Goal: Task Accomplishment & Management: Manage account settings

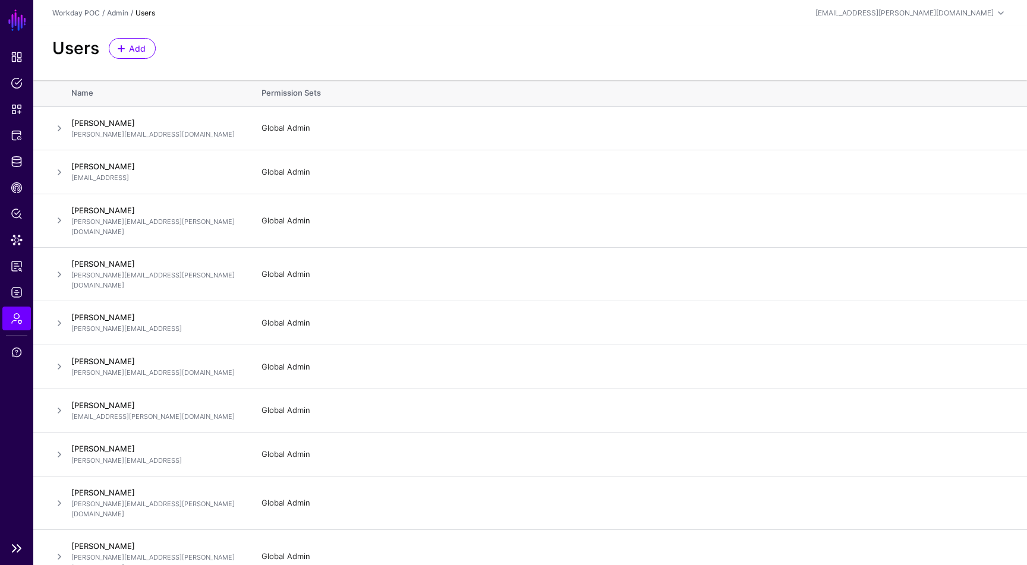
click at [15, 14] on link "SGNL" at bounding box center [17, 20] width 20 height 26
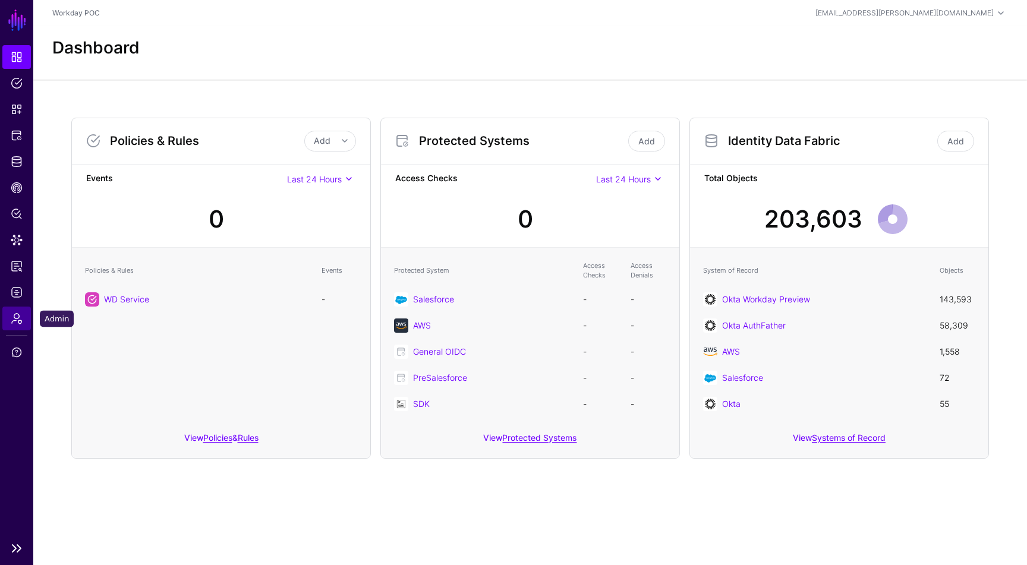
click at [21, 322] on span "Admin" at bounding box center [17, 319] width 12 height 12
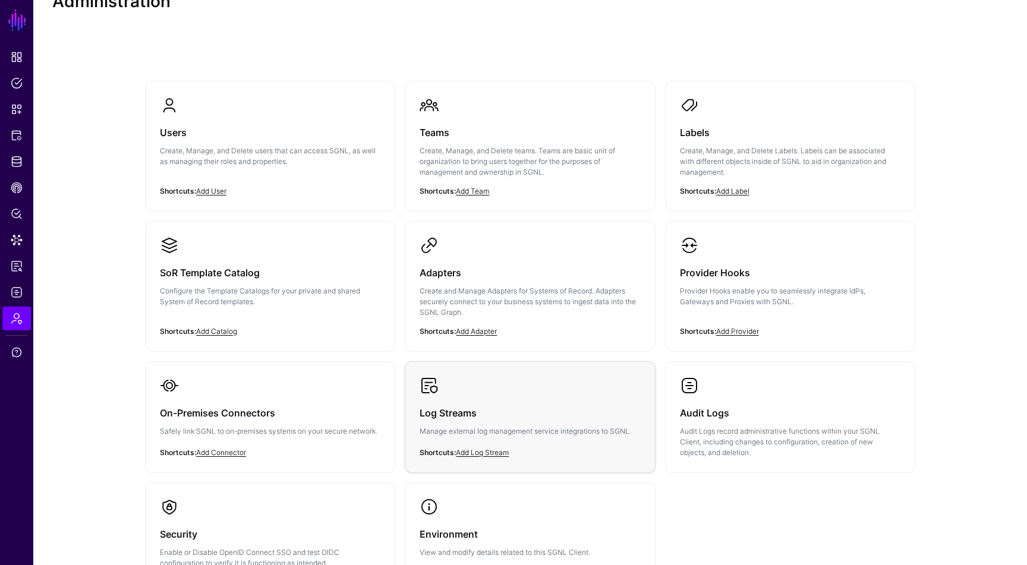
scroll to position [42, 0]
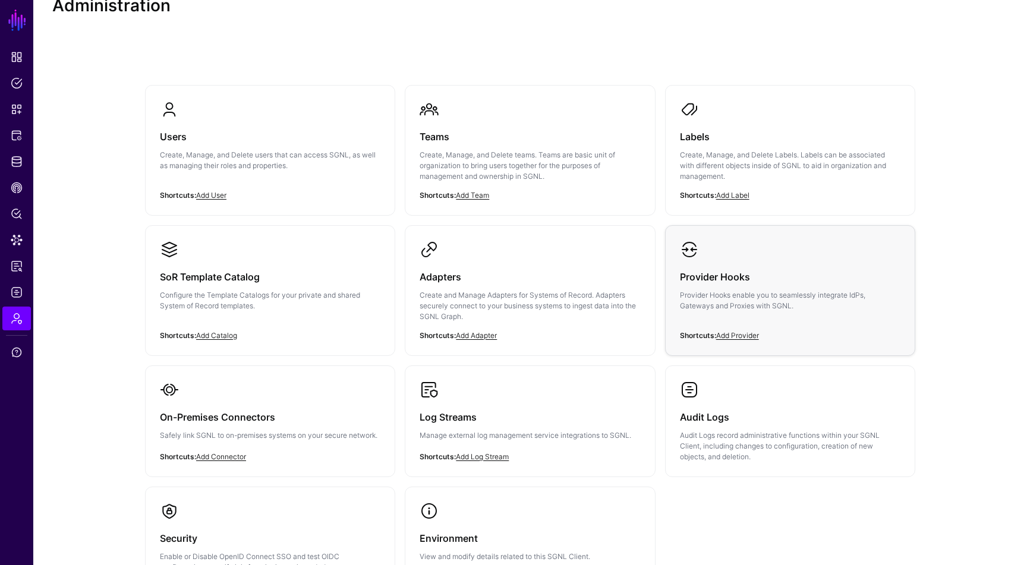
click at [684, 294] on p "Provider Hooks enable you to seamlessly integrate IdPs, Gateways and Proxies wi…" at bounding box center [790, 300] width 220 height 21
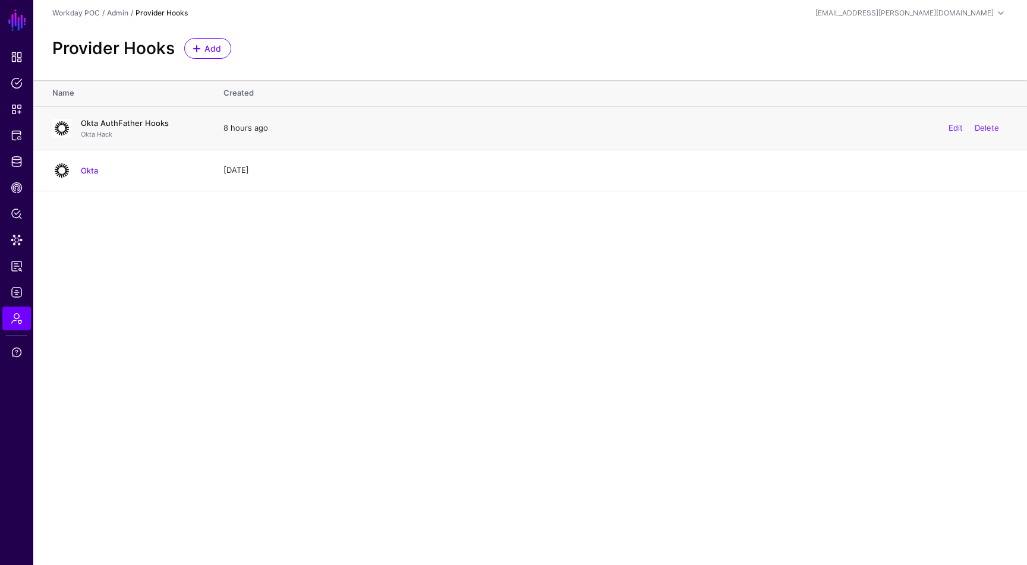
click at [143, 121] on link "Okta AuthFather Hooks" at bounding box center [125, 123] width 88 height 10
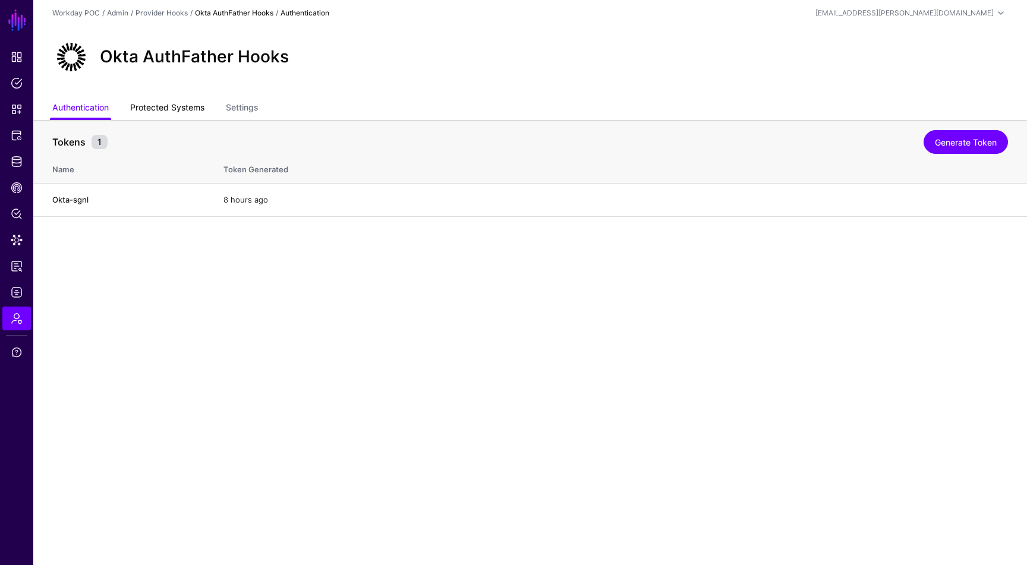
click at [161, 100] on link "Protected Systems" at bounding box center [167, 108] width 74 height 23
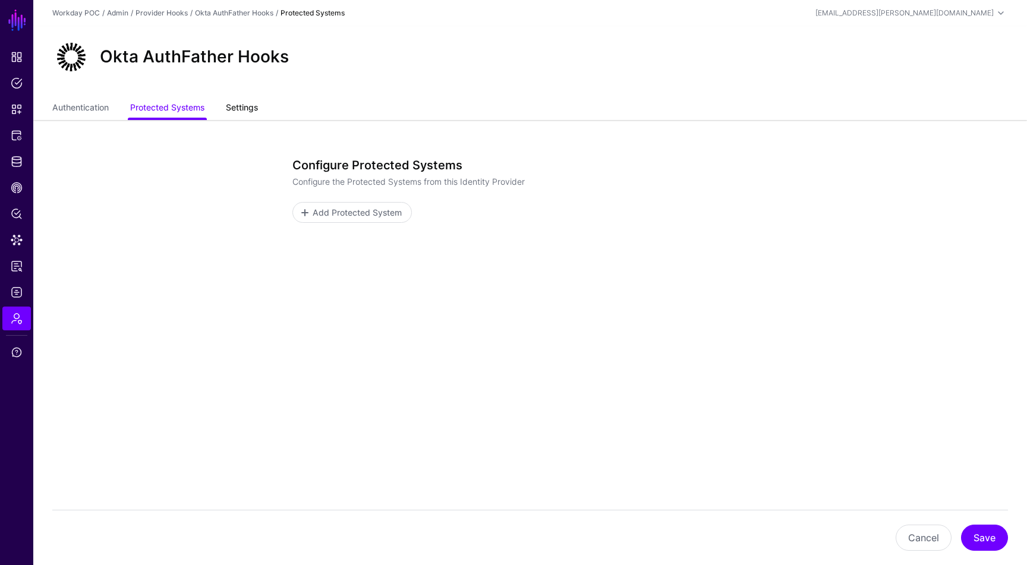
click at [232, 106] on link "Settings" at bounding box center [242, 108] width 32 height 23
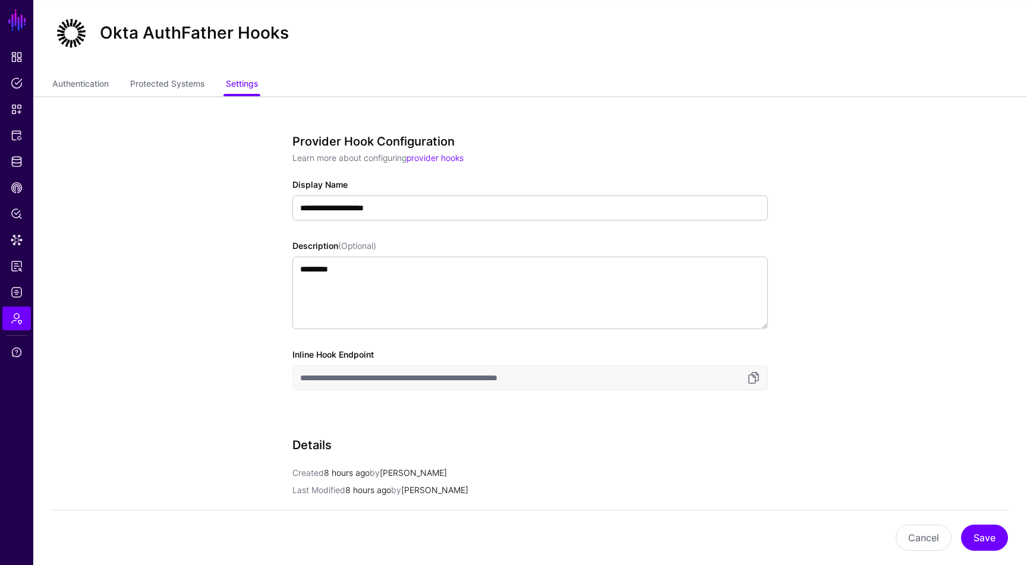
scroll to position [22, 0]
click at [150, 94] on link "Protected Systems" at bounding box center [167, 86] width 74 height 23
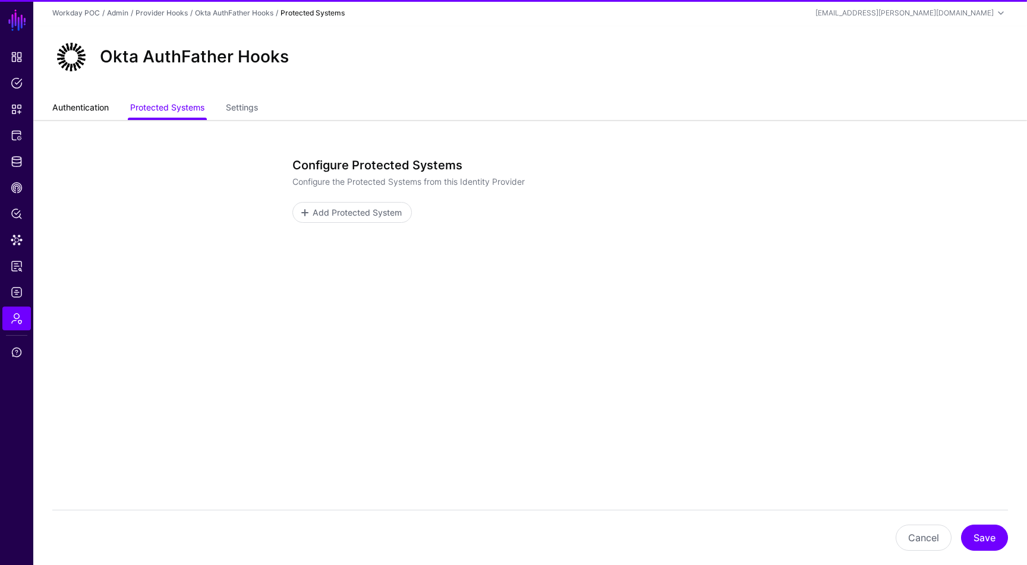
click at [79, 98] on link "Authentication" at bounding box center [80, 108] width 56 height 23
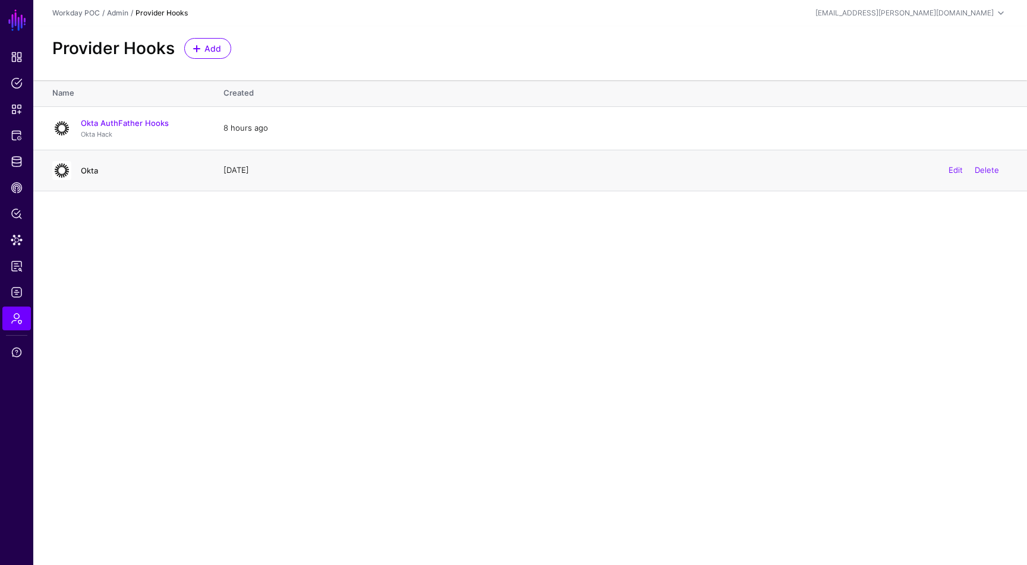
click at [91, 168] on link "Okta" at bounding box center [89, 171] width 17 height 10
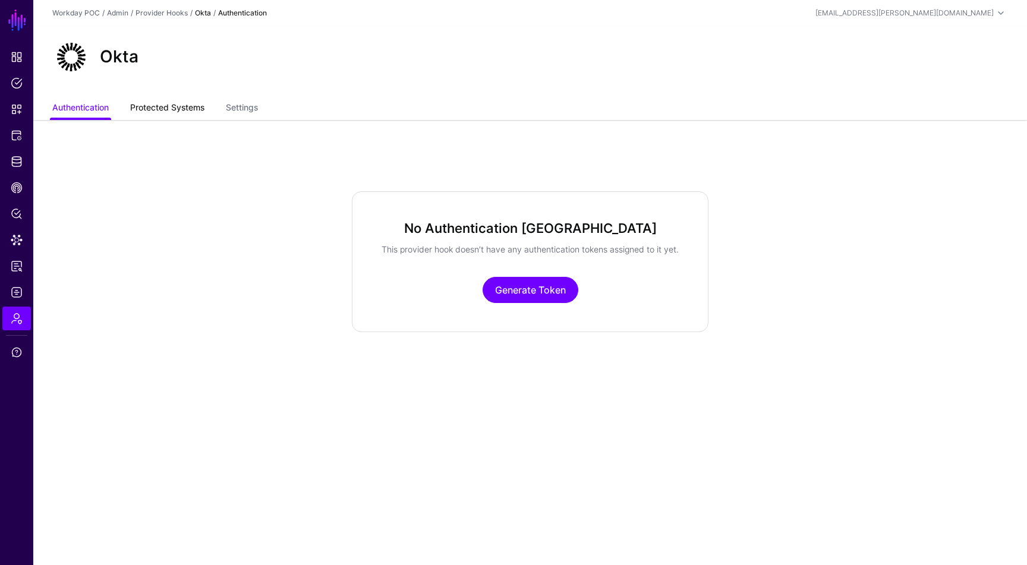
click at [146, 105] on link "Protected Systems" at bounding box center [167, 108] width 74 height 23
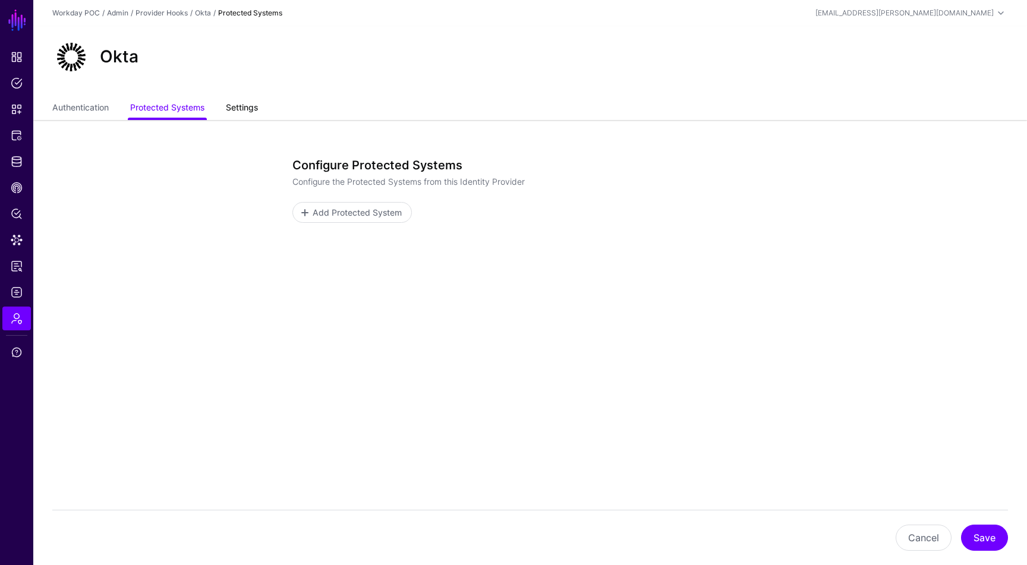
click at [237, 108] on link "Settings" at bounding box center [242, 108] width 32 height 23
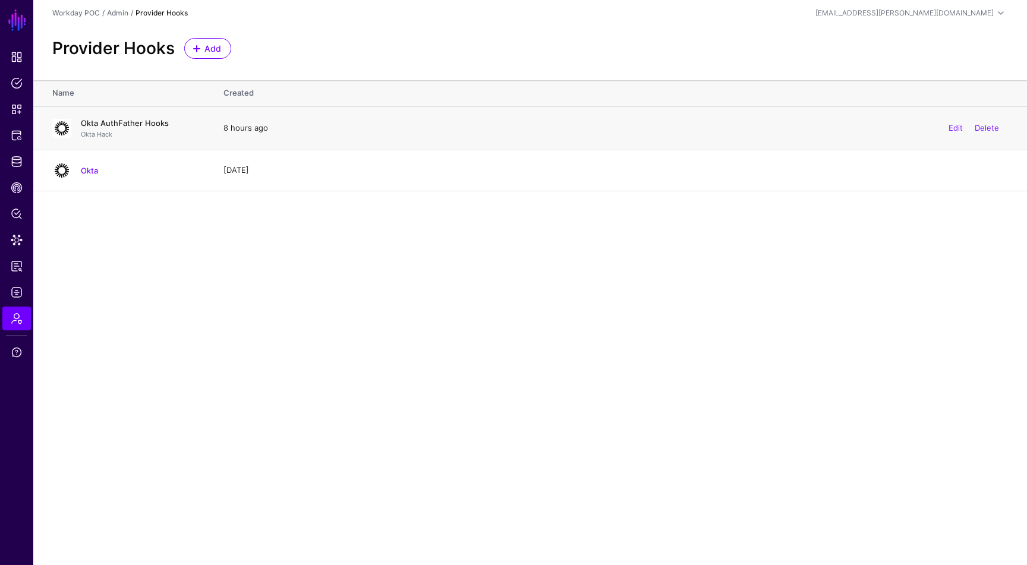
click at [127, 122] on link "Okta AuthFather Hooks" at bounding box center [125, 123] width 88 height 10
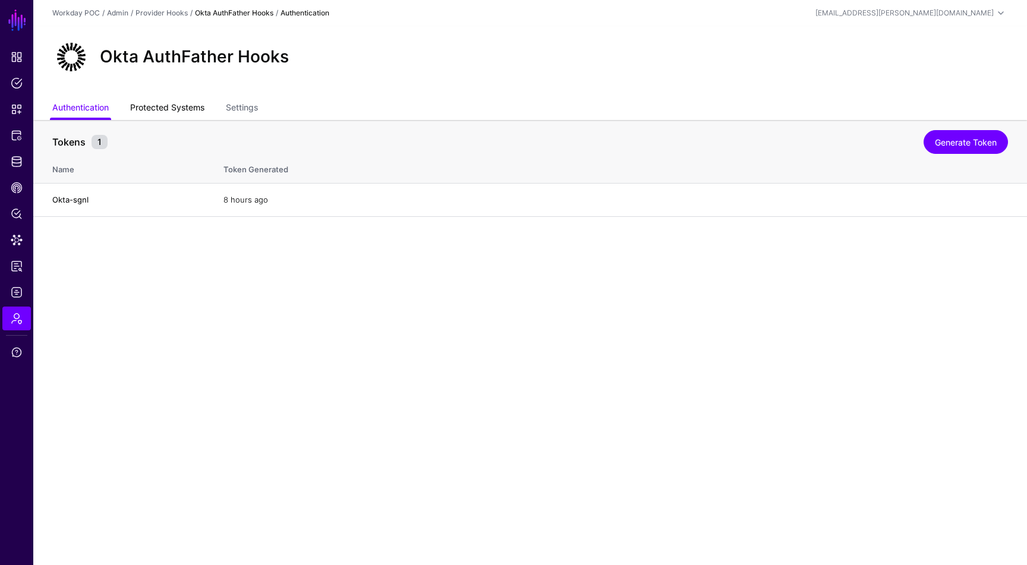
click at [152, 111] on link "Protected Systems" at bounding box center [167, 108] width 74 height 23
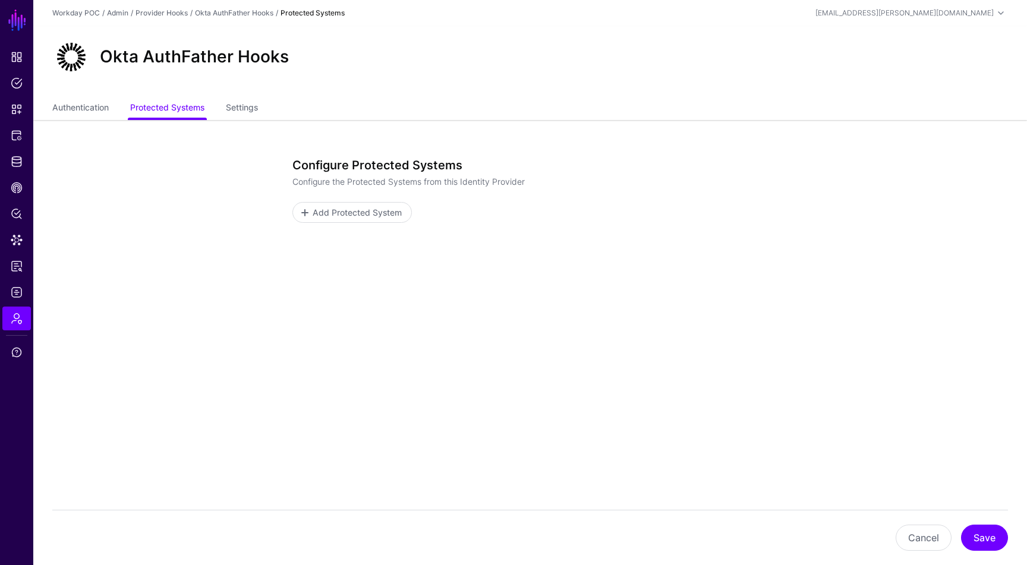
click at [220, 108] on ul "Authentication Protected Systems Settings" at bounding box center [530, 108] width 956 height 23
click at [234, 107] on link "Settings" at bounding box center [242, 108] width 32 height 23
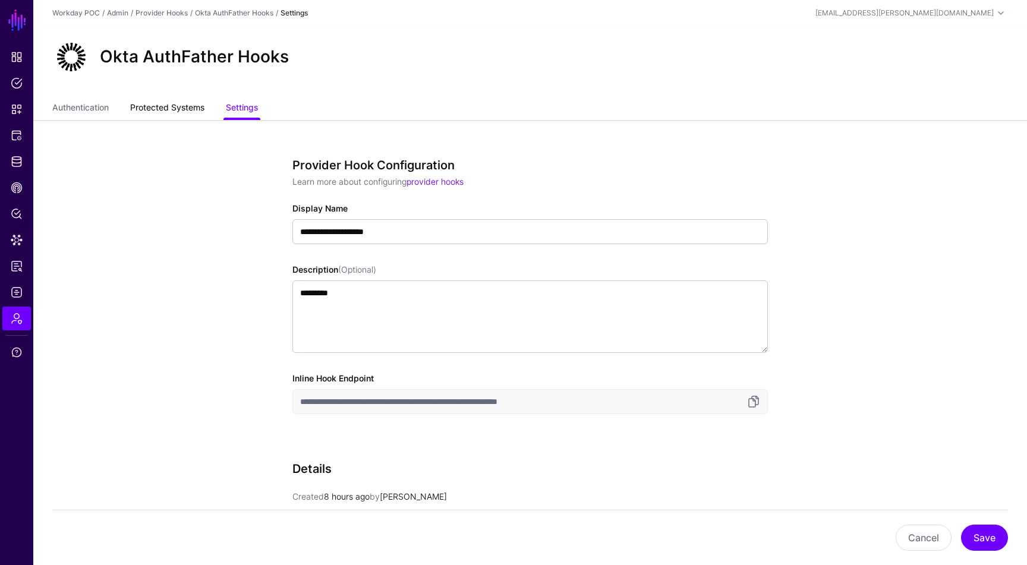
click at [146, 118] on link "Protected Systems" at bounding box center [167, 108] width 74 height 23
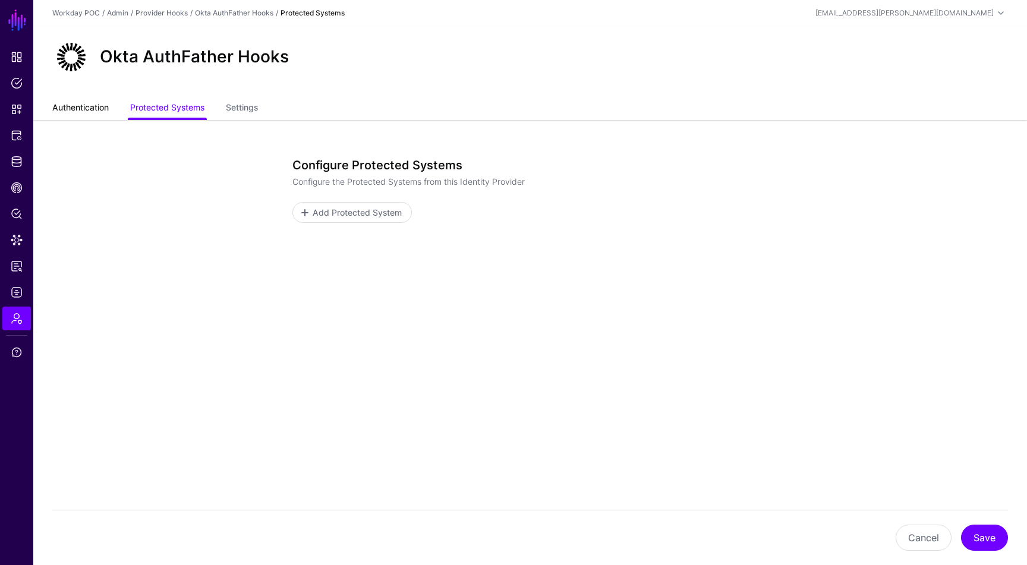
click at [84, 103] on link "Authentication" at bounding box center [80, 108] width 56 height 23
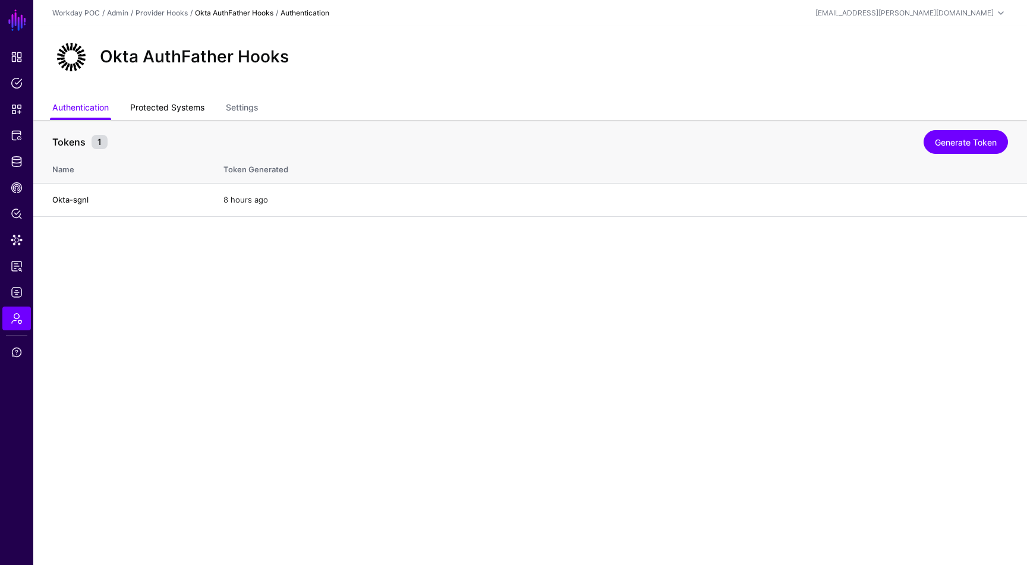
click at [190, 105] on link "Protected Systems" at bounding box center [167, 108] width 74 height 23
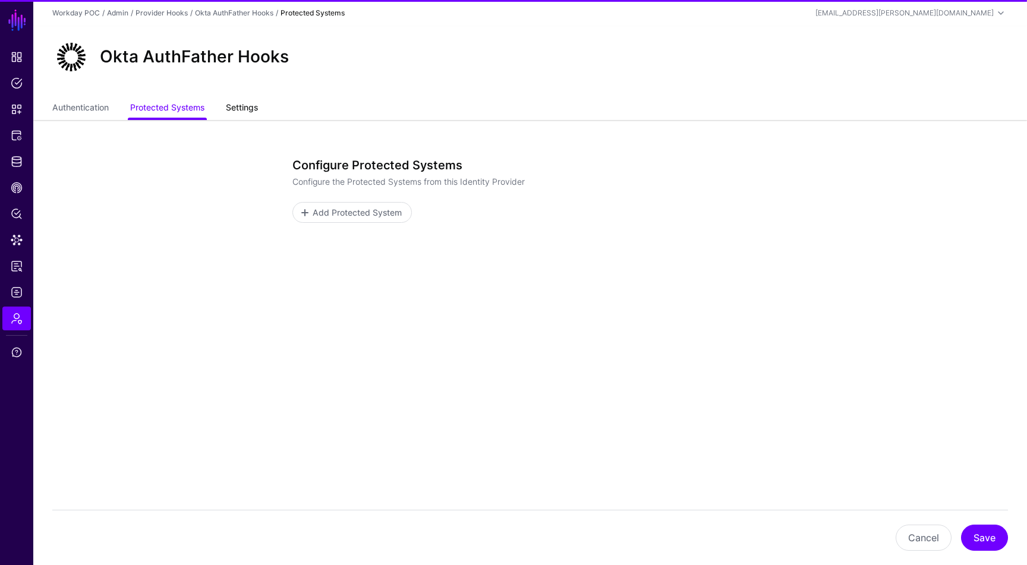
click at [247, 106] on link "Settings" at bounding box center [242, 108] width 32 height 23
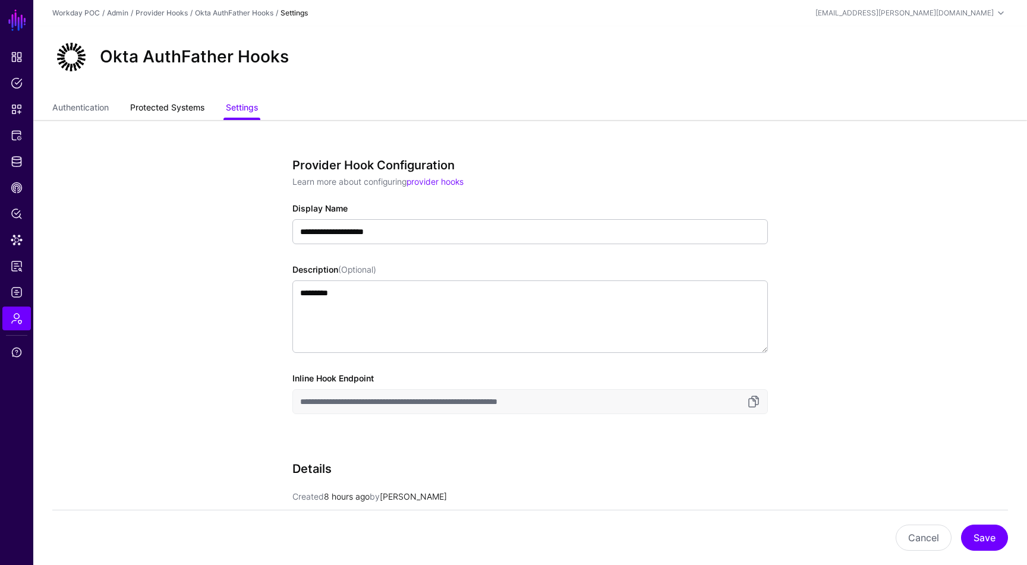
click at [181, 106] on link "Protected Systems" at bounding box center [167, 108] width 74 height 23
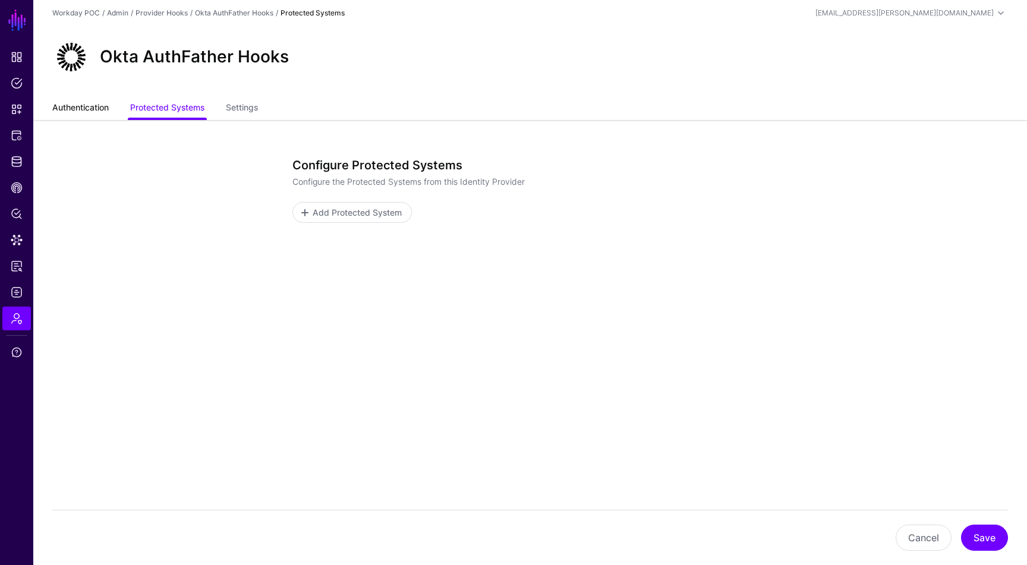
click at [101, 112] on link "Authentication" at bounding box center [80, 108] width 56 height 23
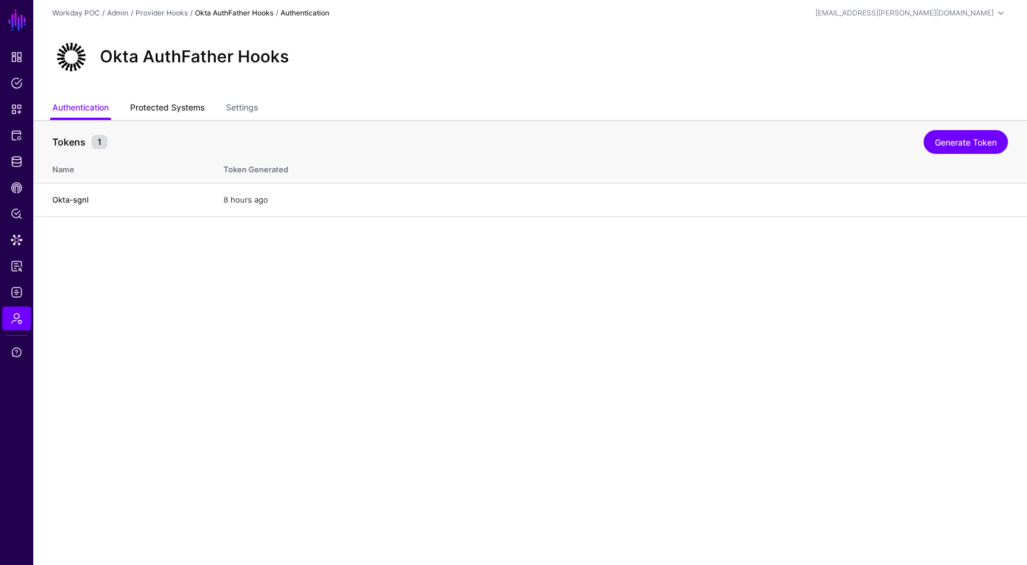
click at [187, 101] on link "Protected Systems" at bounding box center [167, 108] width 74 height 23
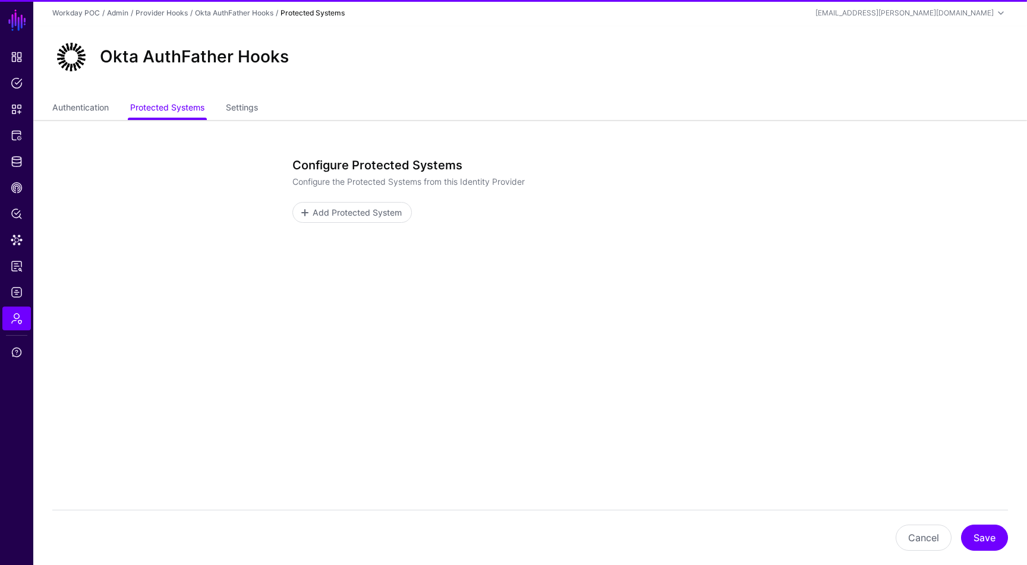
click at [262, 107] on ul "Authentication Protected Systems Settings" at bounding box center [530, 108] width 956 height 23
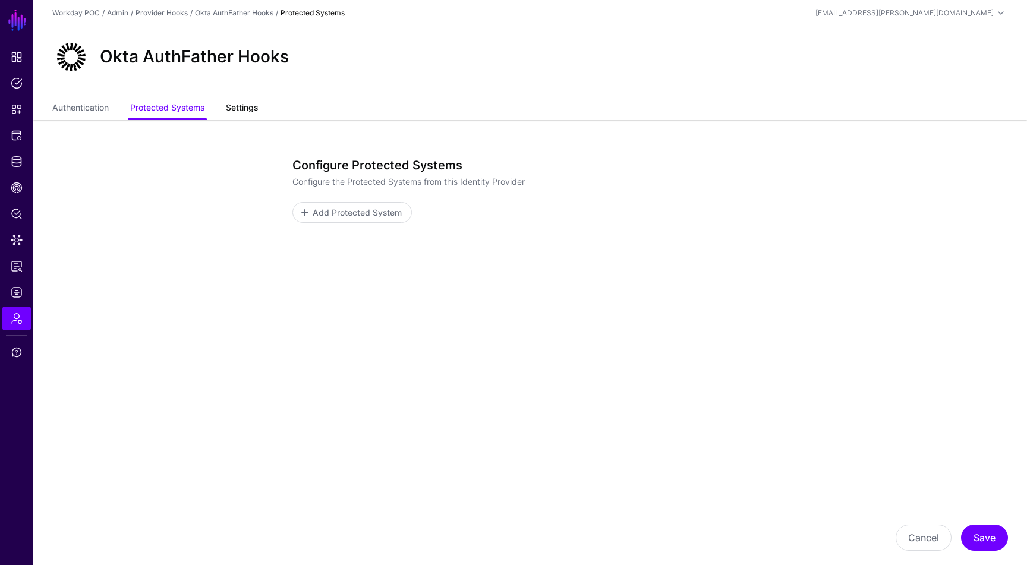
click at [256, 110] on link "Settings" at bounding box center [242, 108] width 32 height 23
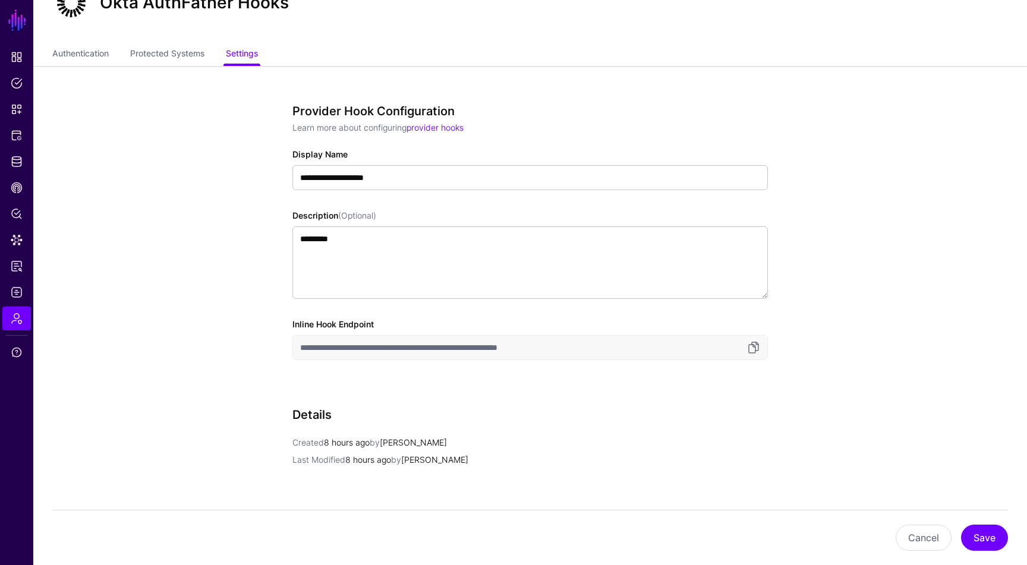
scroll to position [59, 0]
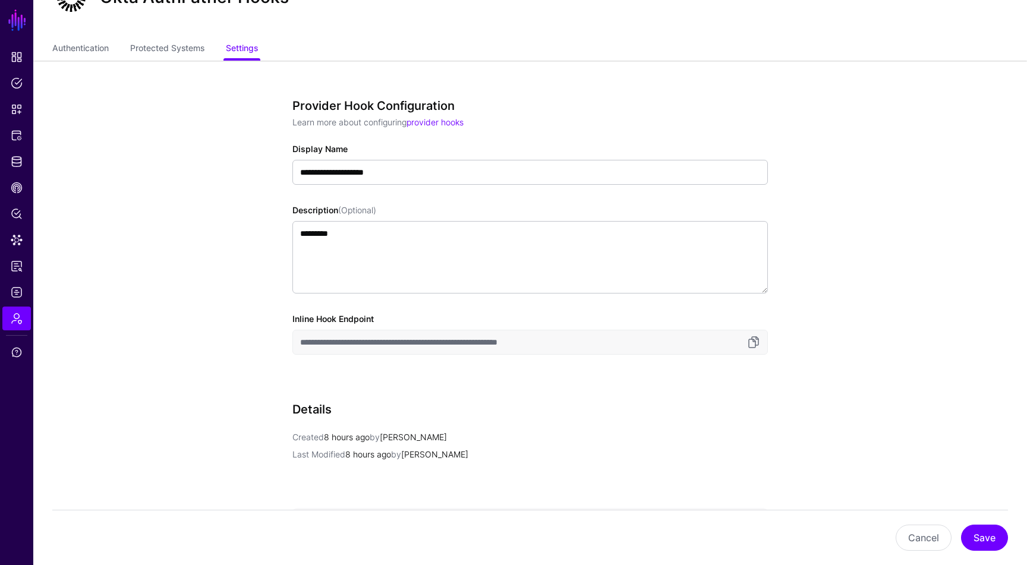
click at [581, 348] on input "**********" at bounding box center [529, 342] width 475 height 25
click at [546, 343] on input "**********" at bounding box center [529, 342] width 475 height 25
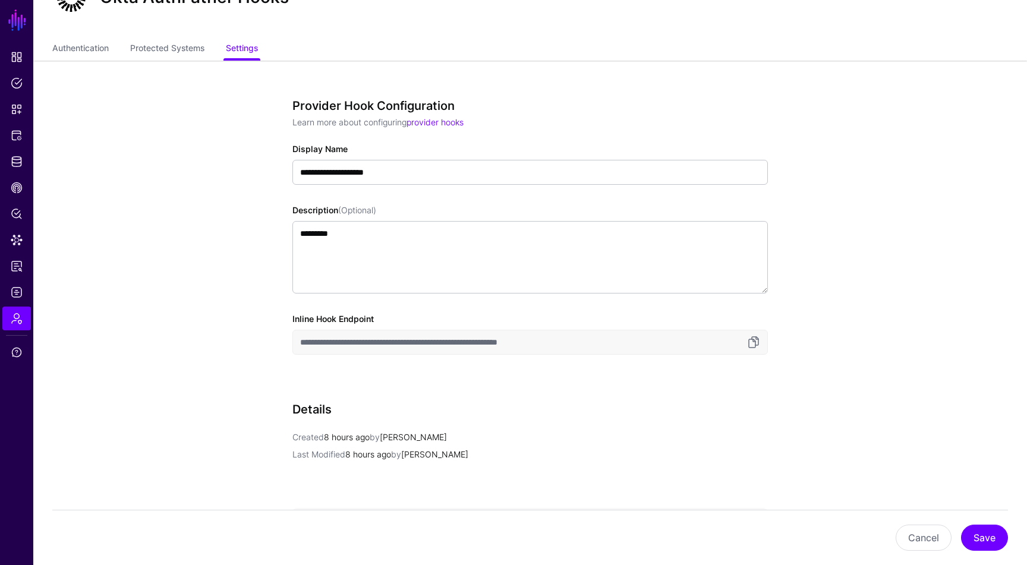
click at [546, 343] on input "**********" at bounding box center [529, 342] width 475 height 25
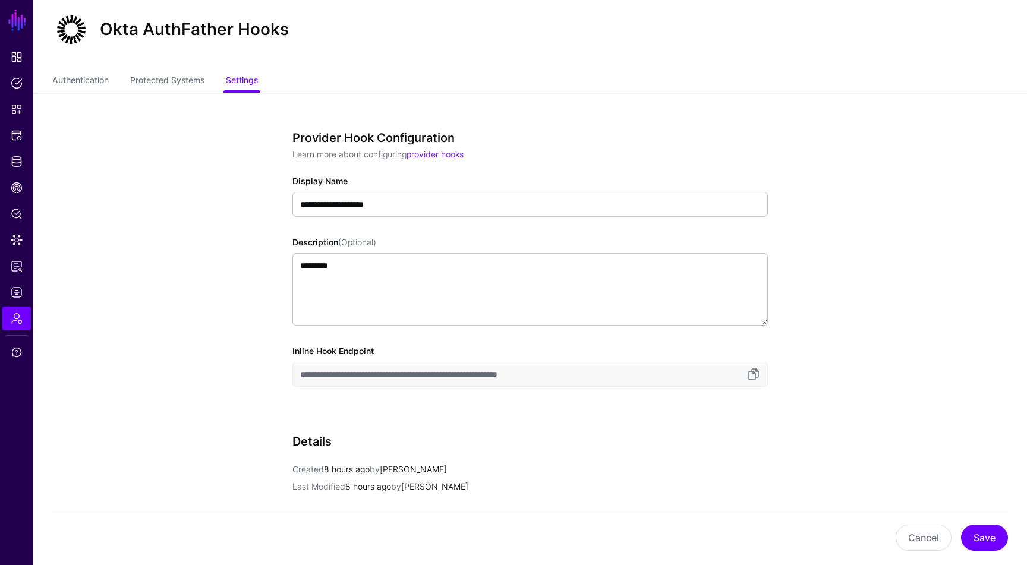
scroll to position [0, 0]
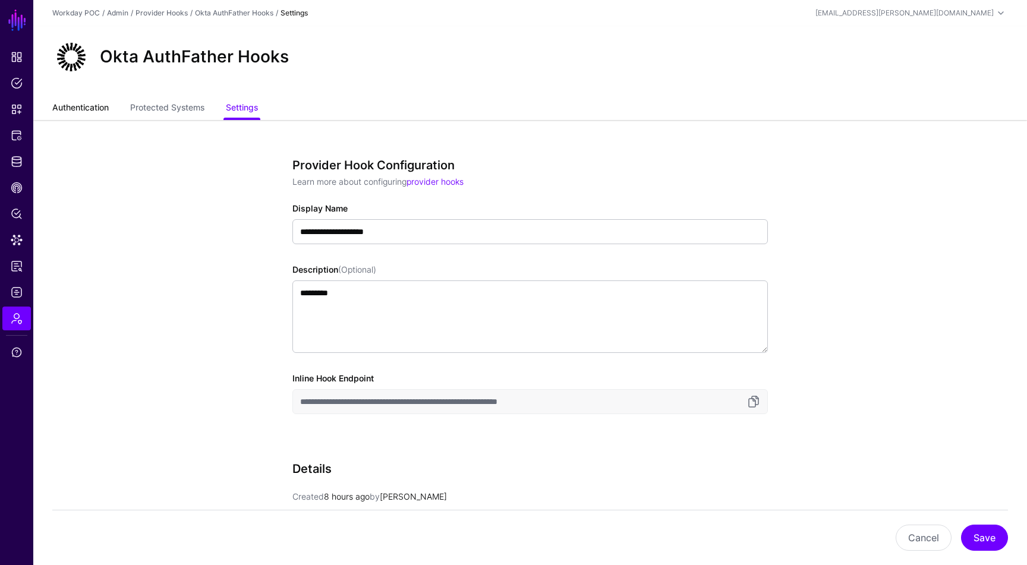
click at [97, 106] on link "Authentication" at bounding box center [80, 108] width 56 height 23
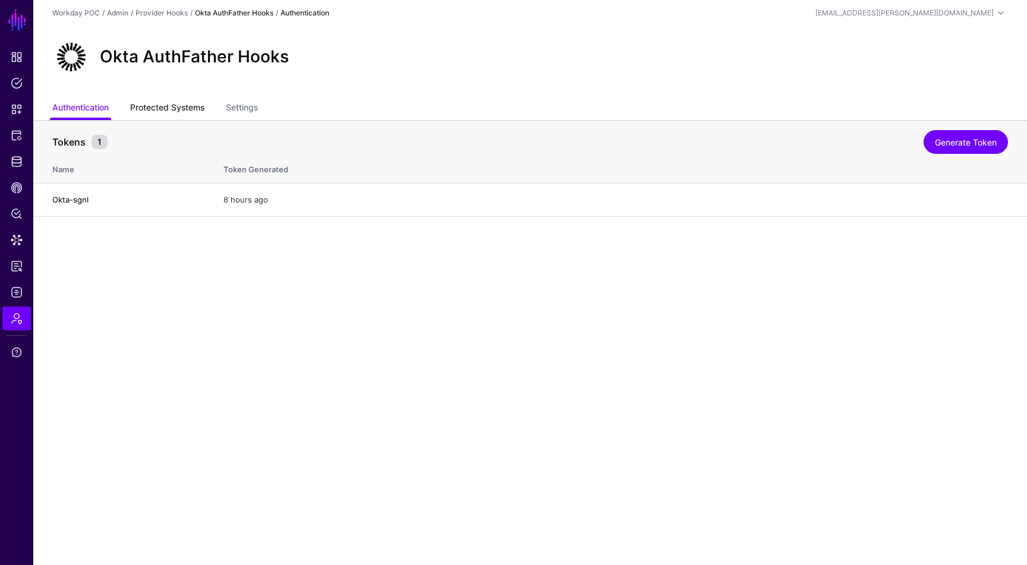
click at [196, 109] on link "Protected Systems" at bounding box center [167, 108] width 74 height 23
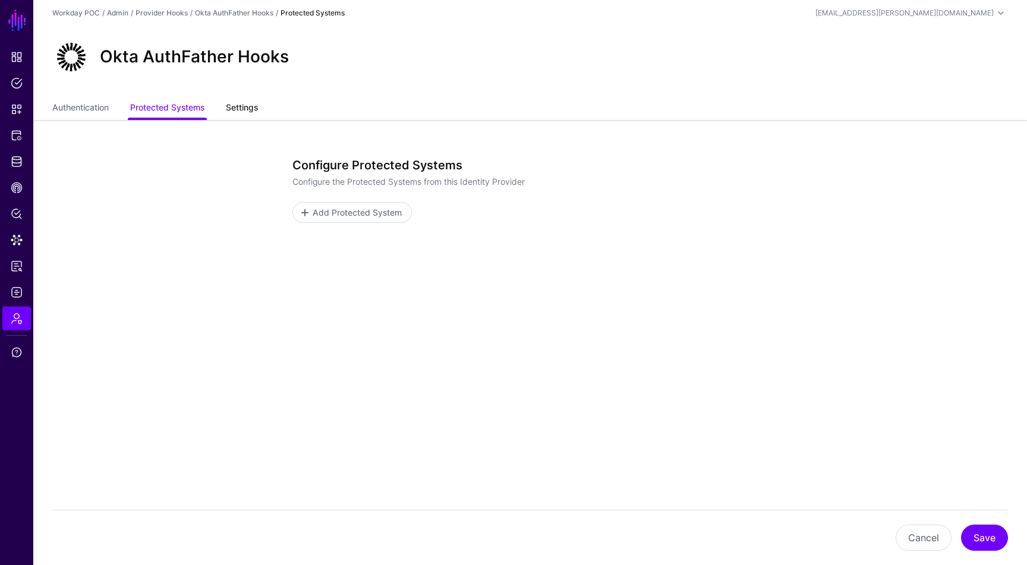
click at [240, 108] on link "Settings" at bounding box center [242, 108] width 32 height 23
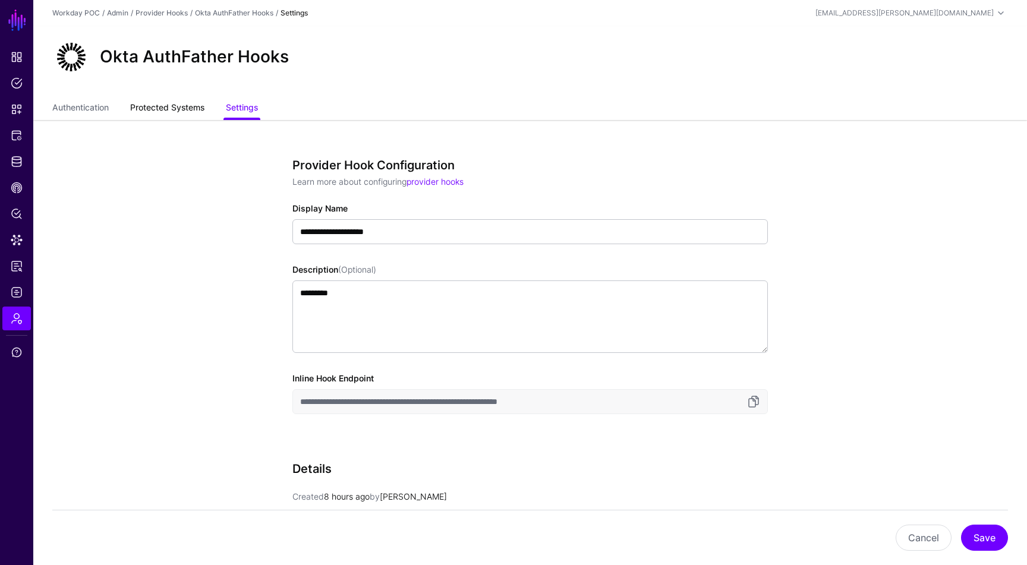
click at [174, 116] on link "Protected Systems" at bounding box center [167, 108] width 74 height 23
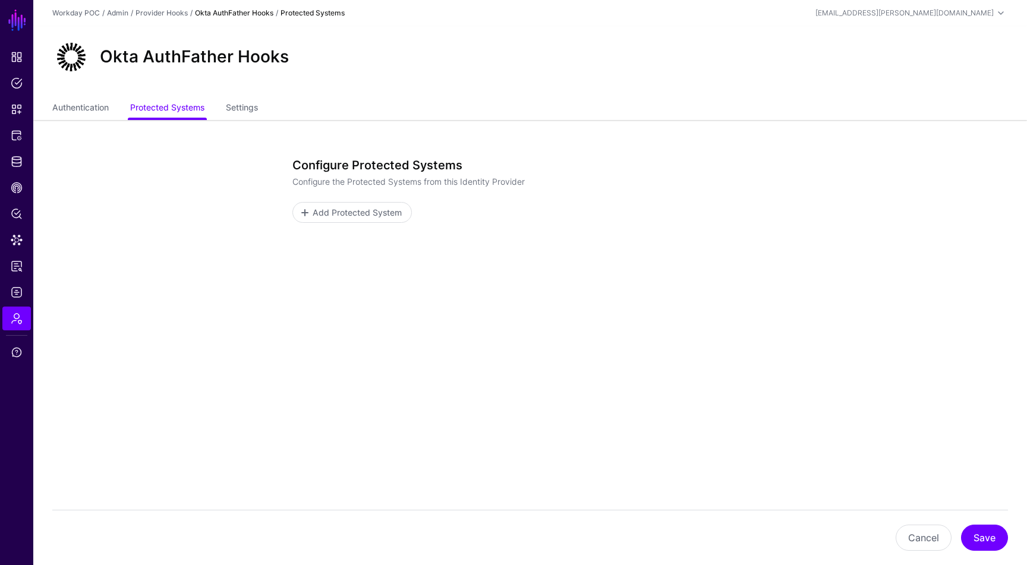
click at [259, 13] on link "Okta AuthFather Hooks" at bounding box center [234, 12] width 78 height 9
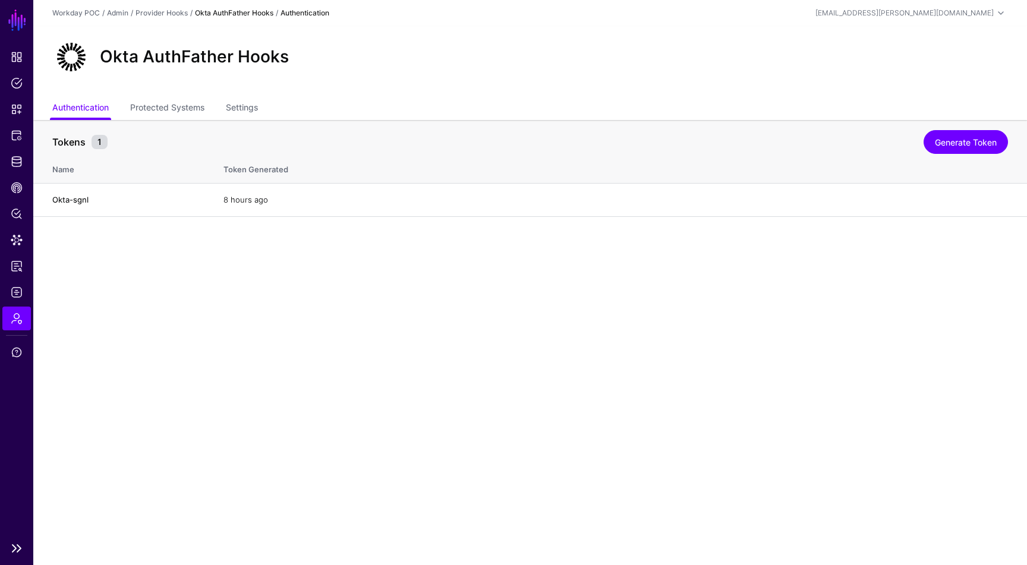
click at [17, 320] on span "Admin" at bounding box center [17, 319] width 12 height 12
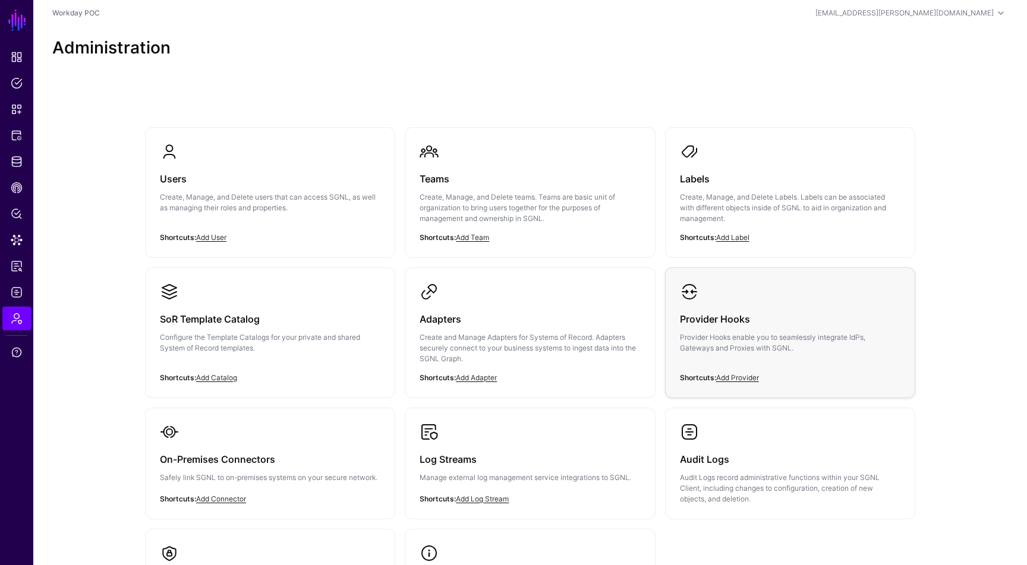
click at [793, 302] on div "Provider Hooks Provider Hooks enable you to seamlessly integrate IdPs, Gateways…" at bounding box center [790, 336] width 220 height 71
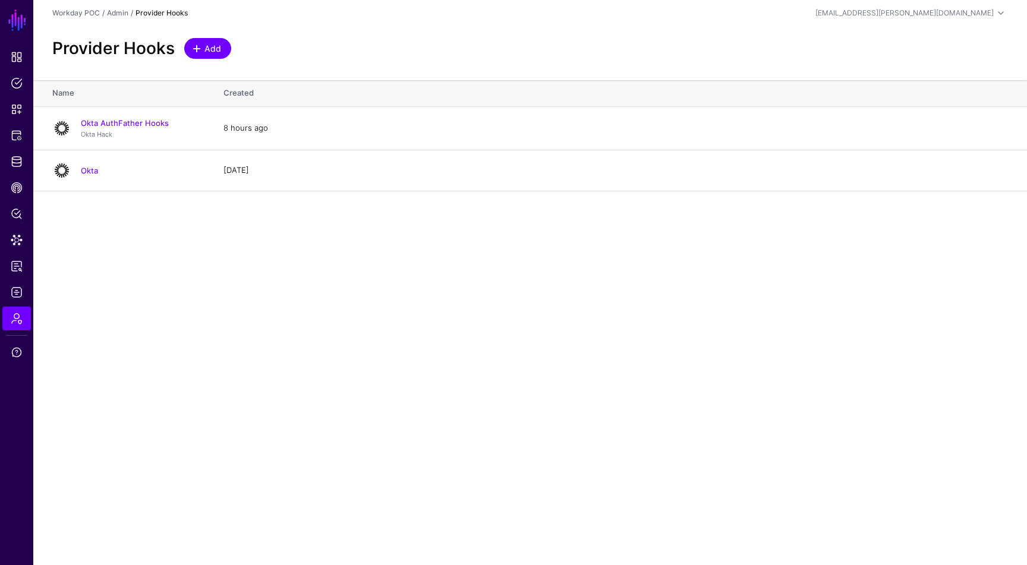
click at [209, 46] on span "Add" at bounding box center [213, 48] width 20 height 12
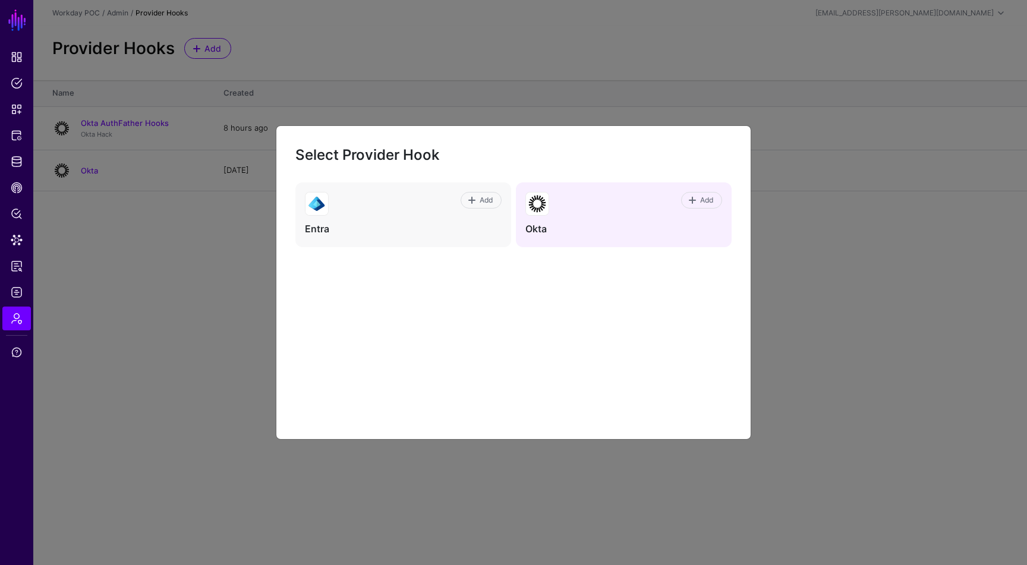
click at [576, 215] on div "Add" at bounding box center [635, 204] width 173 height 24
click at [699, 199] on span "Add" at bounding box center [707, 200] width 16 height 11
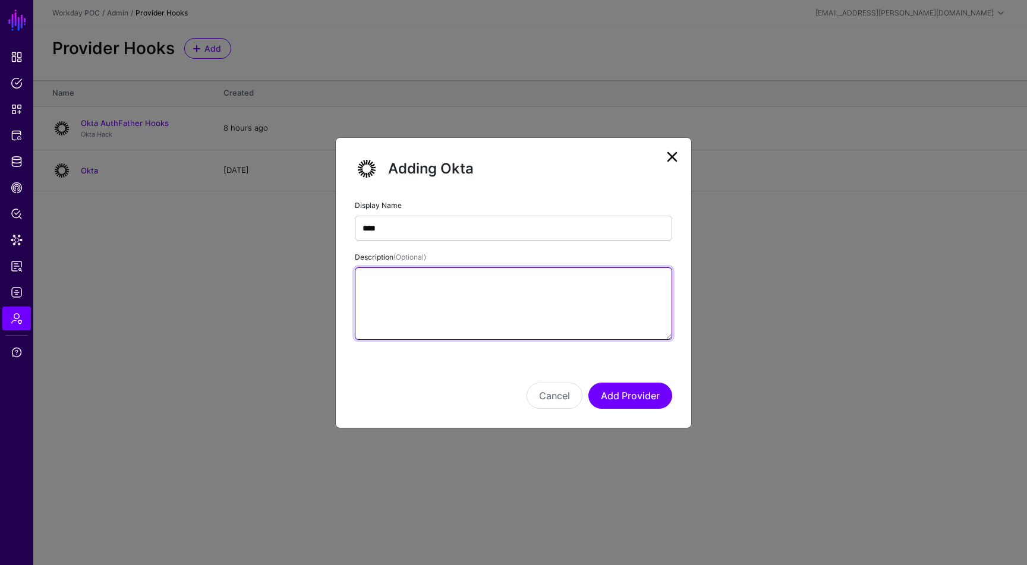
click at [498, 283] on textarea "Description (Optional)" at bounding box center [513, 303] width 317 height 73
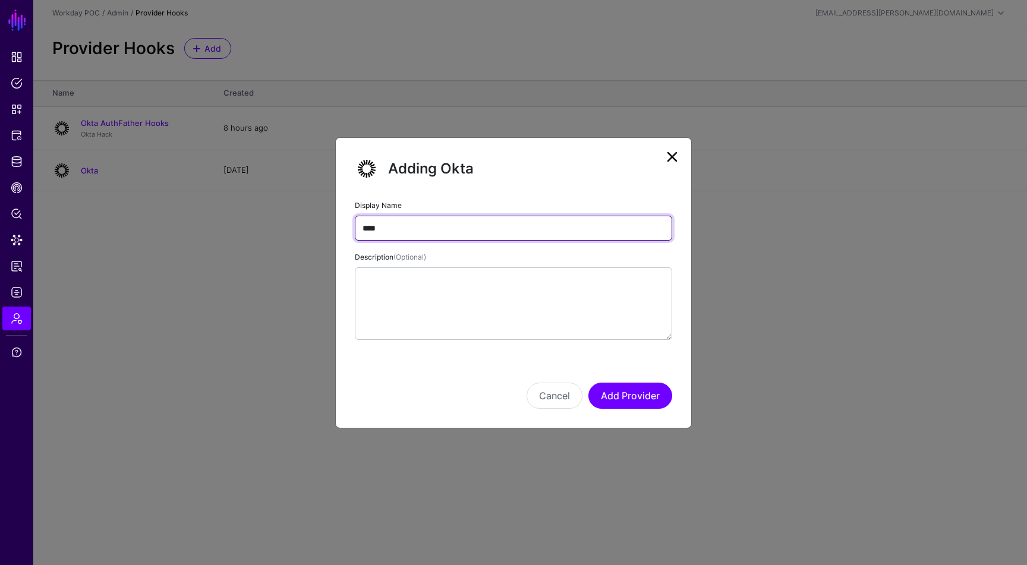
click at [502, 232] on input "****" at bounding box center [513, 228] width 317 height 25
type input "**********"
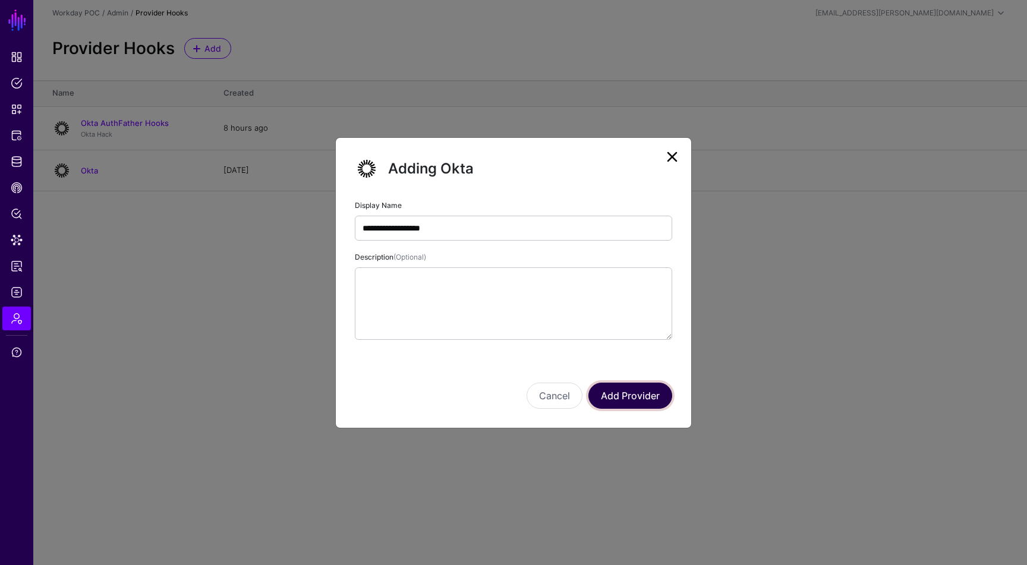
click at [652, 403] on button "Add Provider" at bounding box center [630, 396] width 84 height 26
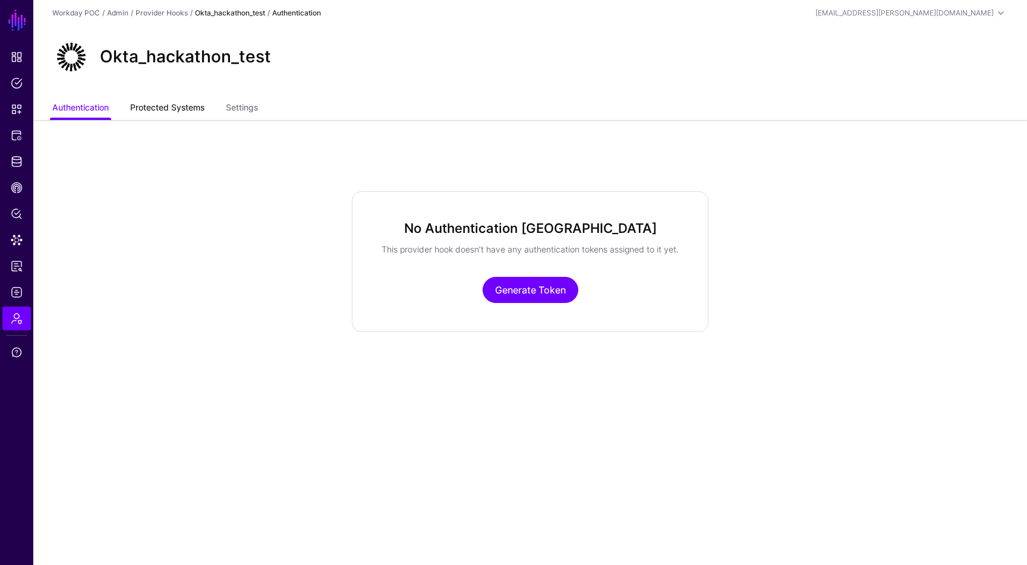
click at [204, 117] on link "Protected Systems" at bounding box center [167, 108] width 74 height 23
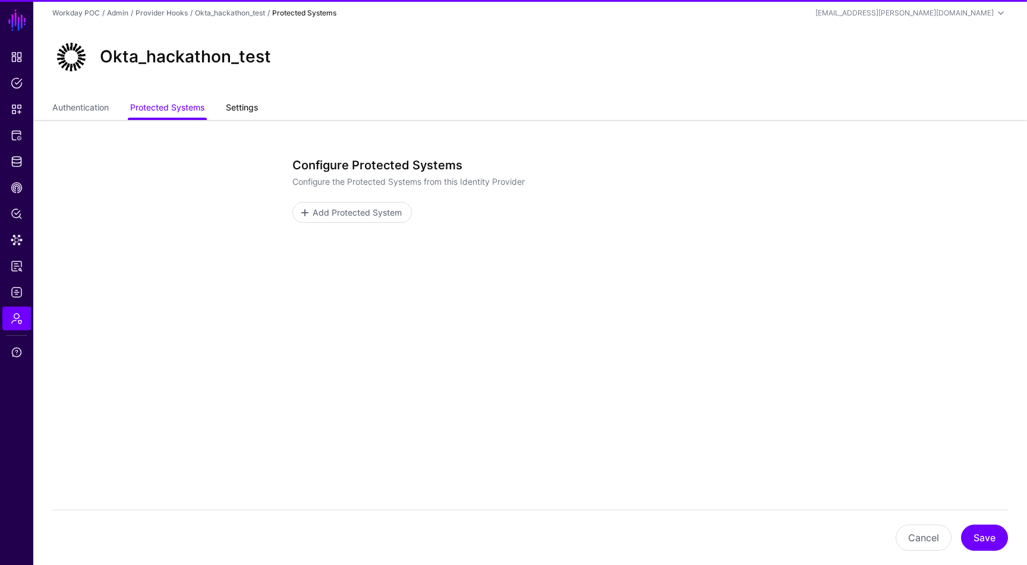
click at [232, 108] on link "Settings" at bounding box center [242, 108] width 32 height 23
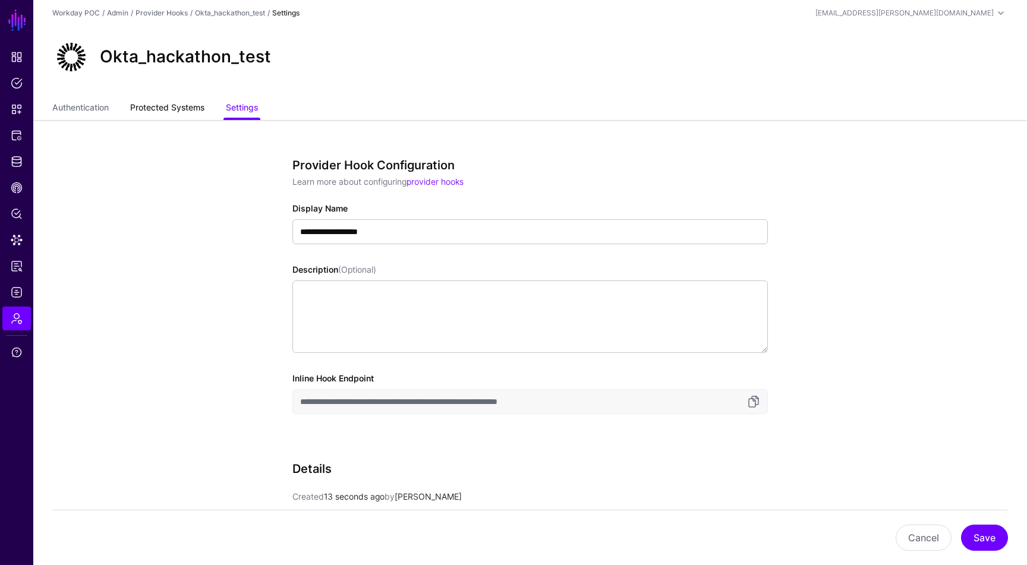
click at [180, 105] on link "Protected Systems" at bounding box center [167, 108] width 74 height 23
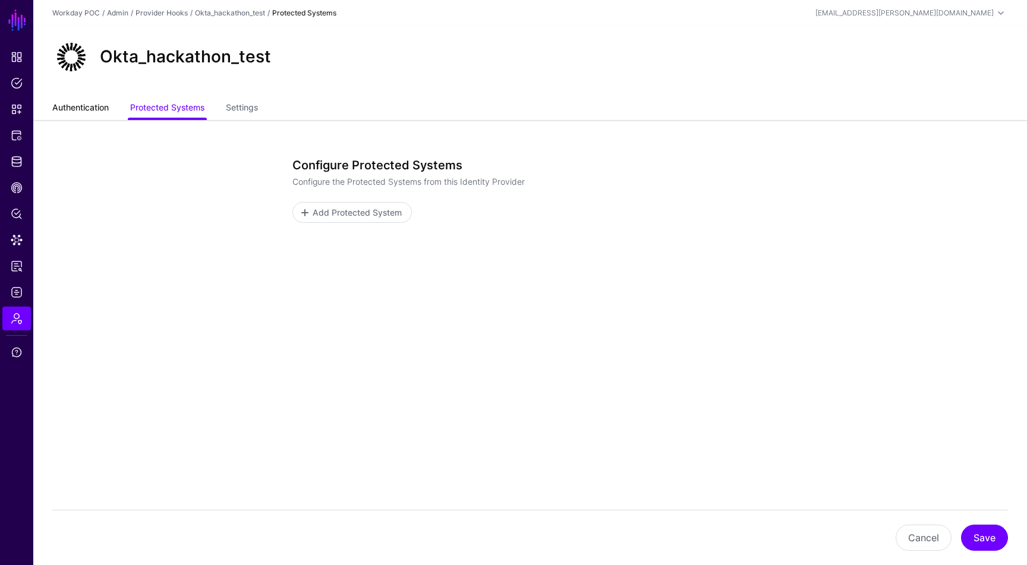
click at [92, 111] on link "Authentication" at bounding box center [80, 108] width 56 height 23
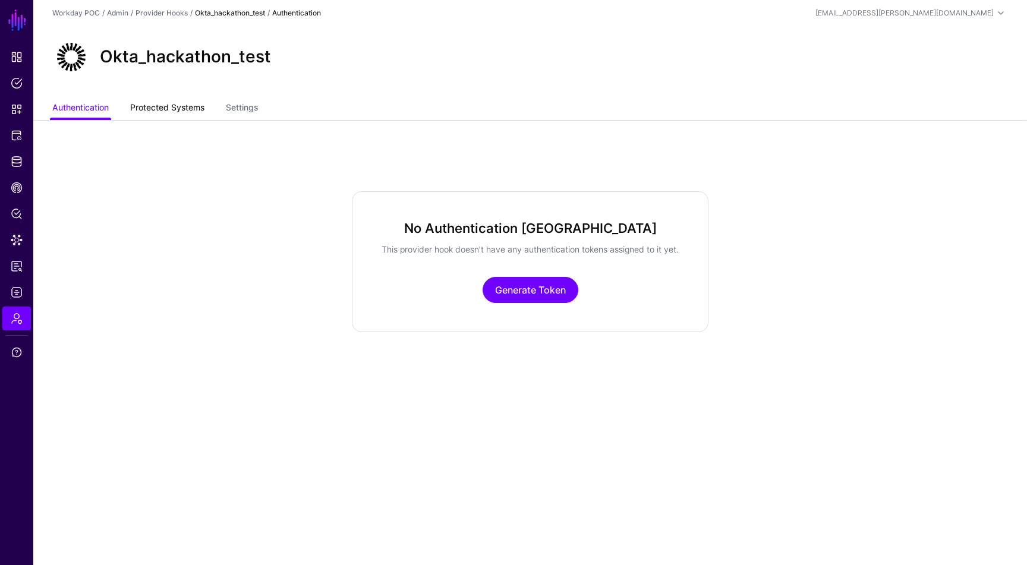
click at [150, 101] on link "Protected Systems" at bounding box center [167, 108] width 74 height 23
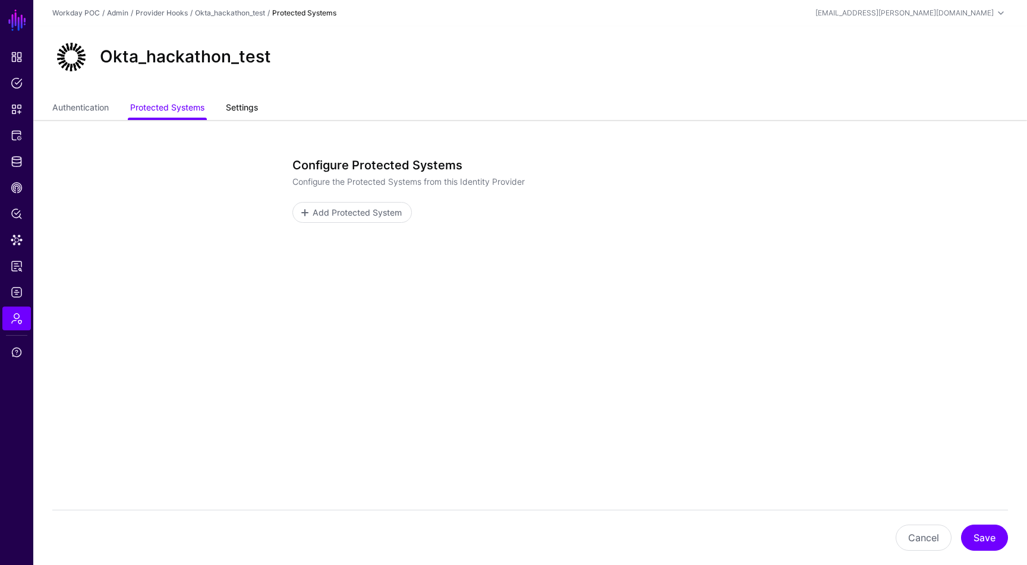
click at [240, 101] on link "Settings" at bounding box center [242, 108] width 32 height 23
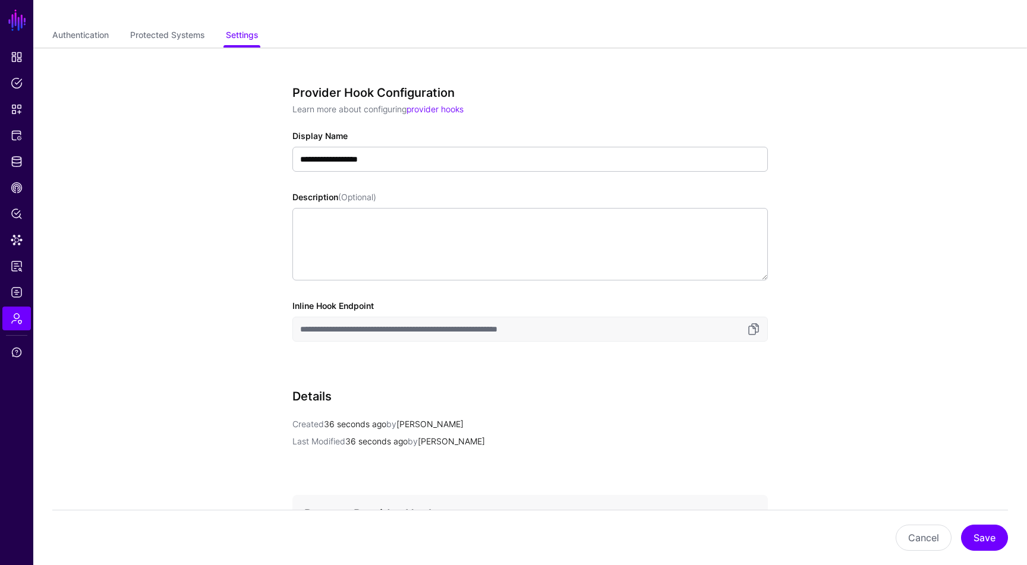
scroll to position [206, 0]
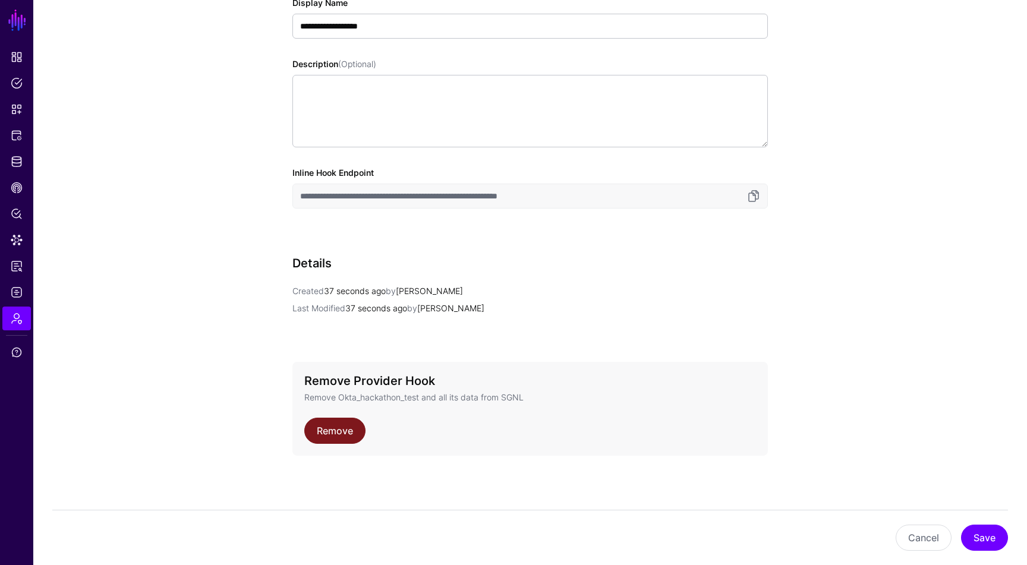
click at [356, 431] on link "Remove" at bounding box center [334, 431] width 61 height 26
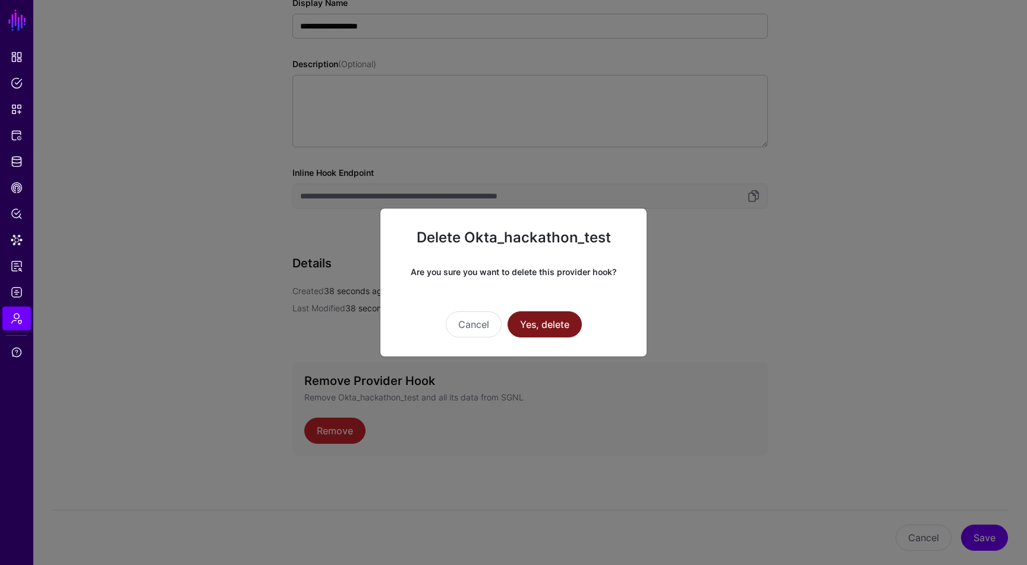
click at [556, 327] on button "Yes, delete" at bounding box center [545, 324] width 74 height 26
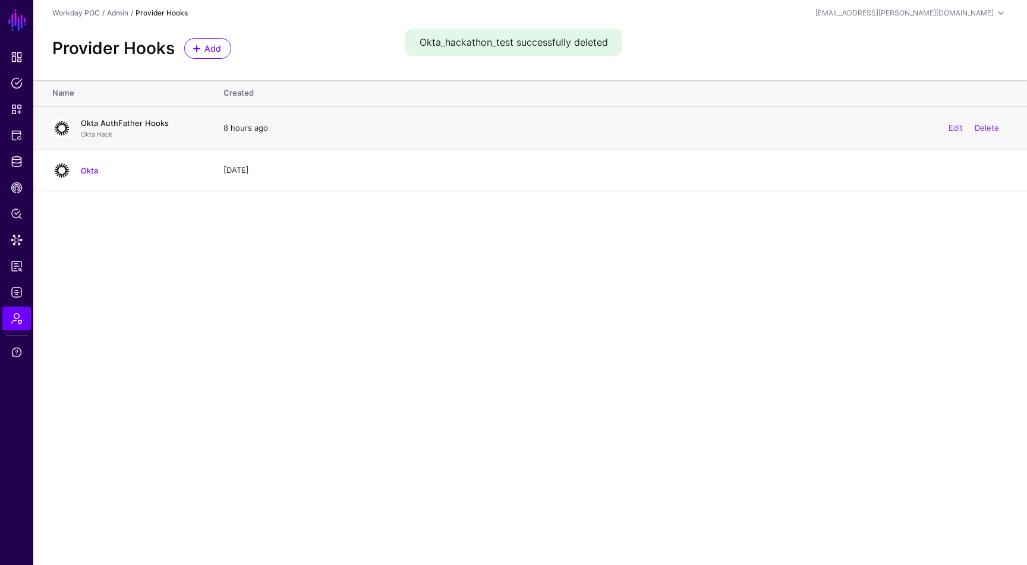
click at [154, 122] on link "Okta AuthFather Hooks" at bounding box center [125, 123] width 88 height 10
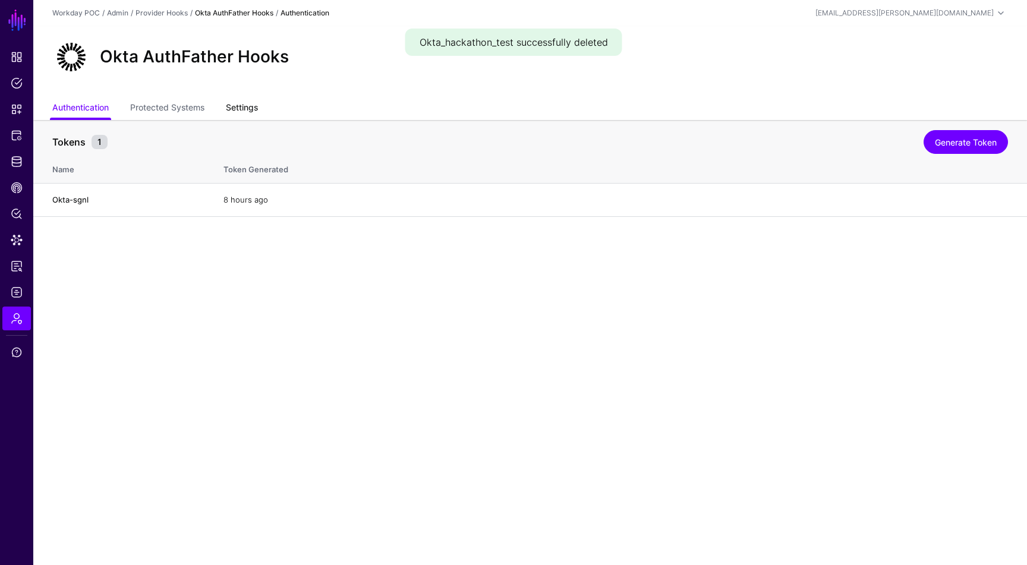
click at [238, 101] on link "Settings" at bounding box center [242, 108] width 32 height 23
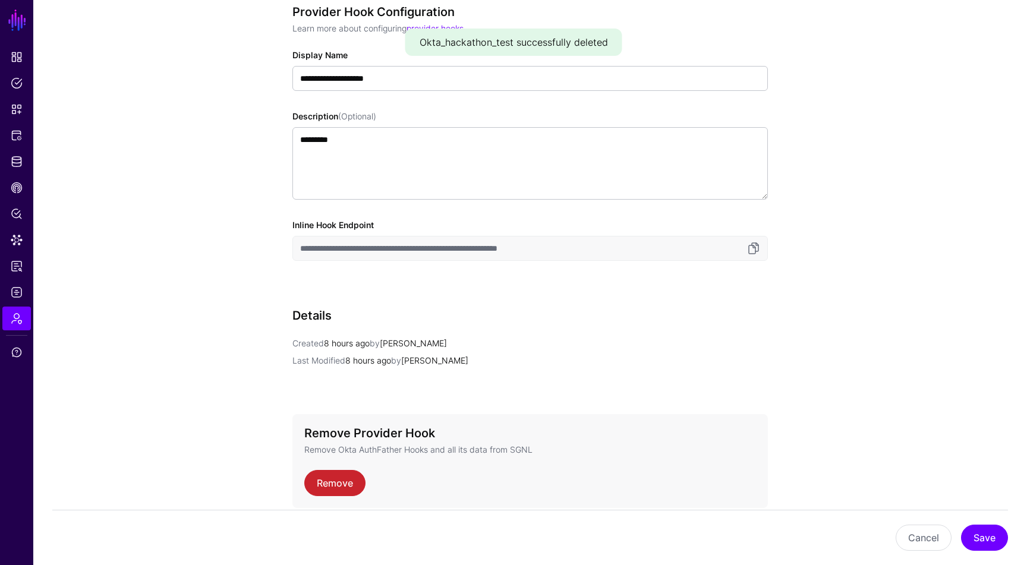
scroll to position [157, 0]
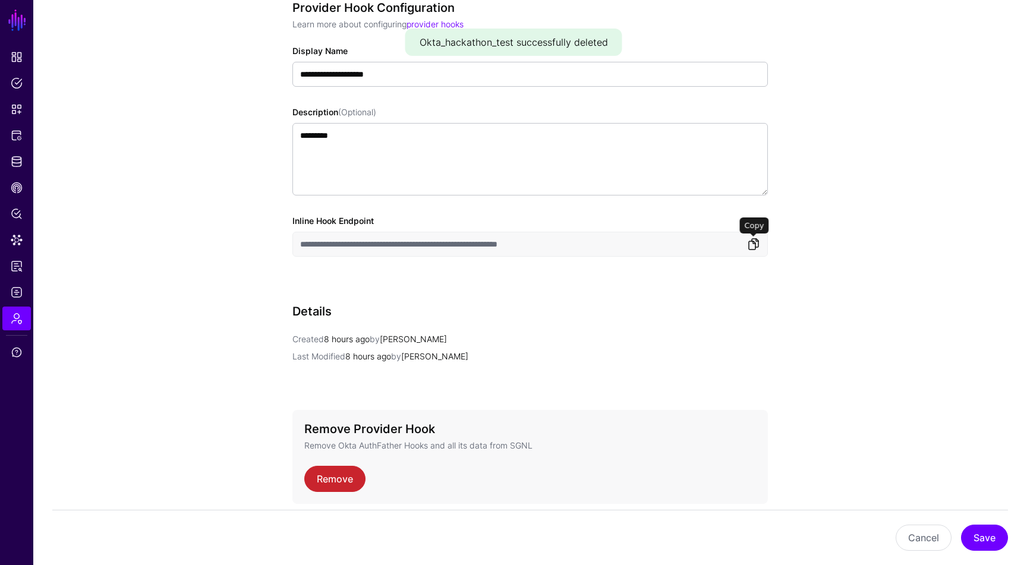
click at [760, 244] on link at bounding box center [753, 244] width 14 height 14
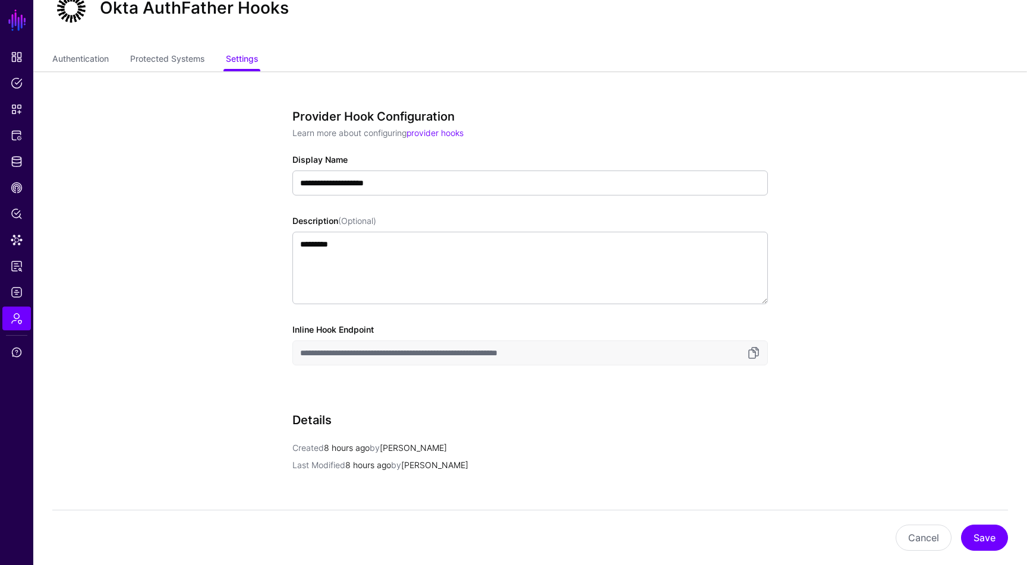
scroll to position [0, 0]
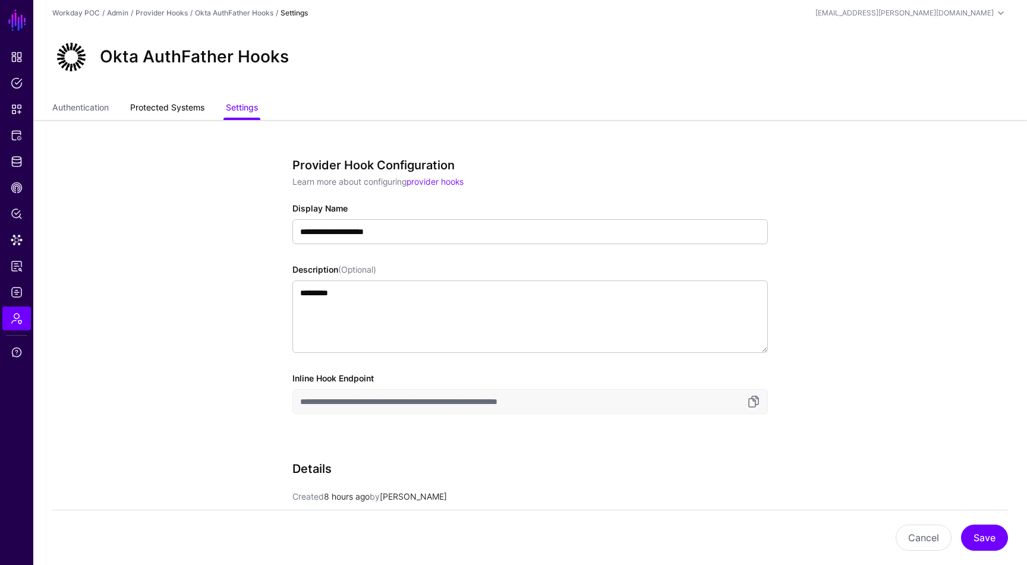
click at [171, 106] on link "Protected Systems" at bounding box center [167, 108] width 74 height 23
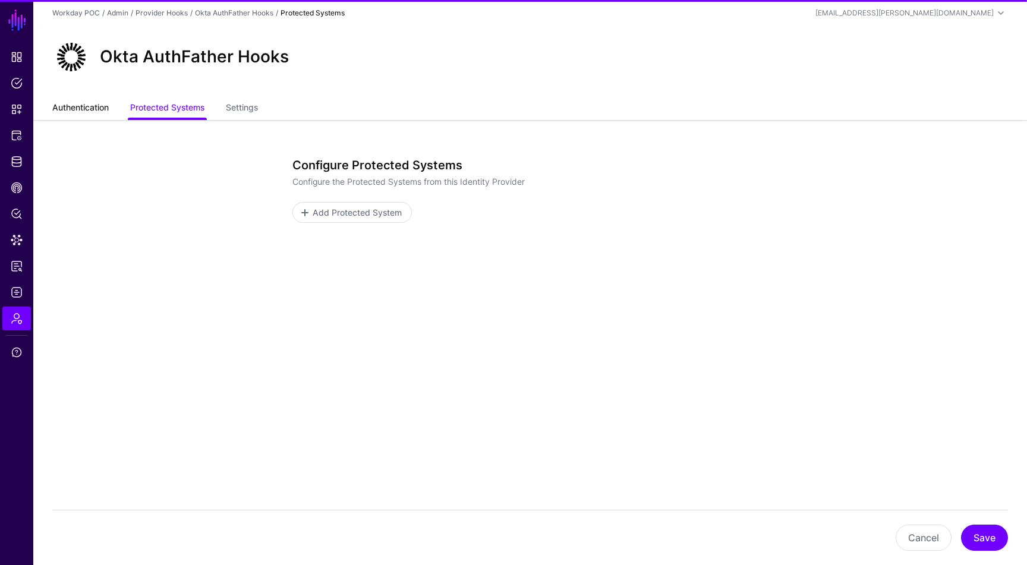
click at [89, 104] on link "Authentication" at bounding box center [80, 108] width 56 height 23
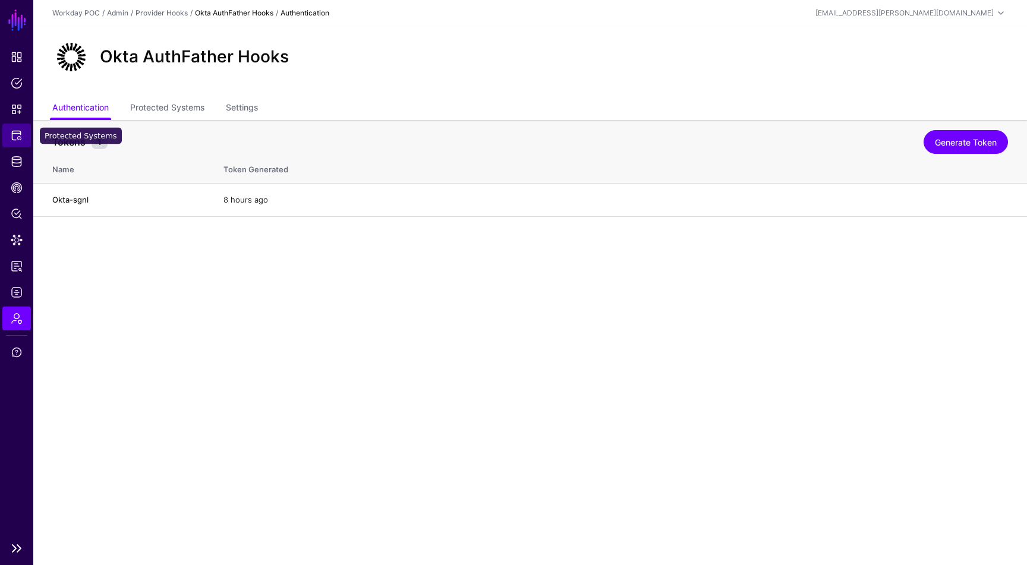
click at [26, 130] on link "Protected Systems" at bounding box center [16, 136] width 29 height 24
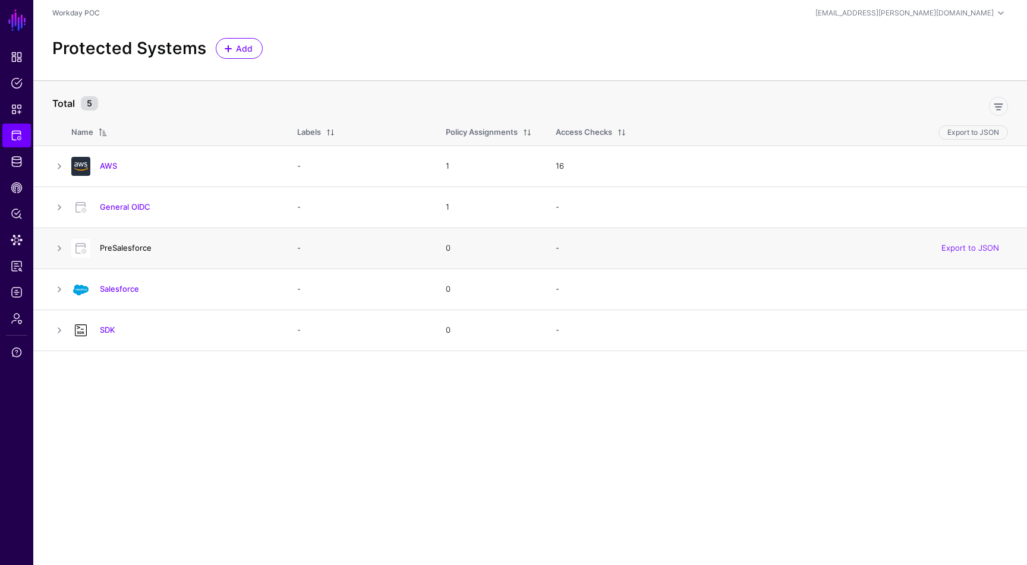
click at [138, 247] on link "PreSalesforce" at bounding box center [126, 248] width 52 height 10
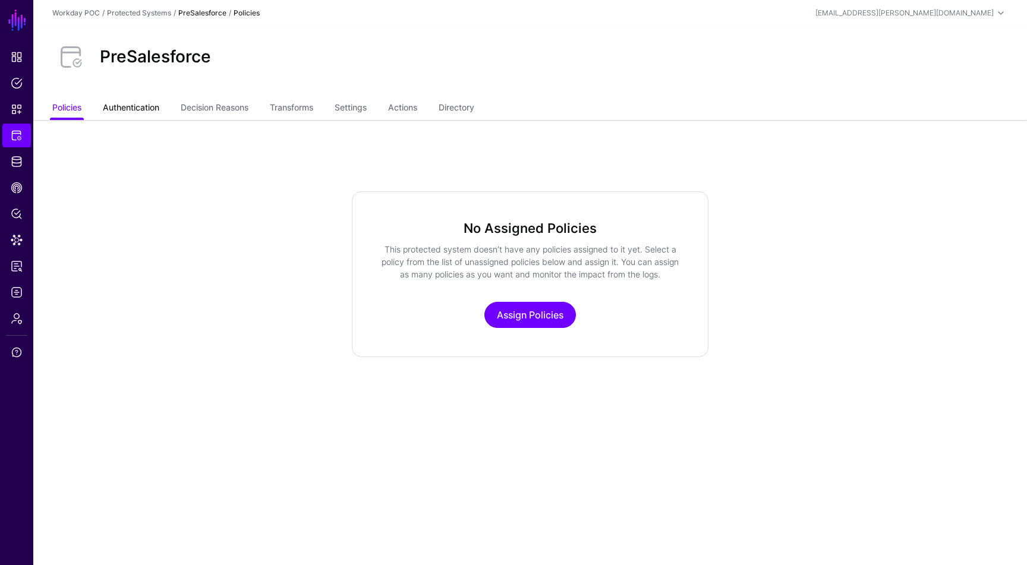
click at [150, 112] on link "Authentication" at bounding box center [131, 108] width 56 height 23
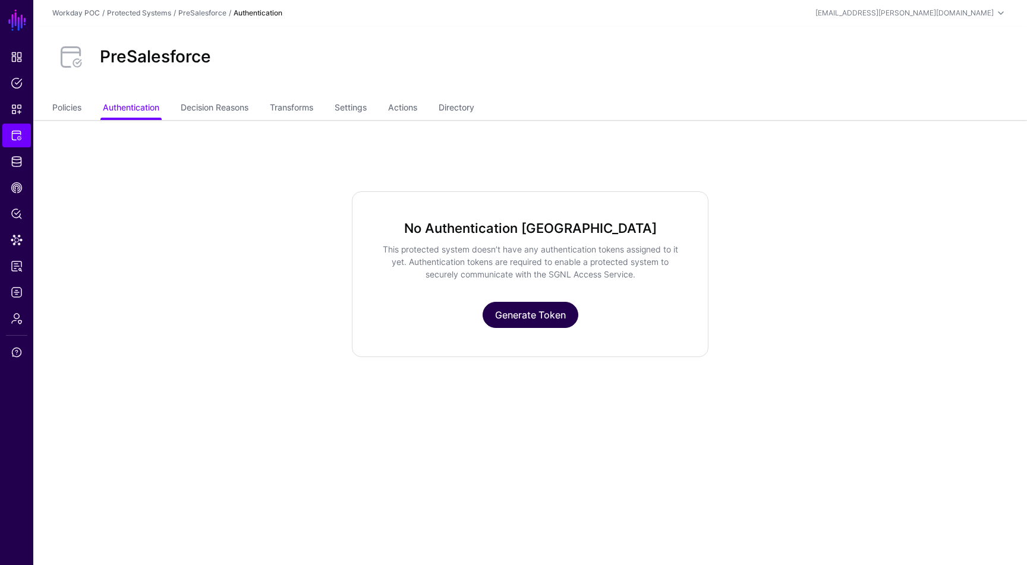
click at [521, 308] on link "Generate Token" at bounding box center [531, 315] width 96 height 26
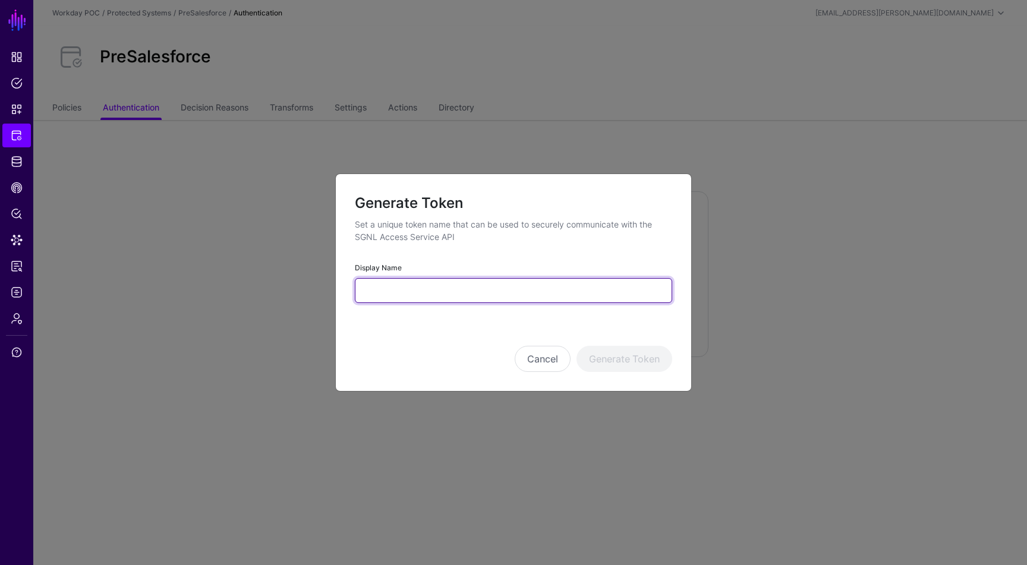
click at [494, 286] on input "Display Name" at bounding box center [513, 290] width 317 height 25
type input "**********"
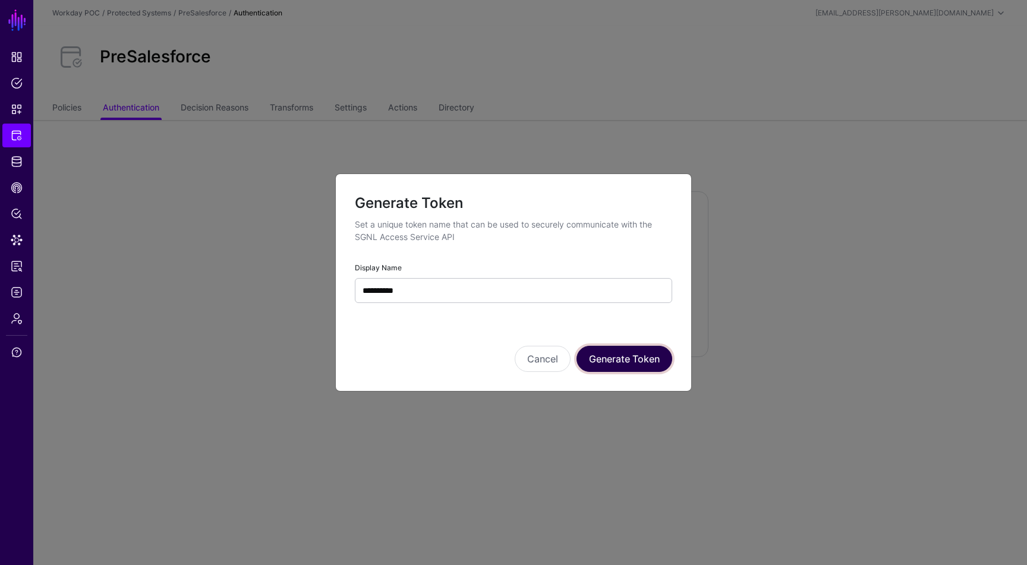
click at [615, 350] on button "Generate Token" at bounding box center [624, 359] width 96 height 26
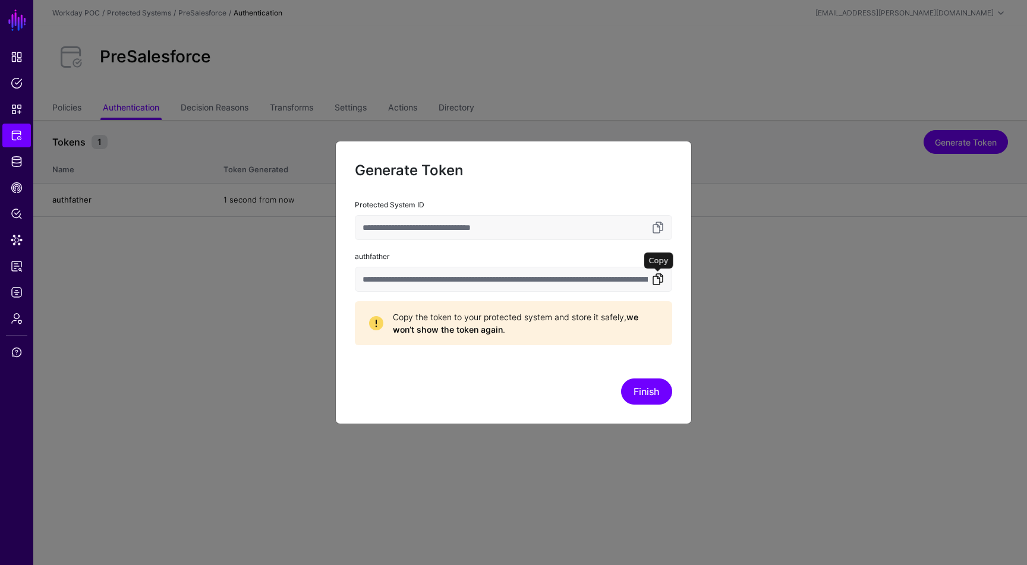
click at [662, 278] on link at bounding box center [658, 279] width 14 height 14
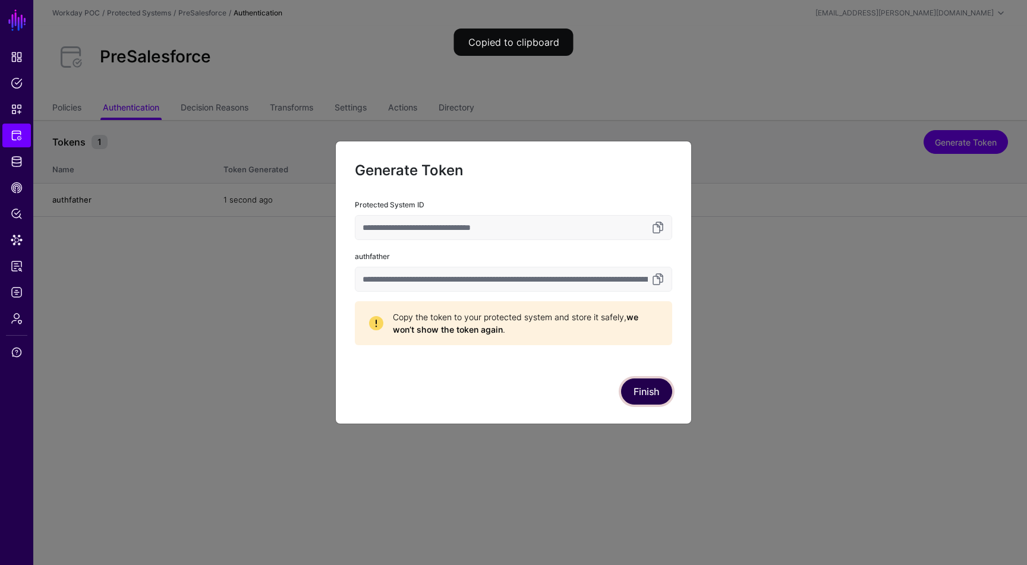
click at [661, 383] on button "Finish" at bounding box center [646, 392] width 51 height 26
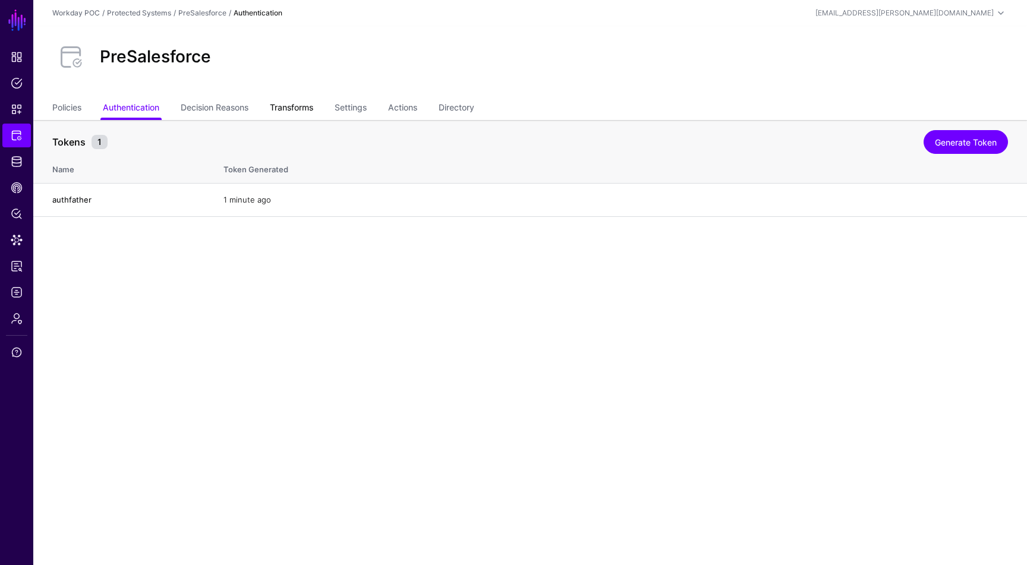
click at [313, 106] on link "Transforms" at bounding box center [291, 108] width 43 height 23
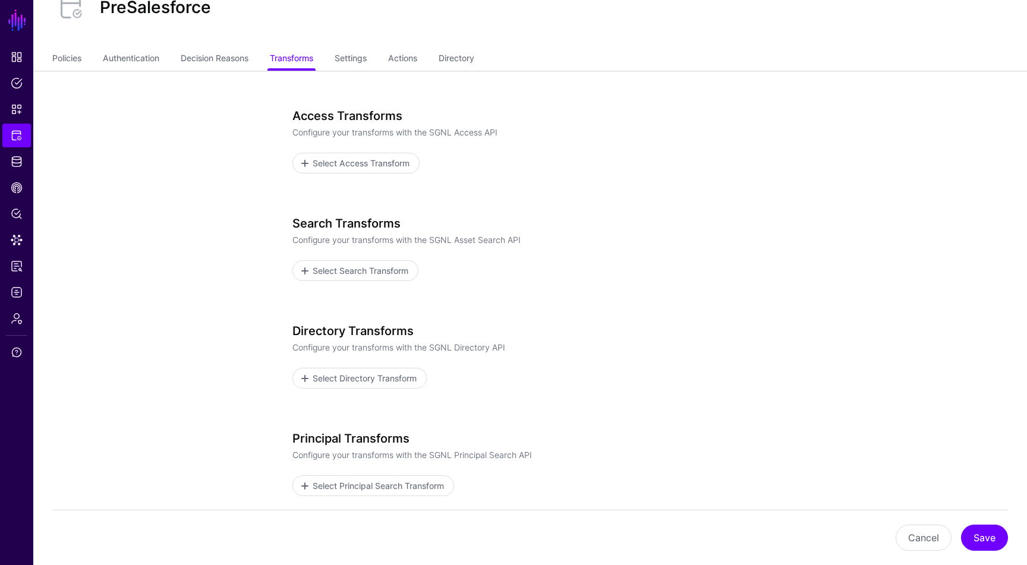
scroll to position [48, 0]
click at [396, 166] on span "Select Access Transform" at bounding box center [361, 164] width 100 height 12
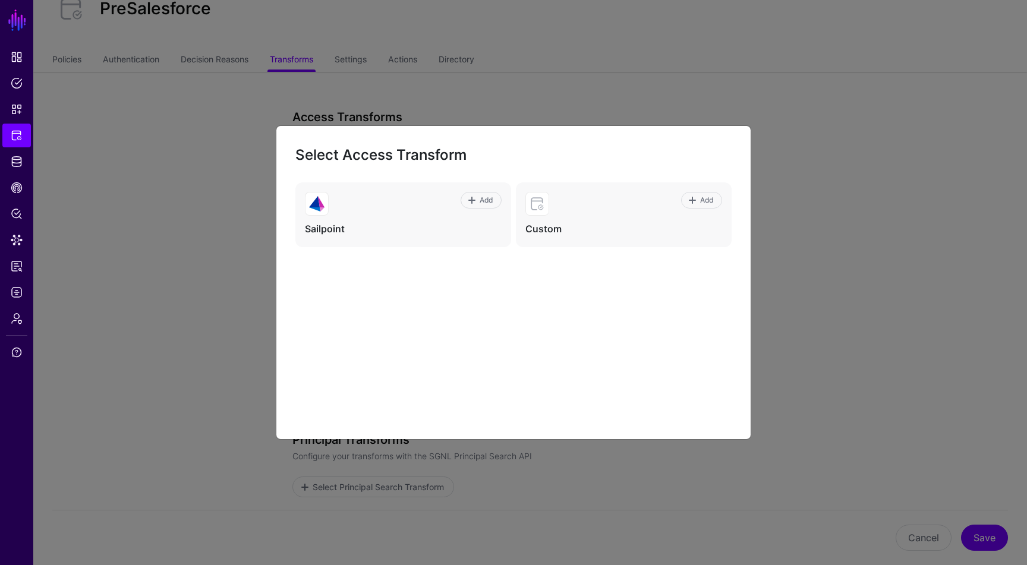
click at [633, 99] on ngb-modal-window "Select Access Transform Add Sailpoint Add Custom" at bounding box center [513, 282] width 1027 height 565
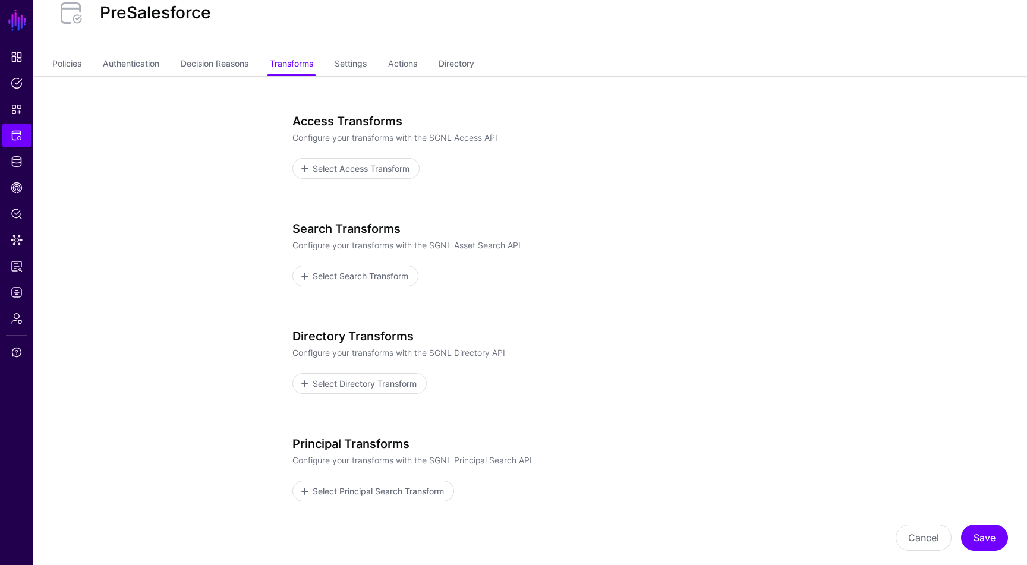
scroll to position [42, 0]
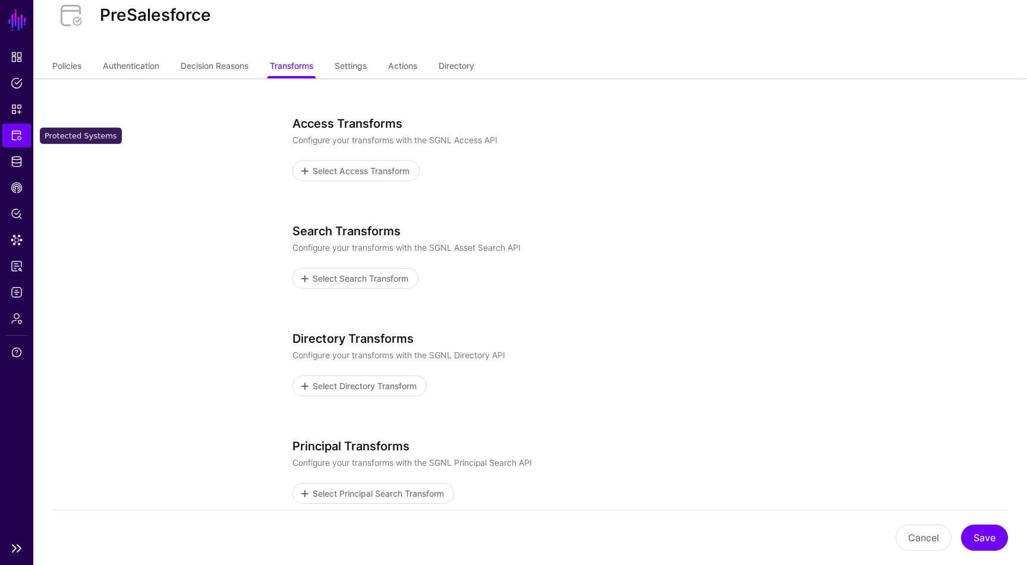
click at [15, 136] on span "Protected Systems" at bounding box center [17, 136] width 12 height 12
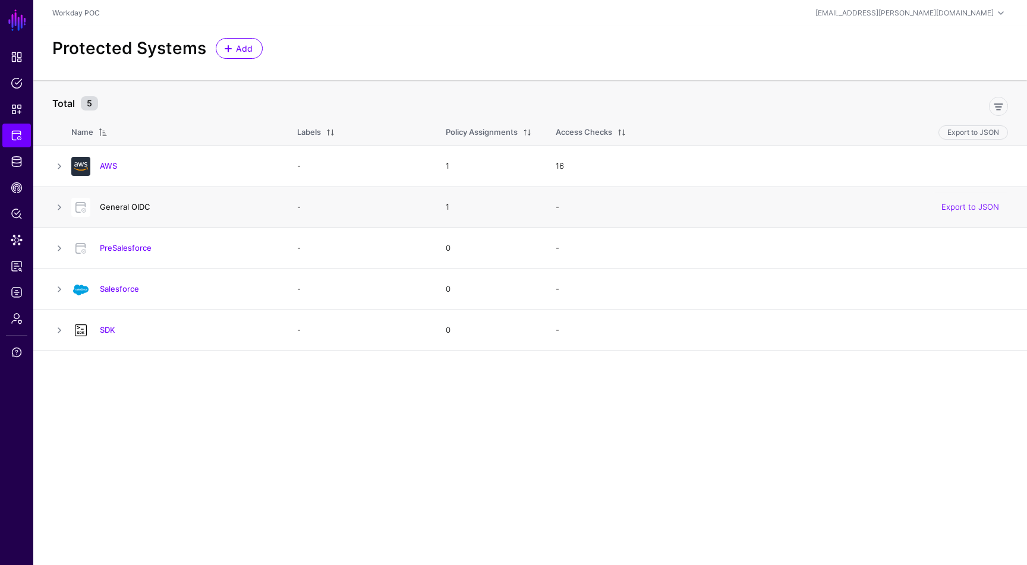
click at [122, 204] on link "General OIDC" at bounding box center [125, 207] width 51 height 10
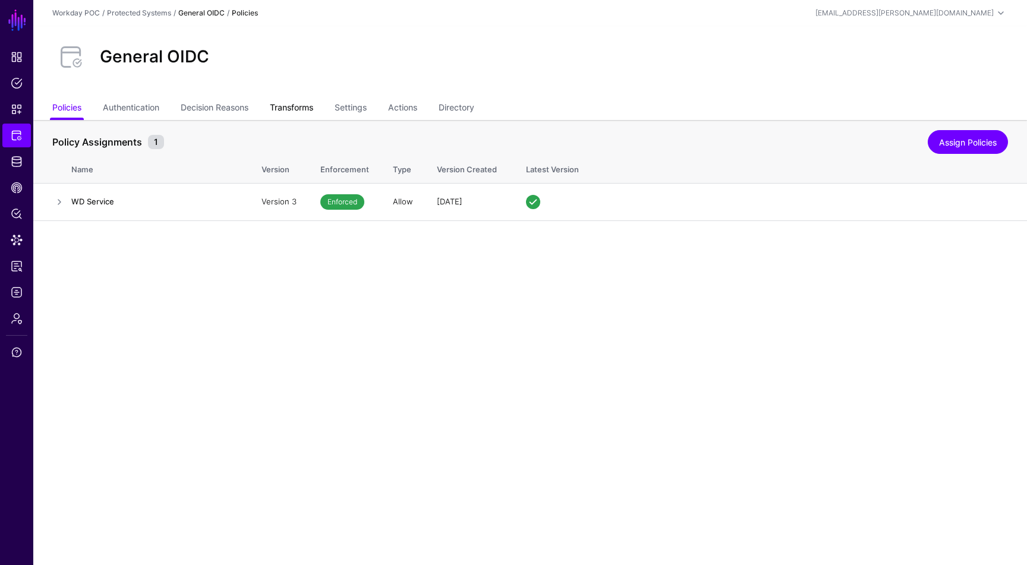
click at [300, 103] on link "Transforms" at bounding box center [291, 108] width 43 height 23
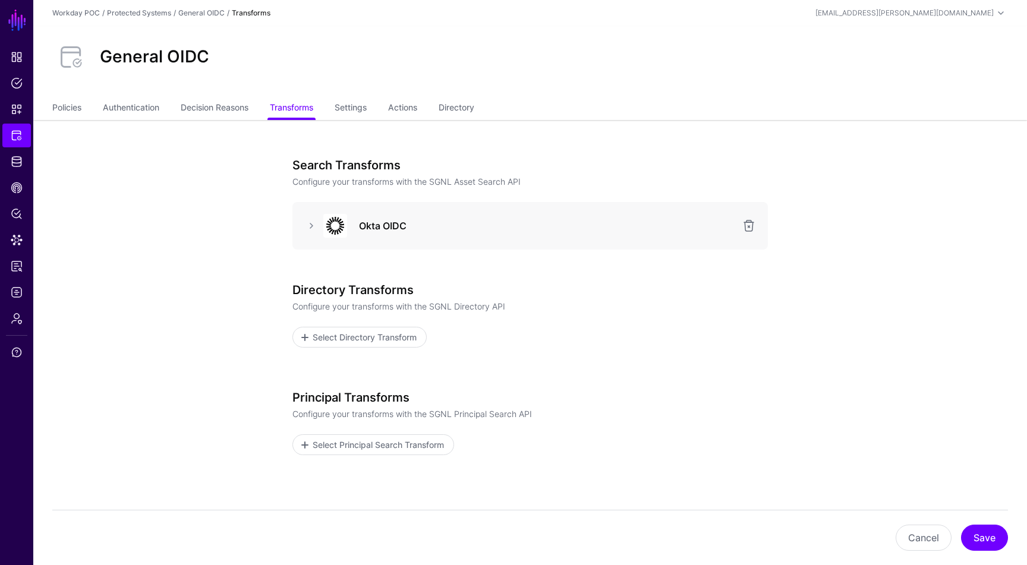
click at [301, 220] on div "Okta OIDC" at bounding box center [529, 226] width 475 height 48
click at [313, 223] on link at bounding box center [311, 226] width 14 height 14
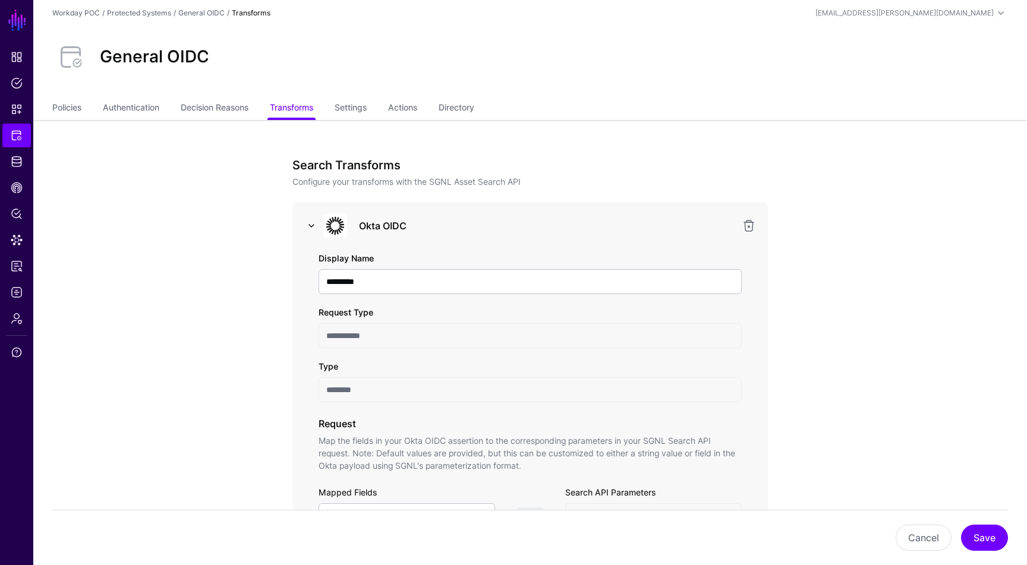
click at [313, 223] on link at bounding box center [311, 226] width 14 height 14
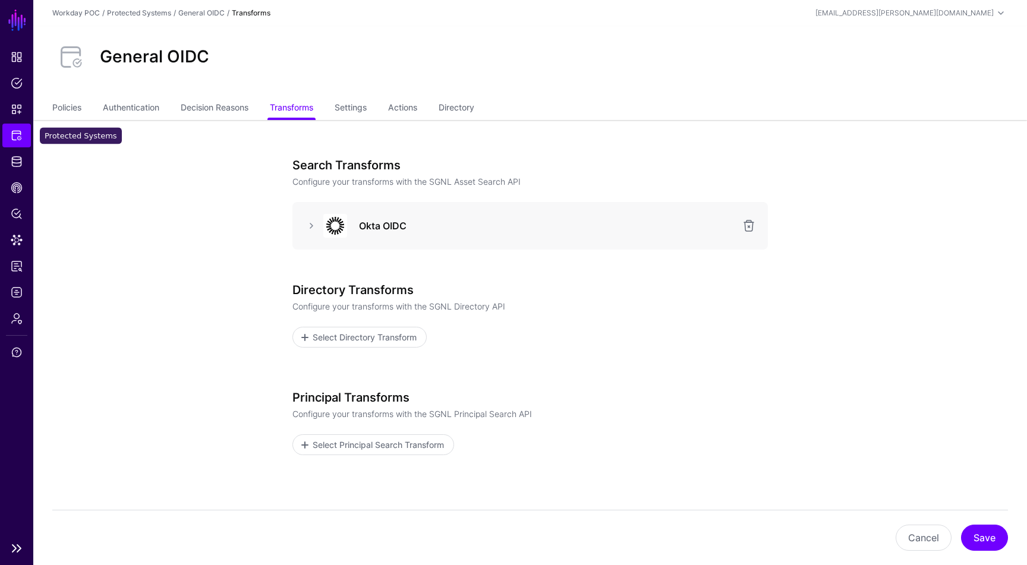
click at [19, 134] on span "Protected Systems" at bounding box center [17, 136] width 12 height 12
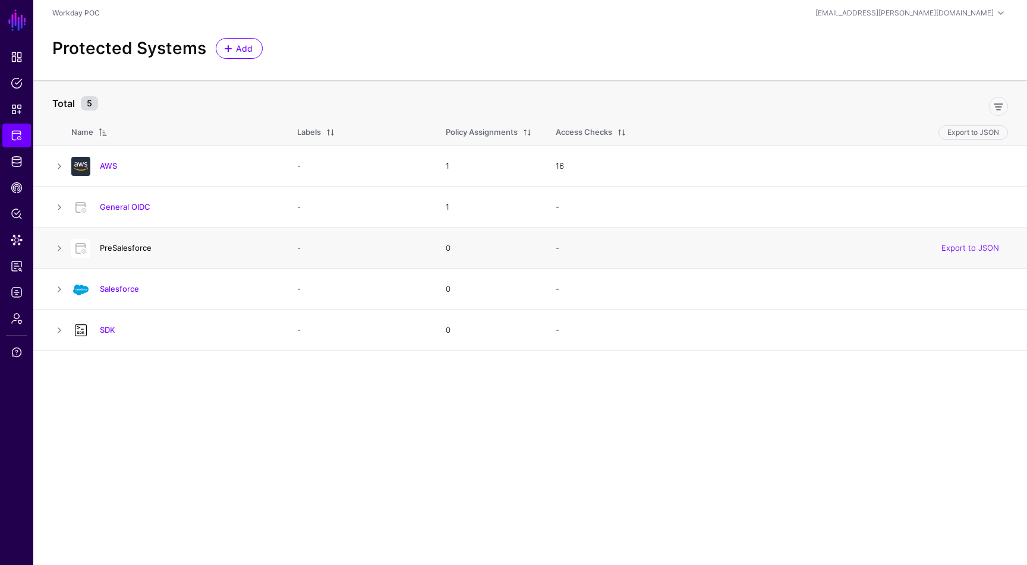
click at [134, 247] on link "PreSalesforce" at bounding box center [126, 248] width 52 height 10
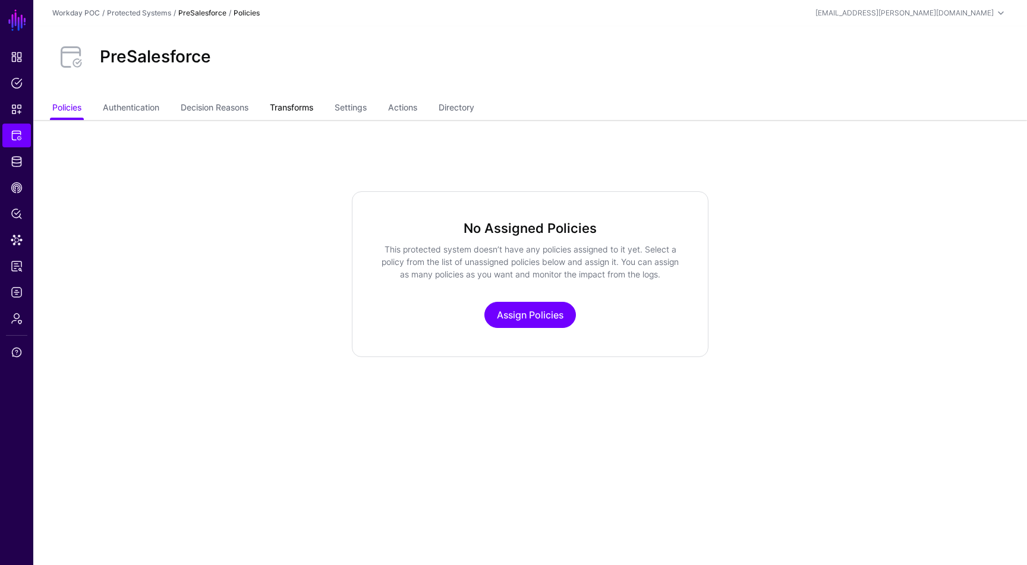
click at [308, 106] on link "Transforms" at bounding box center [291, 108] width 43 height 23
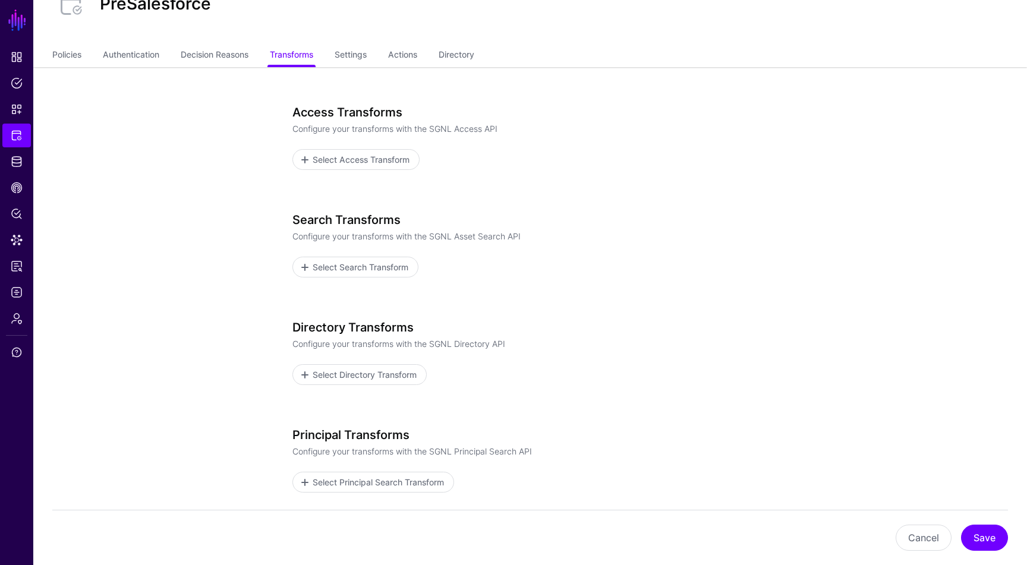
scroll to position [54, 0]
click at [395, 163] on span "Select Access Transform" at bounding box center [361, 158] width 100 height 12
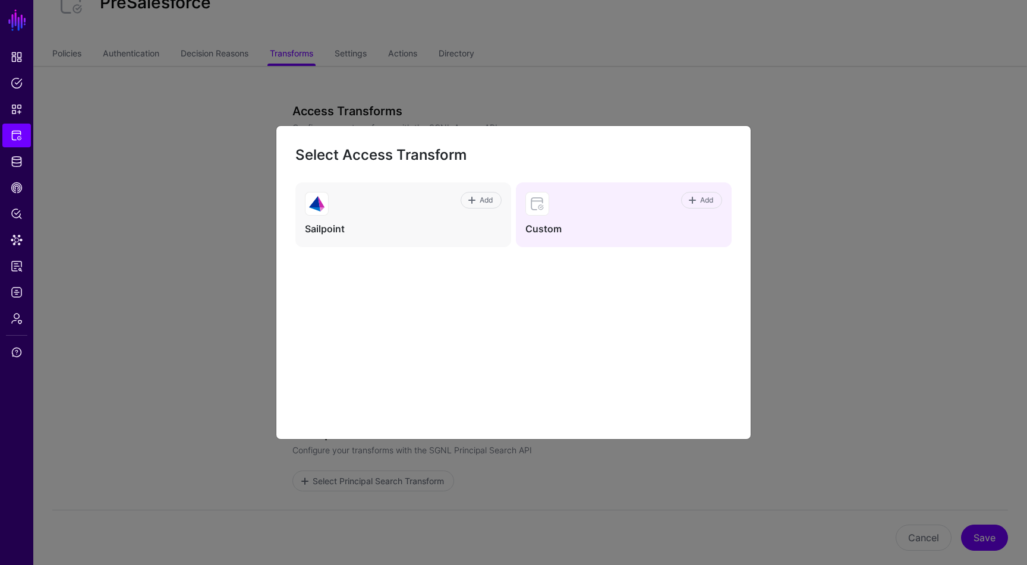
click at [572, 205] on div "Add" at bounding box center [635, 204] width 173 height 24
click at [705, 204] on span "Add" at bounding box center [707, 200] width 16 height 11
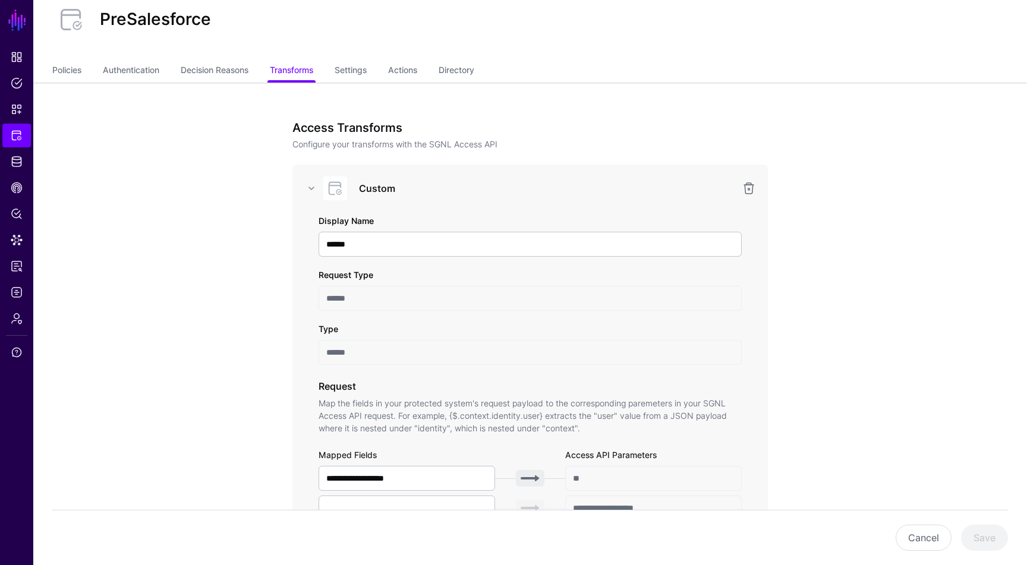
scroll to position [27, 0]
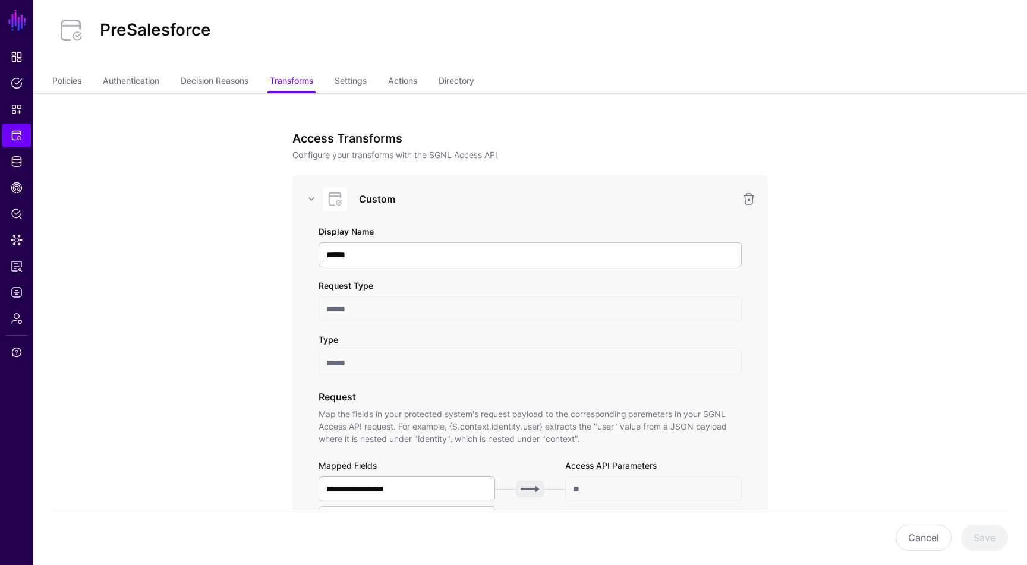
click at [320, 197] on div at bounding box center [334, 199] width 36 height 24
click at [314, 197] on link at bounding box center [311, 199] width 14 height 14
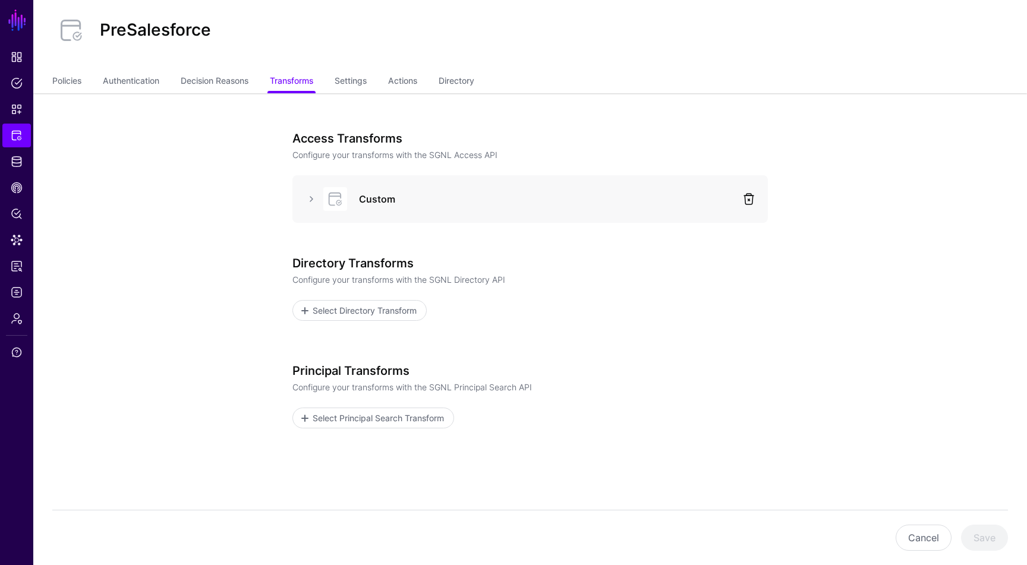
click at [746, 197] on link at bounding box center [749, 199] width 14 height 14
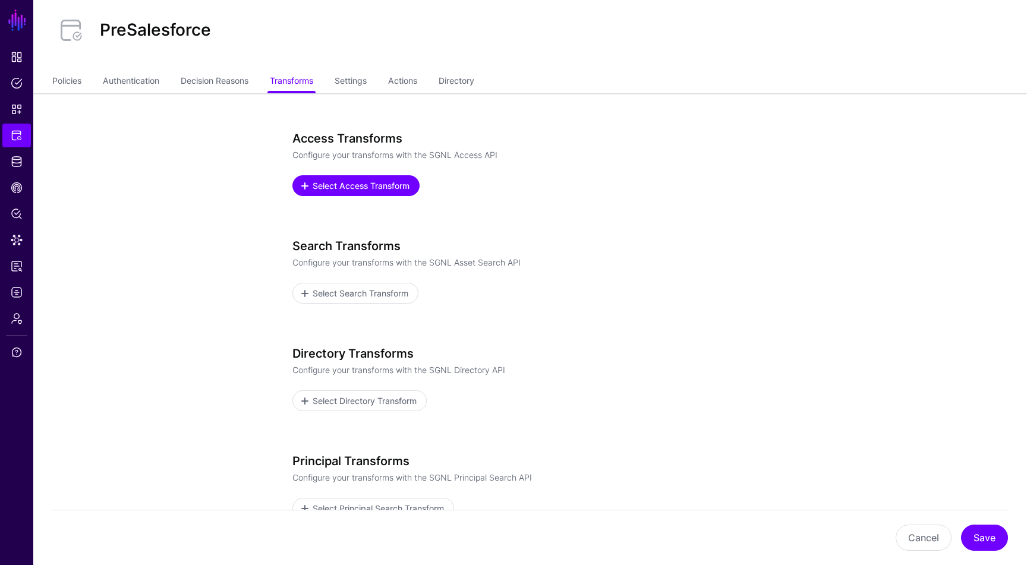
click at [382, 178] on link "Select Access Transform" at bounding box center [355, 185] width 127 height 21
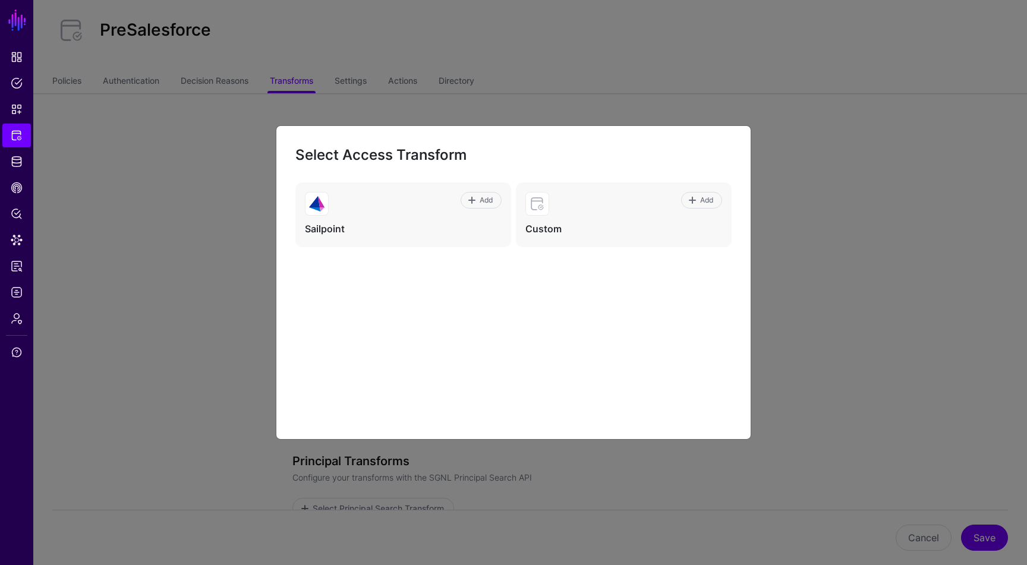
click at [826, 119] on ngb-modal-window "Select Access Transform Add Sailpoint Add Custom" at bounding box center [513, 282] width 1027 height 565
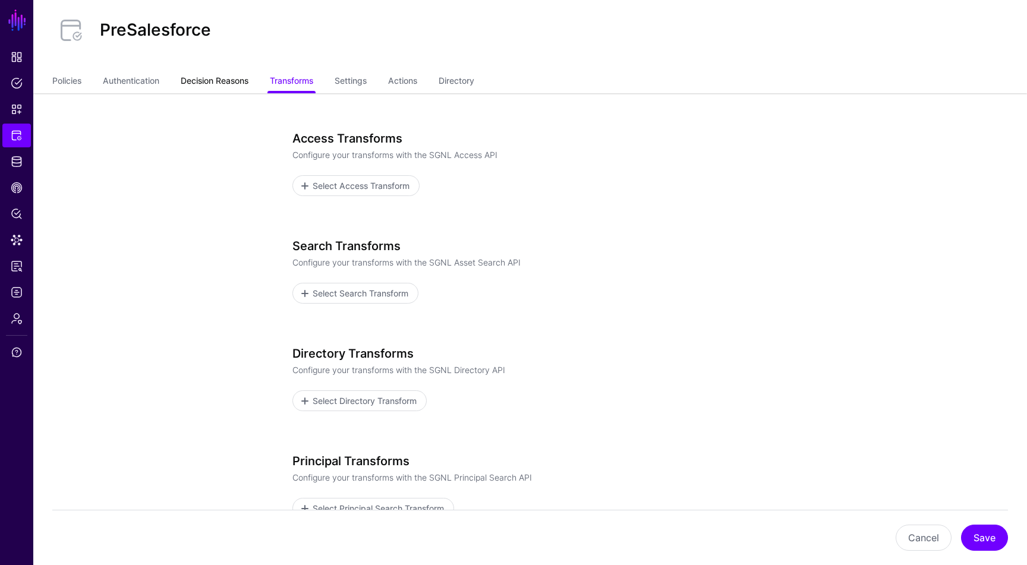
click at [195, 73] on link "Decision Reasons" at bounding box center [215, 82] width 68 height 23
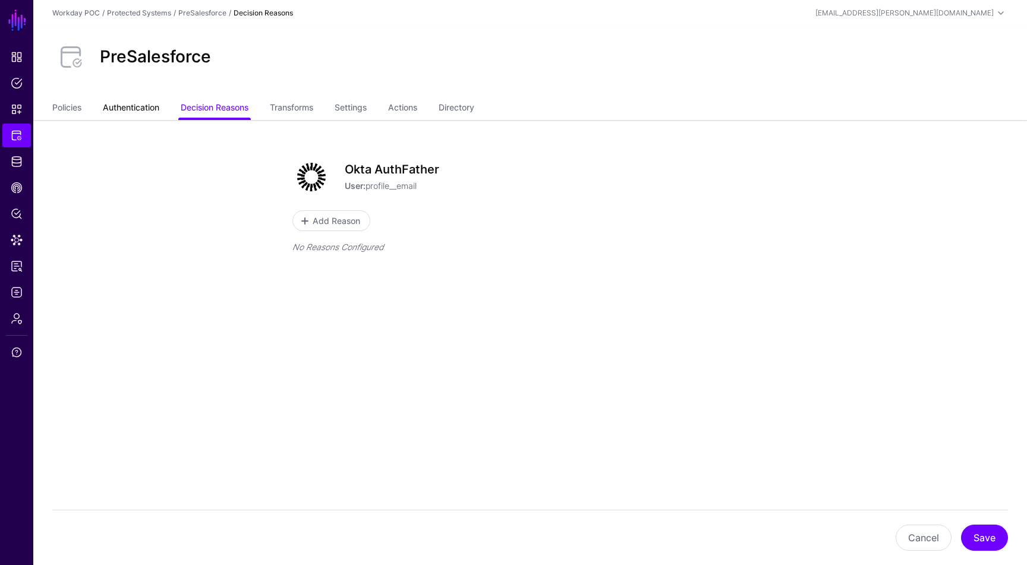
click at [159, 102] on link "Authentication" at bounding box center [131, 108] width 56 height 23
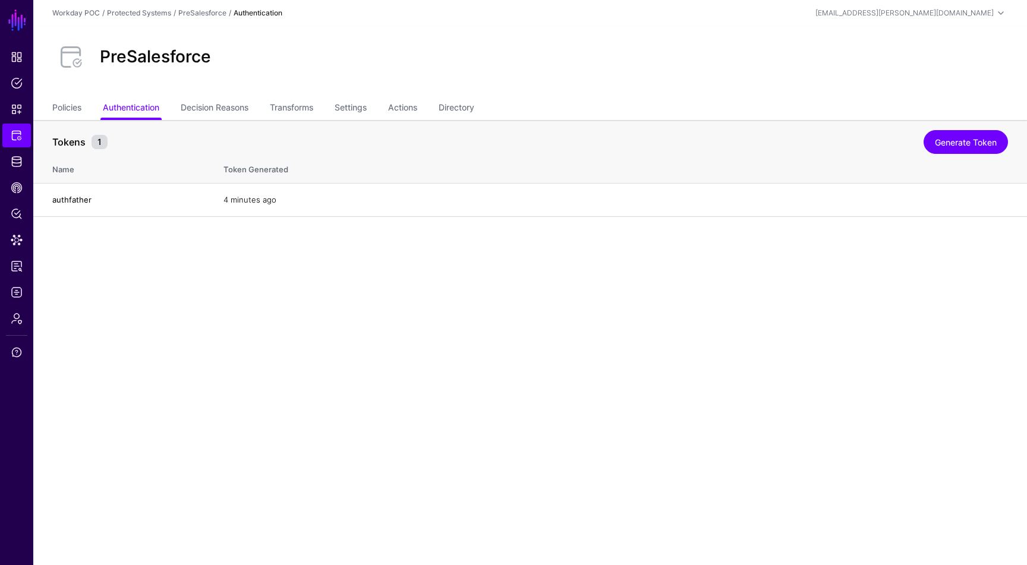
click at [83, 106] on ul "Policies Authentication Decision Reasons Transforms Settings Actions Directory" at bounding box center [530, 108] width 956 height 23
click at [71, 108] on link "Policies" at bounding box center [66, 108] width 29 height 23
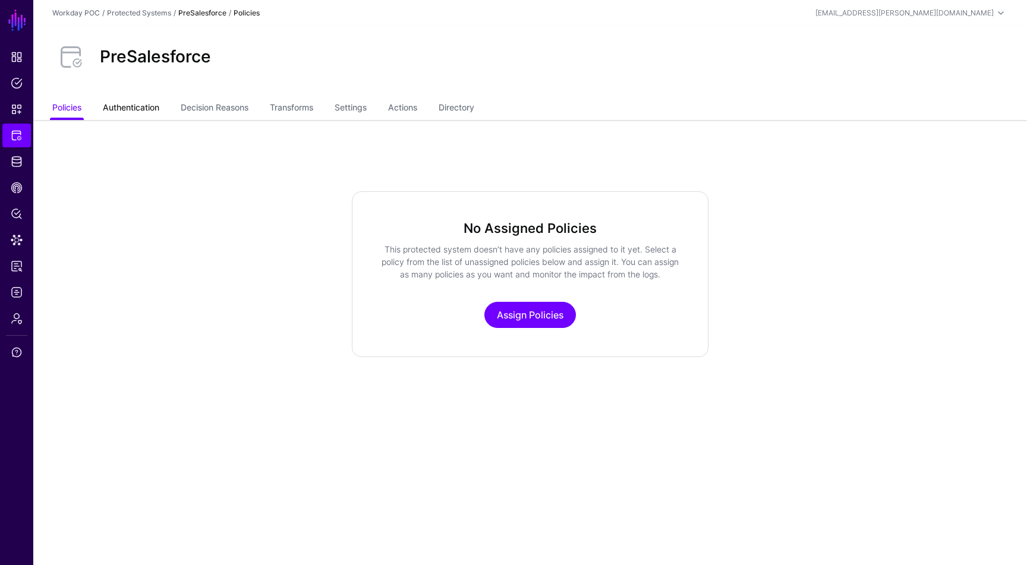
click at [124, 109] on link "Authentication" at bounding box center [131, 108] width 56 height 23
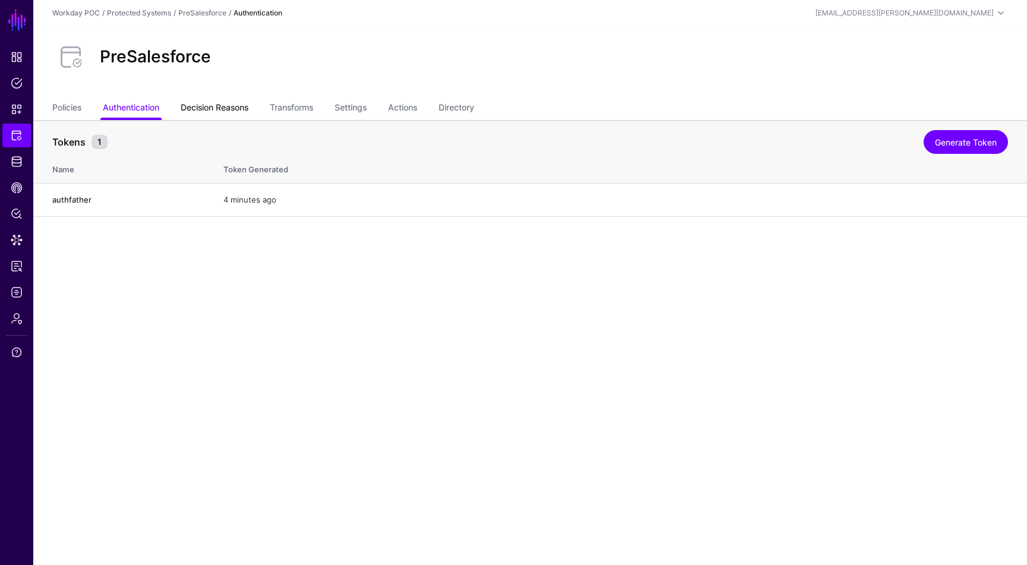
click at [196, 99] on link "Decision Reasons" at bounding box center [215, 108] width 68 height 23
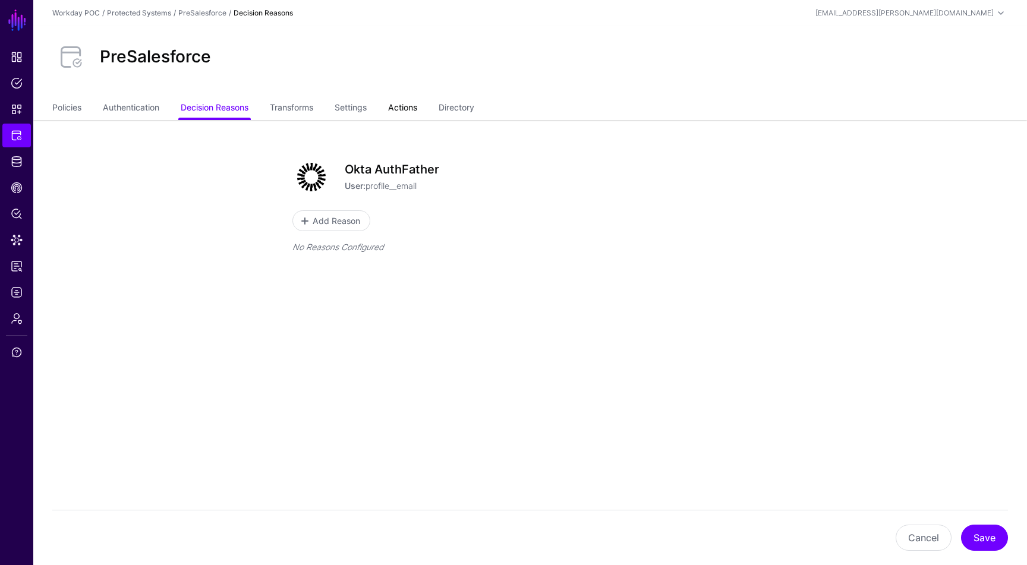
click at [417, 114] on link "Actions" at bounding box center [402, 108] width 29 height 23
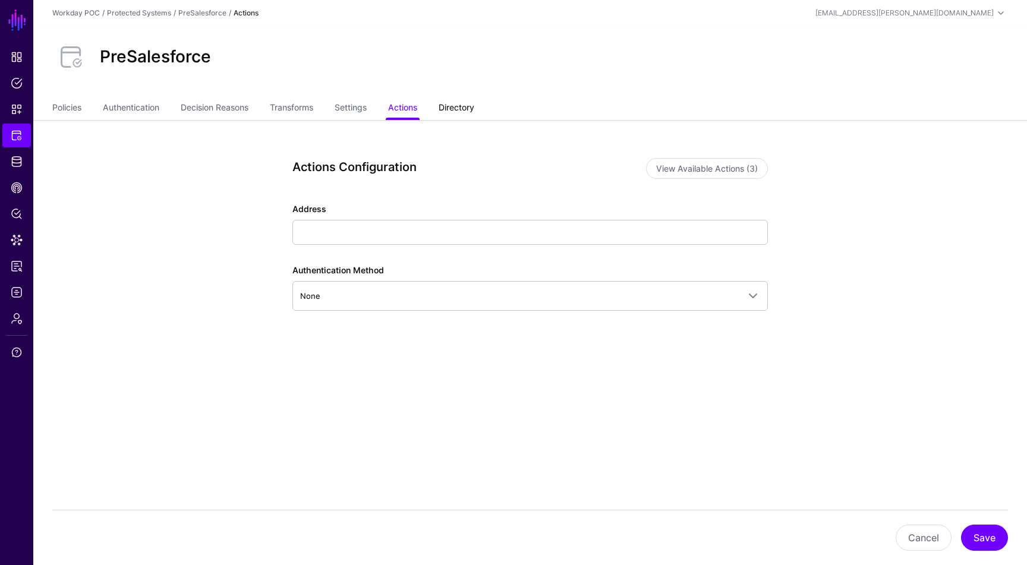
click at [470, 107] on link "Directory" at bounding box center [457, 108] width 36 height 23
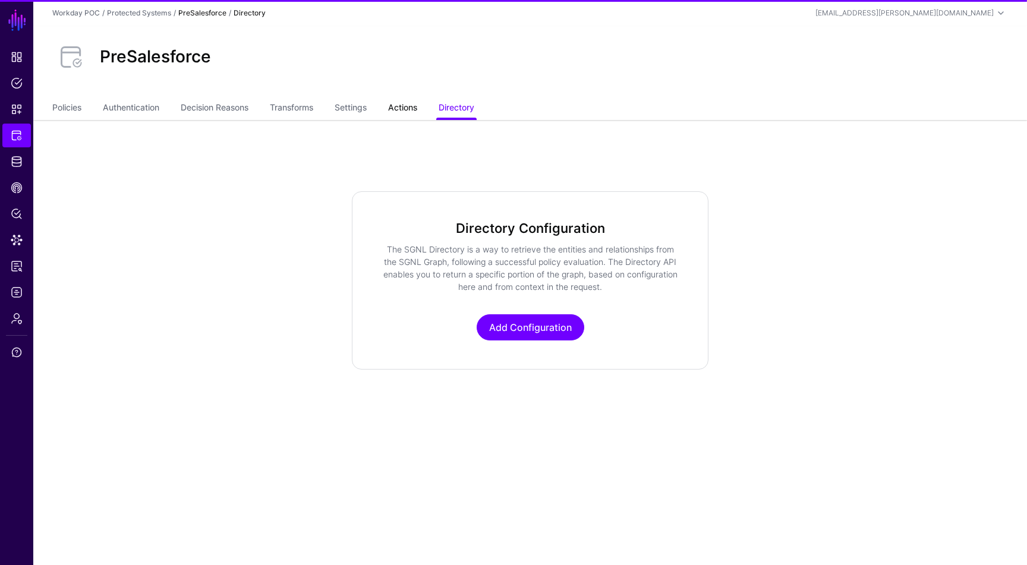
click at [404, 108] on link "Actions" at bounding box center [402, 108] width 29 height 23
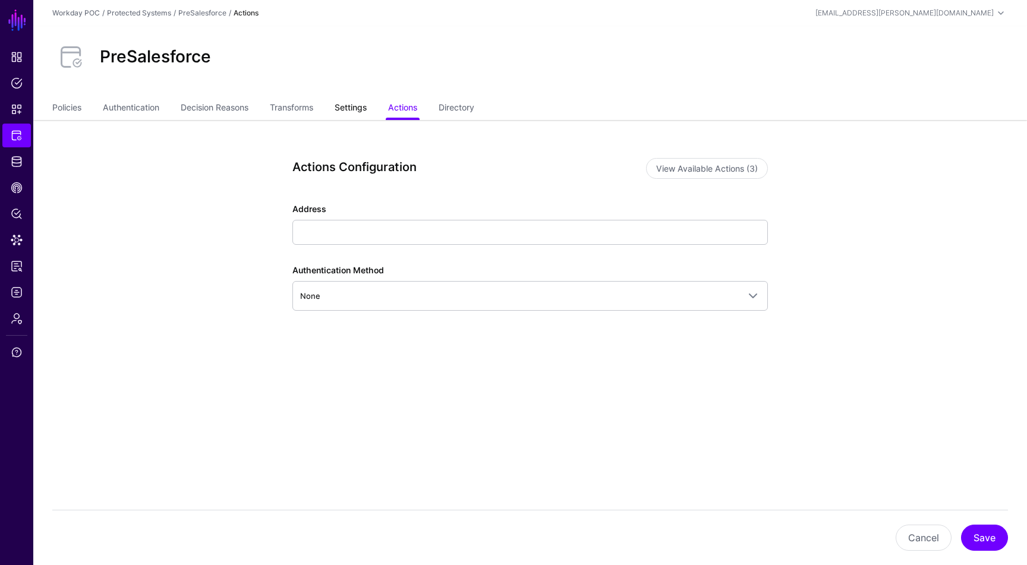
click at [343, 106] on link "Settings" at bounding box center [351, 108] width 32 height 23
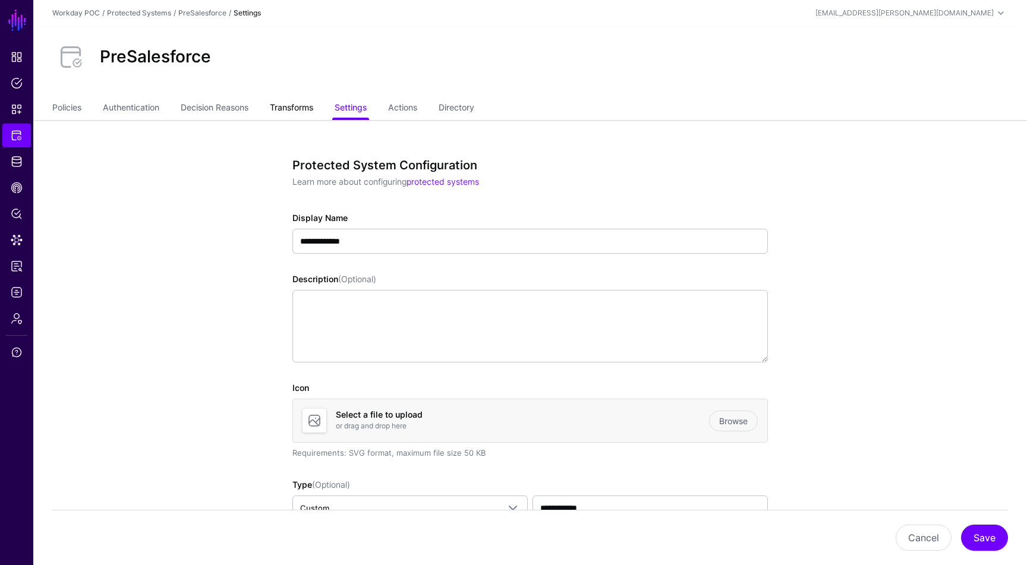
click at [288, 106] on link "Transforms" at bounding box center [291, 108] width 43 height 23
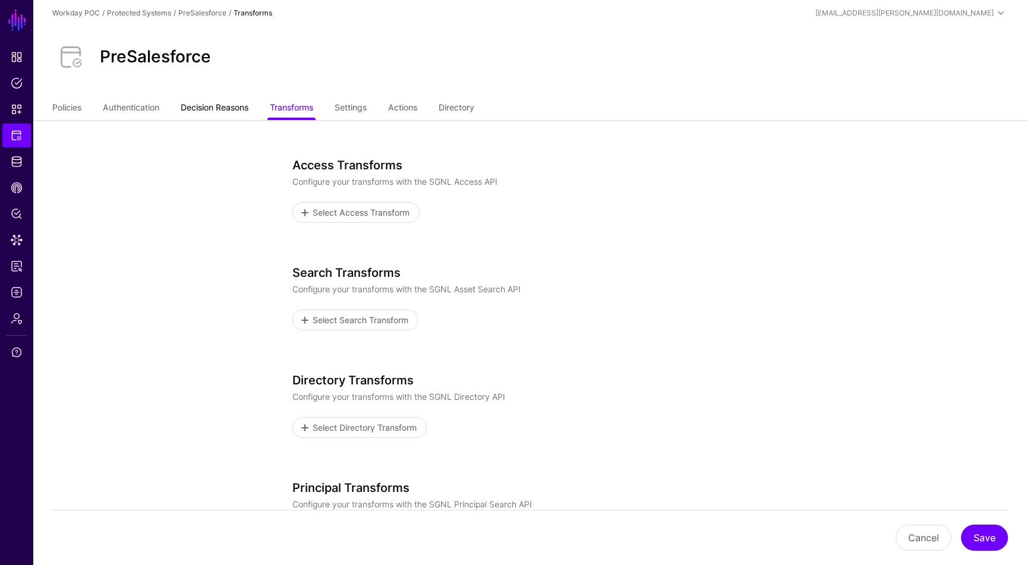
click at [220, 103] on link "Decision Reasons" at bounding box center [215, 108] width 68 height 23
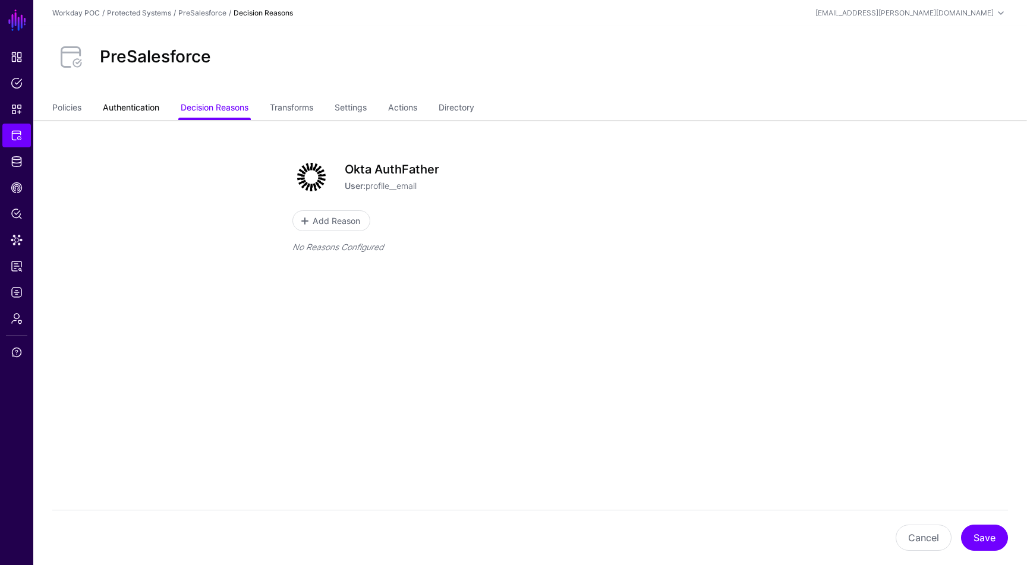
click at [137, 106] on link "Authentication" at bounding box center [131, 108] width 56 height 23
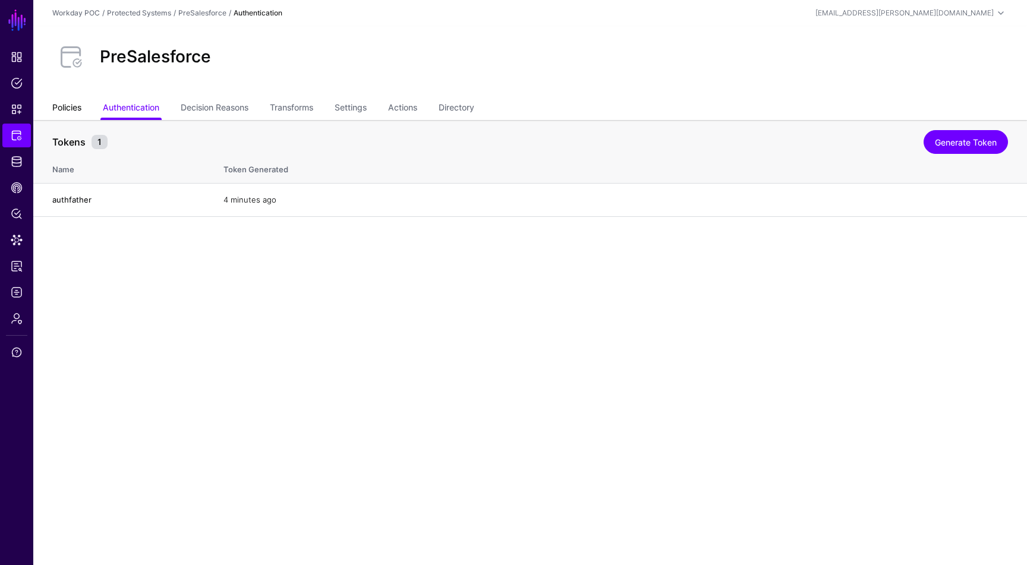
click at [74, 108] on link "Policies" at bounding box center [66, 108] width 29 height 23
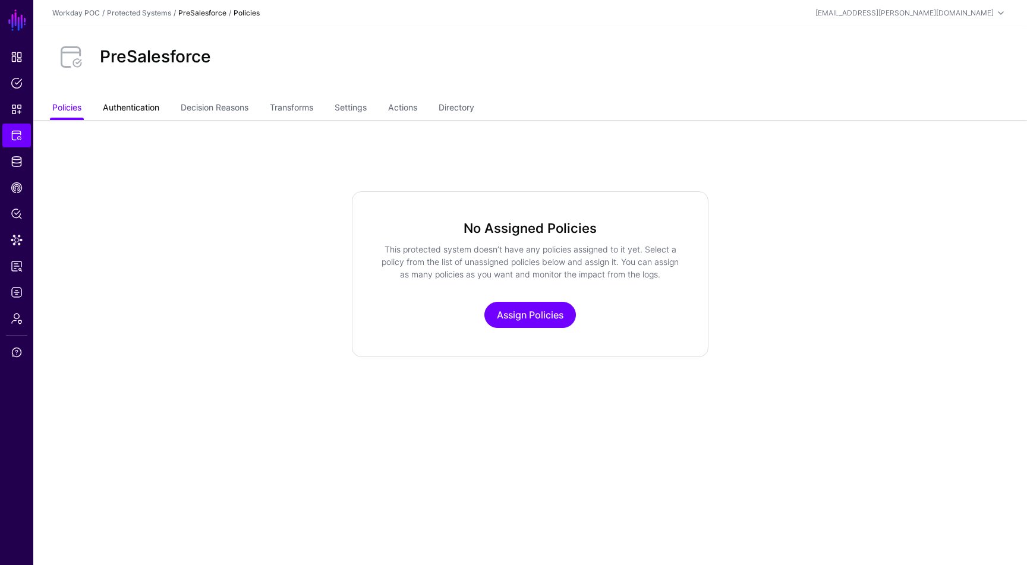
click at [143, 105] on link "Authentication" at bounding box center [131, 108] width 56 height 23
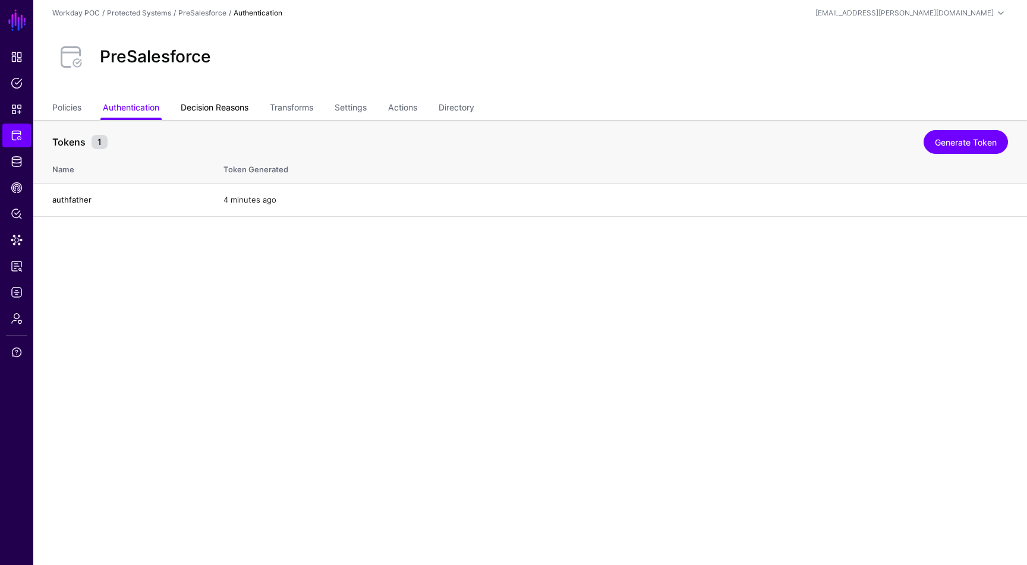
click at [218, 103] on link "Decision Reasons" at bounding box center [215, 108] width 68 height 23
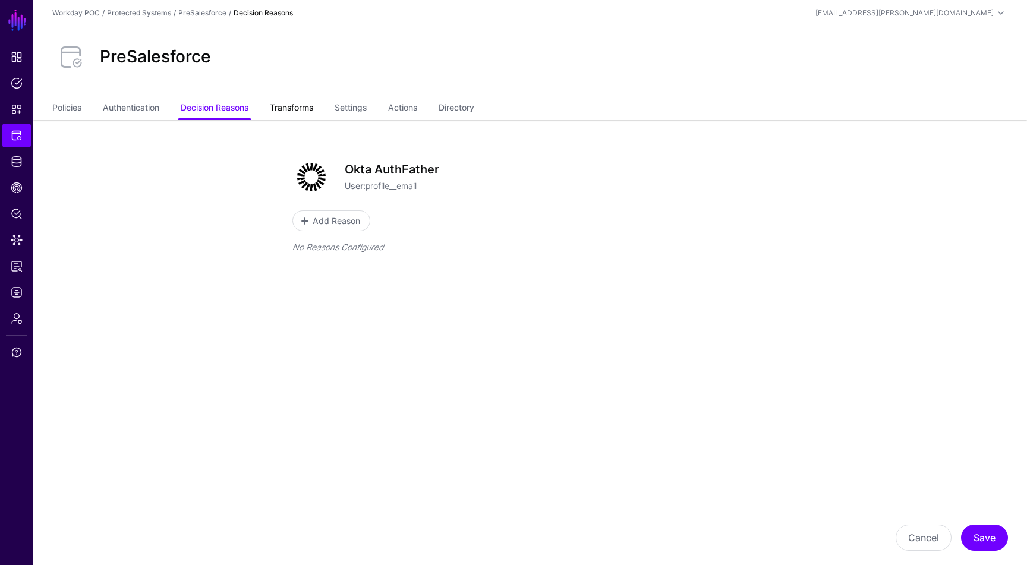
click at [294, 108] on link "Transforms" at bounding box center [291, 108] width 43 height 23
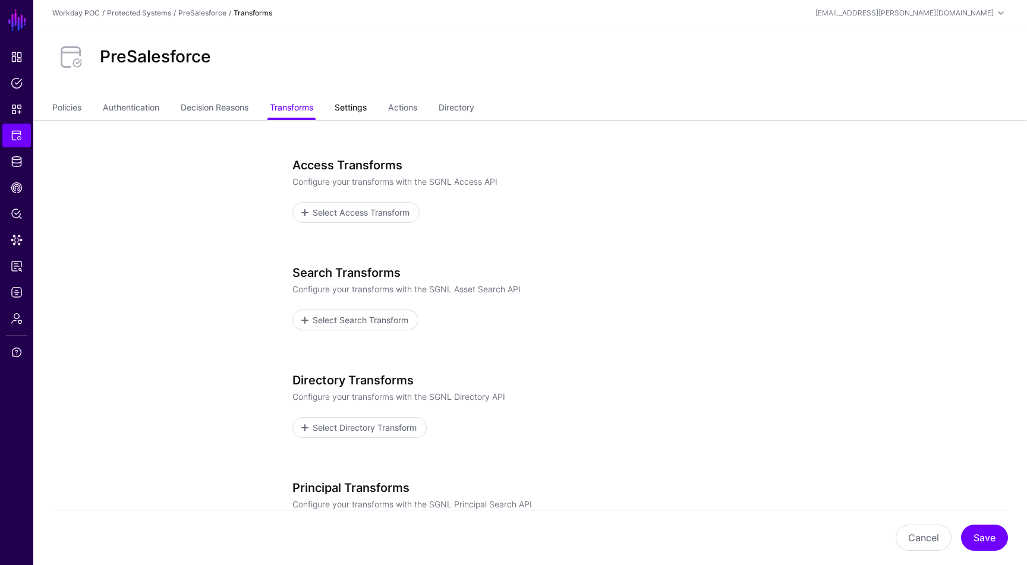
click at [367, 112] on link "Settings" at bounding box center [351, 108] width 32 height 23
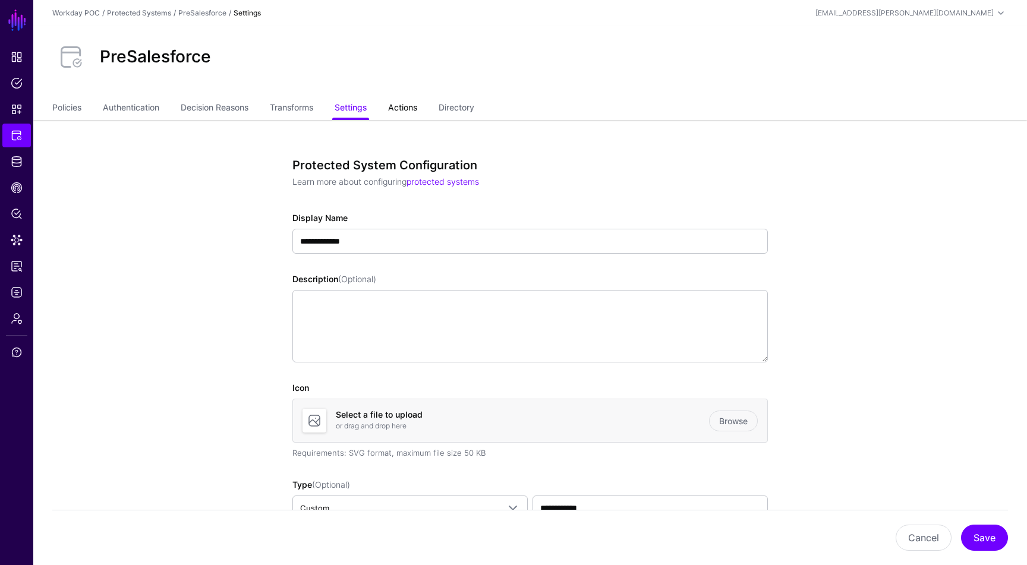
click at [405, 111] on link "Actions" at bounding box center [402, 108] width 29 height 23
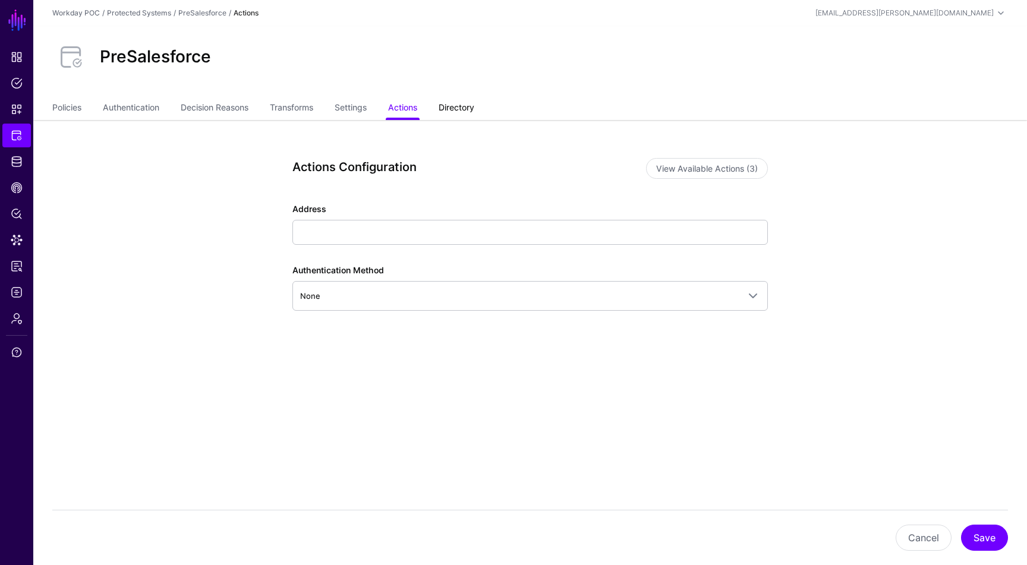
click at [458, 107] on link "Directory" at bounding box center [457, 108] width 36 height 23
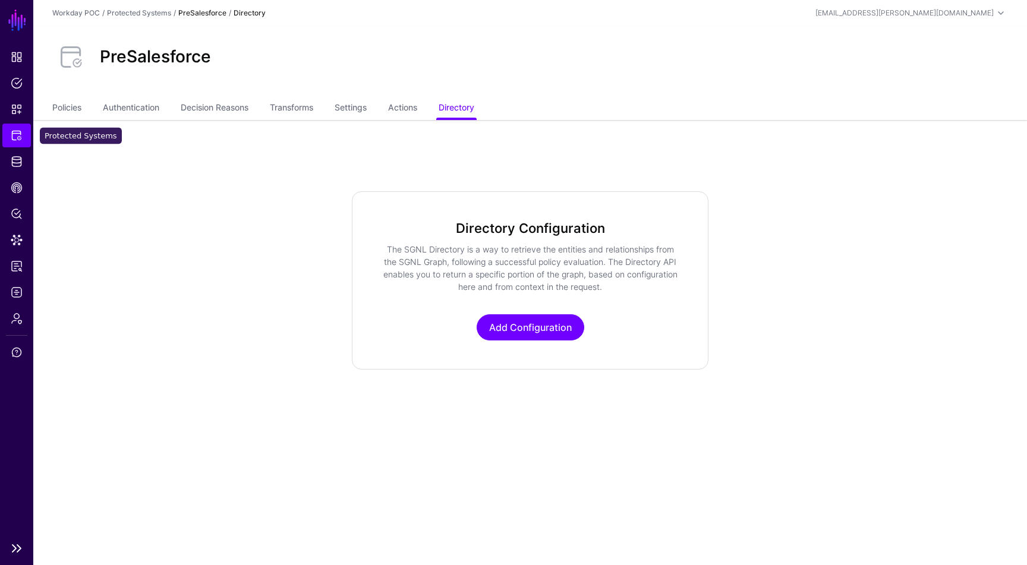
click at [18, 137] on span "Protected Systems" at bounding box center [17, 136] width 12 height 12
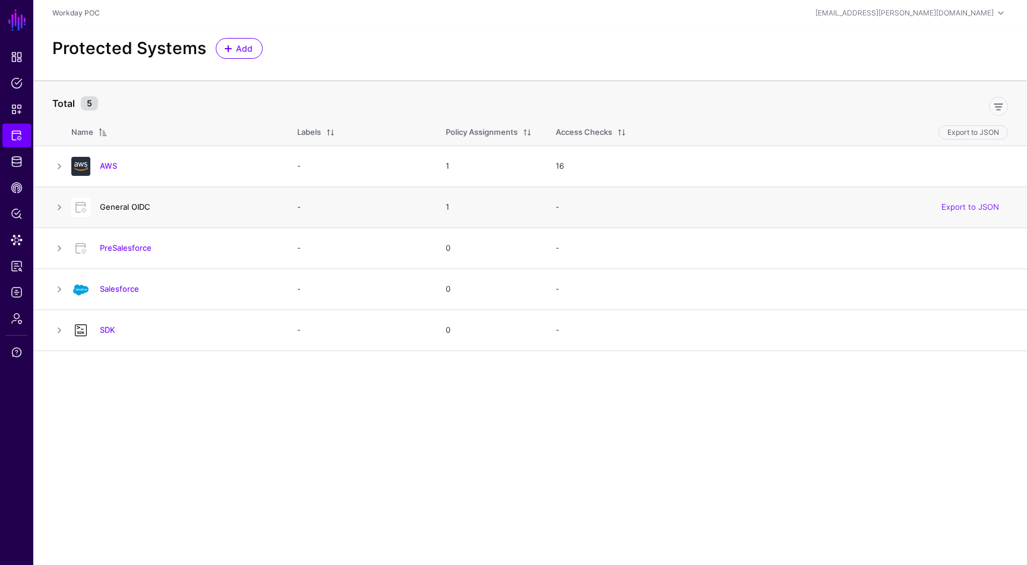
click at [138, 207] on link "General OIDC" at bounding box center [125, 207] width 51 height 10
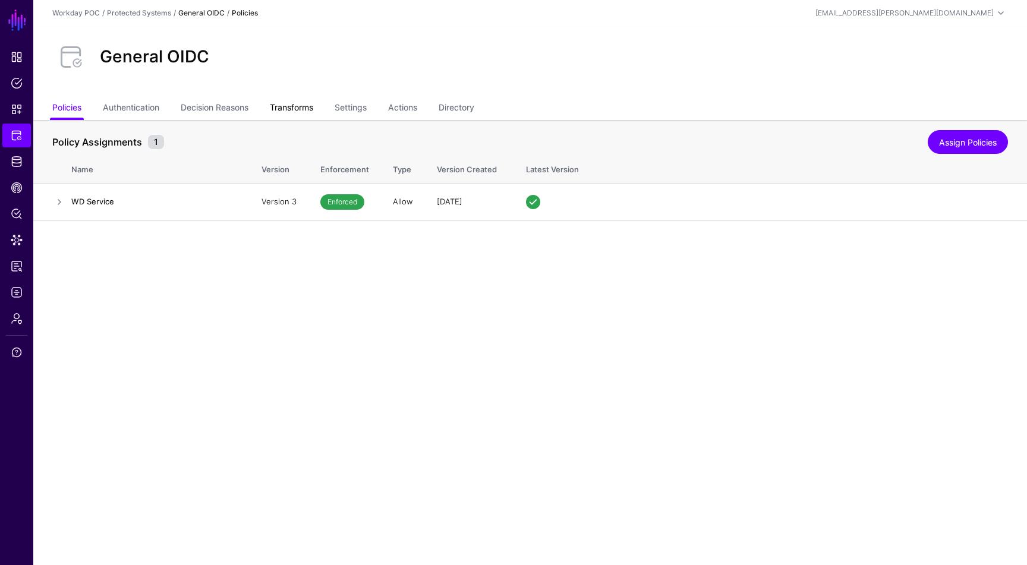
click at [313, 101] on link "Transforms" at bounding box center [291, 108] width 43 height 23
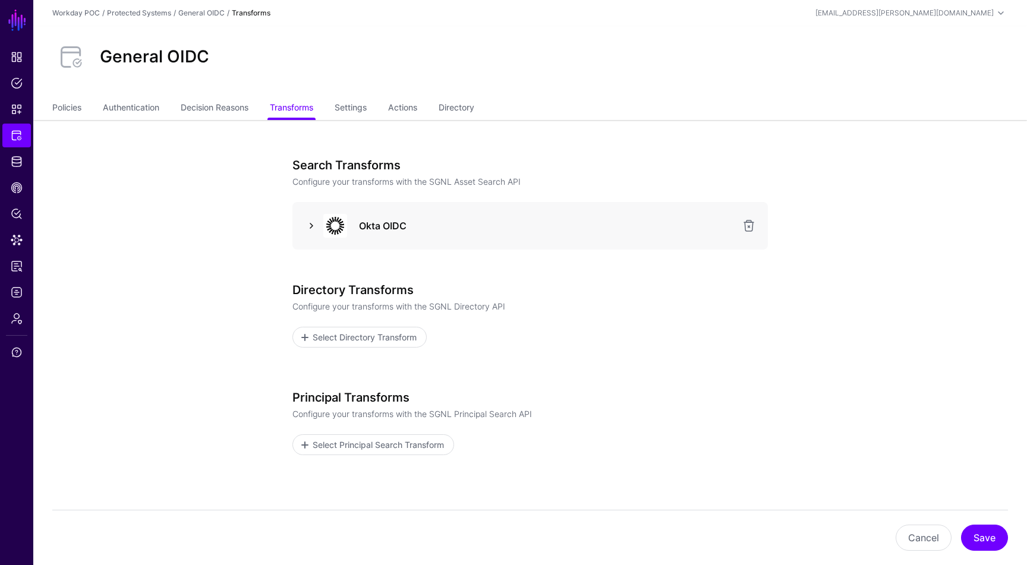
click at [309, 222] on link at bounding box center [311, 226] width 14 height 14
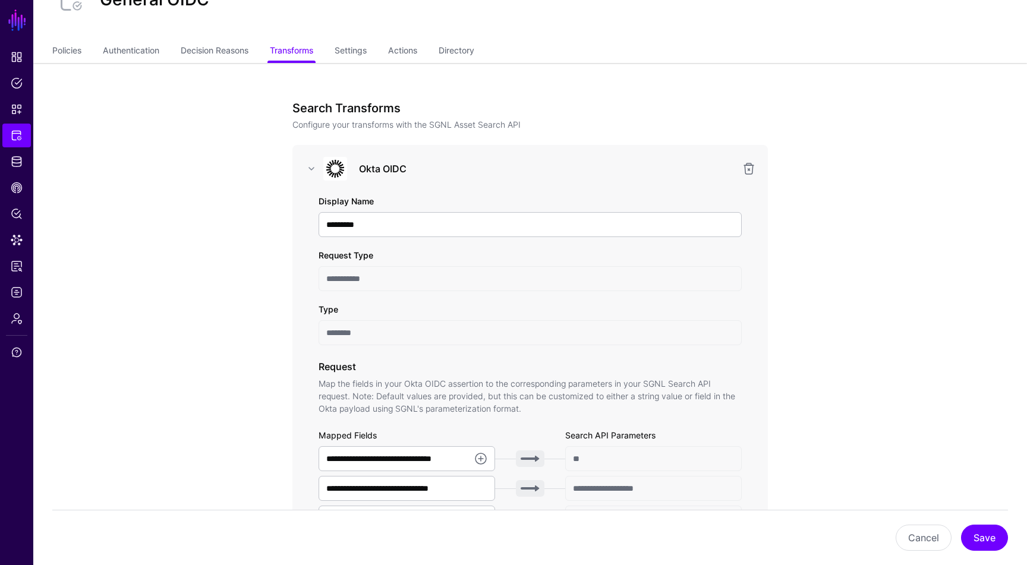
scroll to position [59, 0]
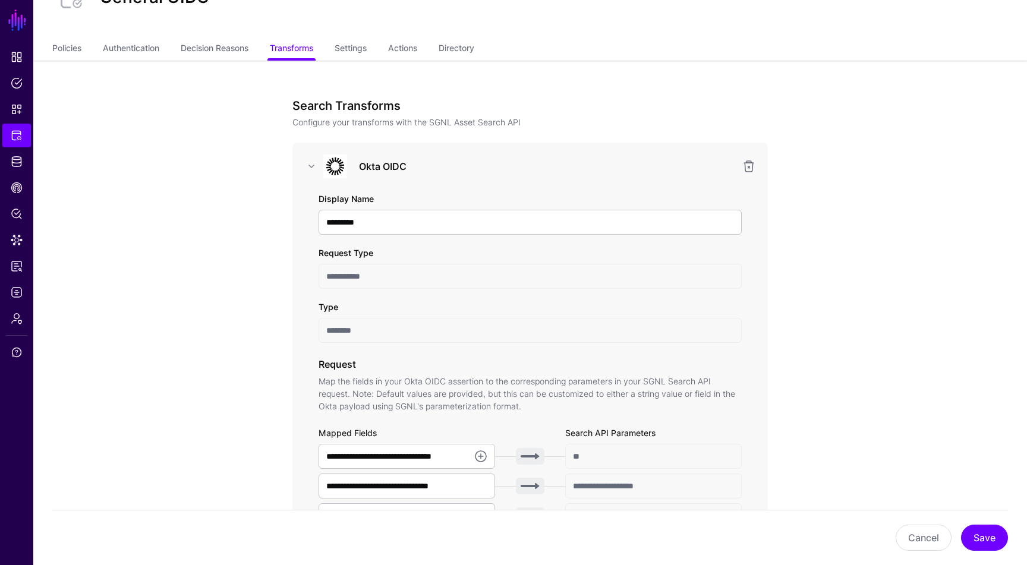
click at [368, 165] on h3 "Okta OIDC" at bounding box center [547, 166] width 376 height 14
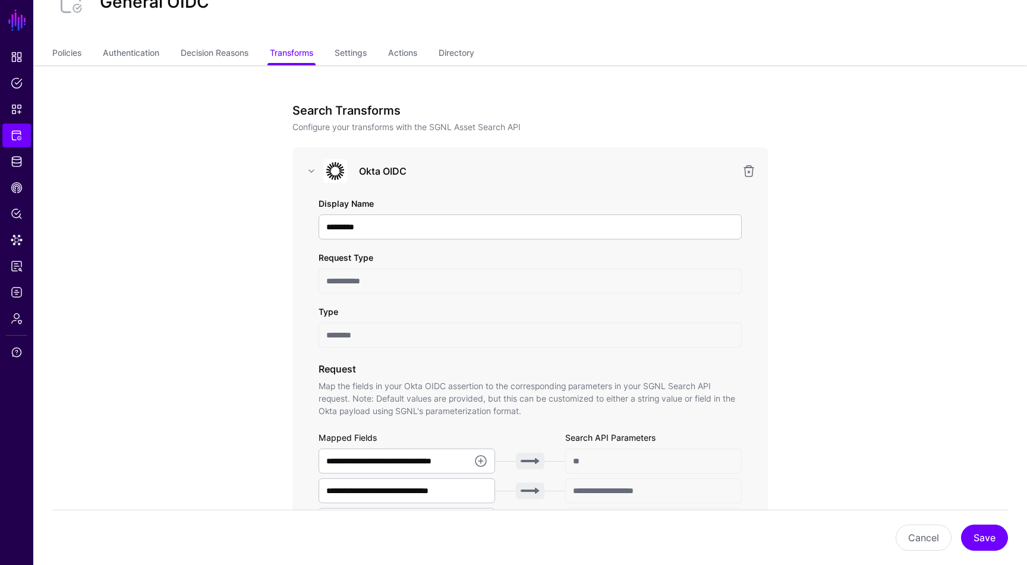
scroll to position [19, 0]
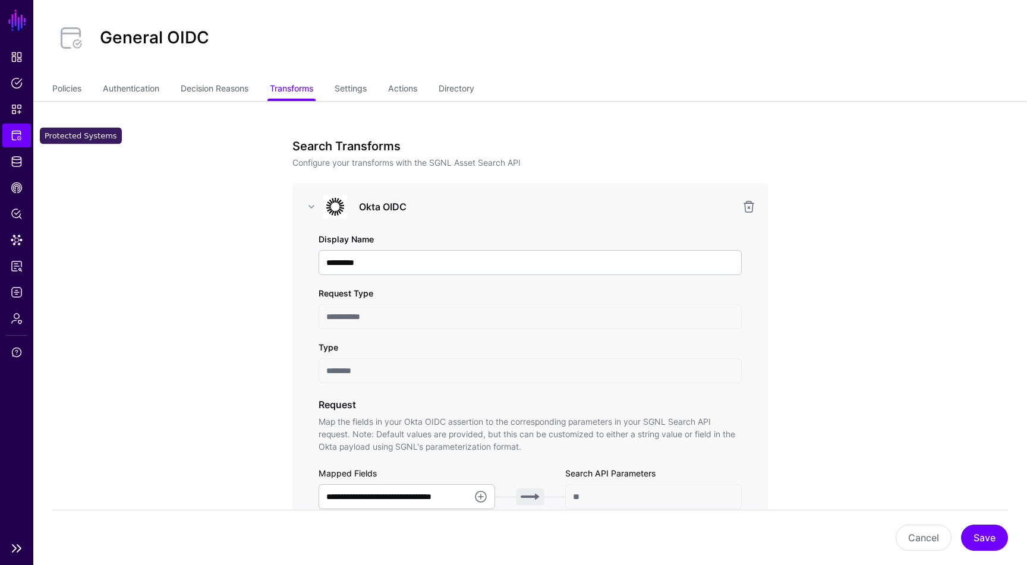
click at [11, 131] on span "Protected Systems" at bounding box center [17, 136] width 12 height 12
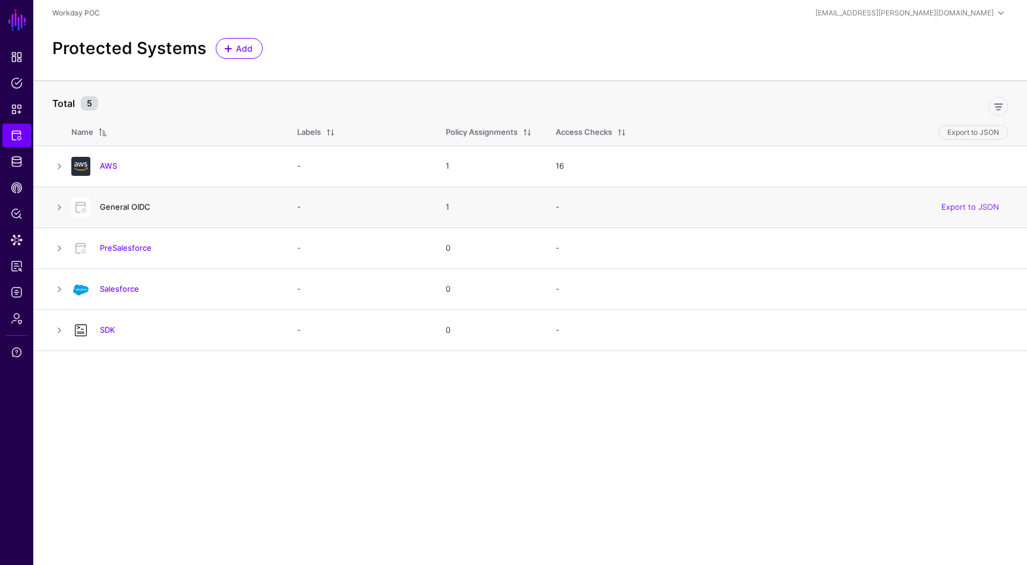
click at [129, 209] on link "General OIDC" at bounding box center [125, 207] width 51 height 10
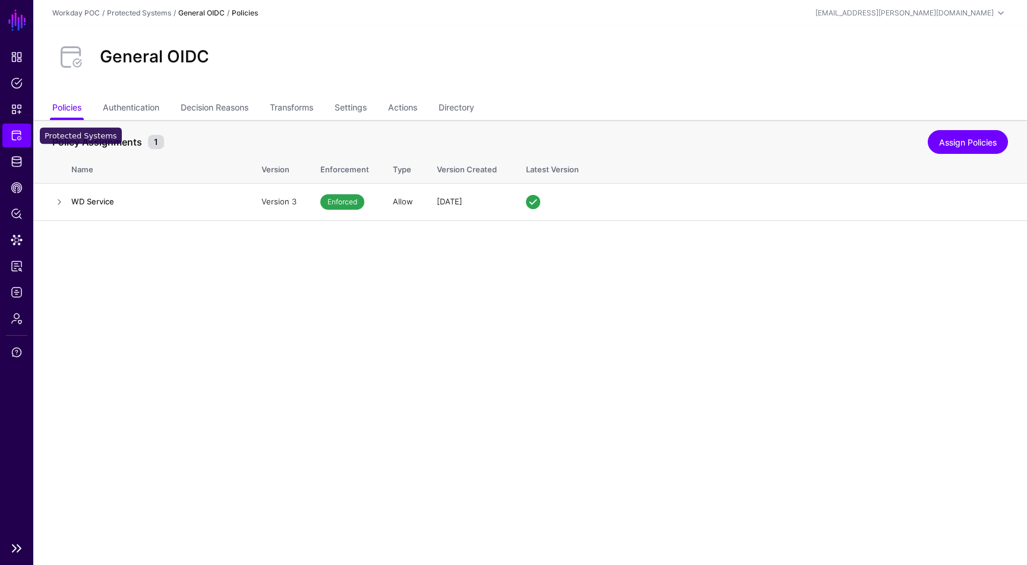
click at [23, 132] on link "Protected Systems" at bounding box center [16, 136] width 29 height 24
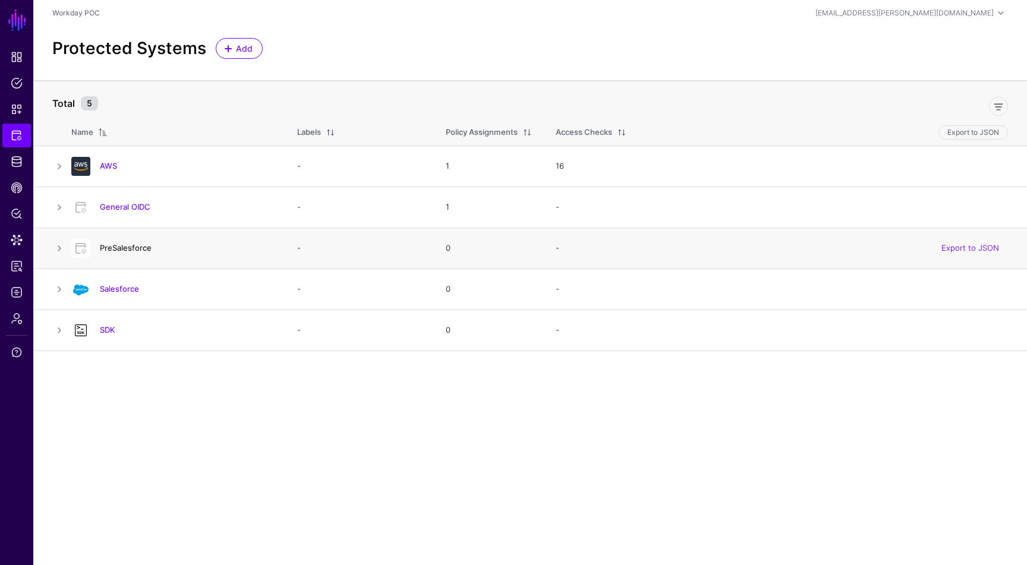
click at [123, 247] on link "PreSalesforce" at bounding box center [126, 248] width 52 height 10
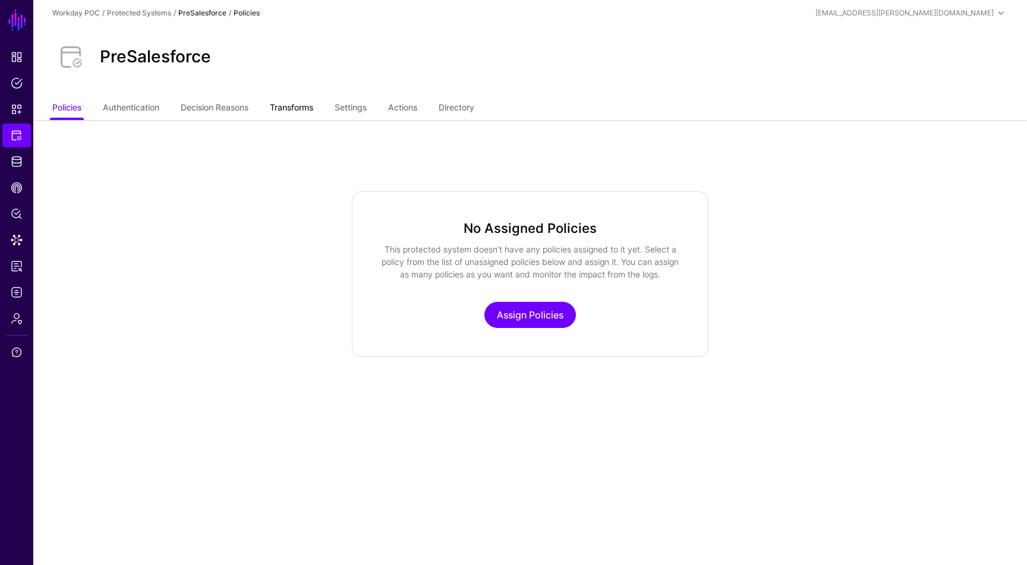
click at [297, 99] on link "Transforms" at bounding box center [291, 108] width 43 height 23
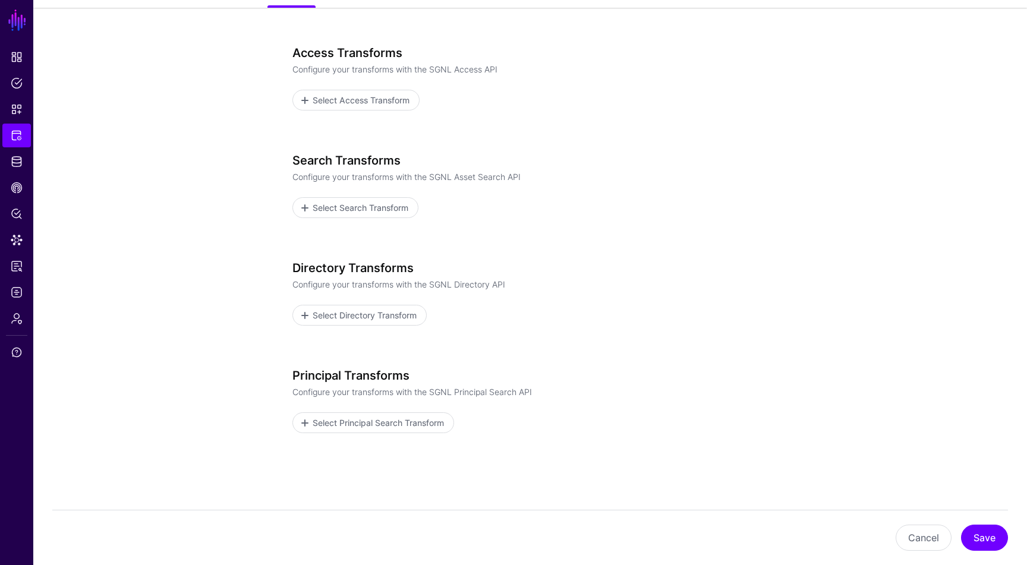
scroll to position [156, 0]
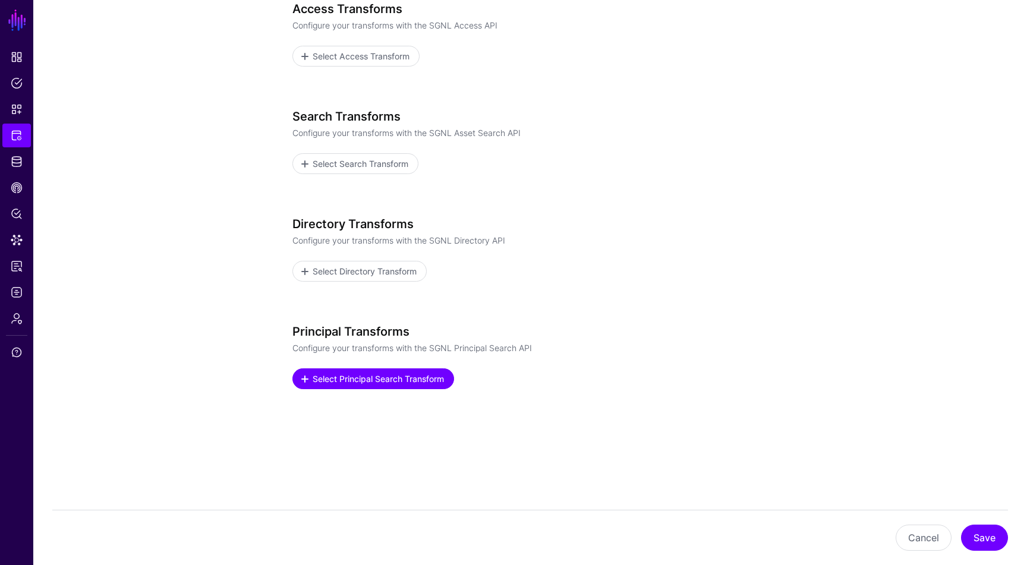
click at [379, 373] on span "Select Principal Search Transform" at bounding box center [378, 379] width 134 height 12
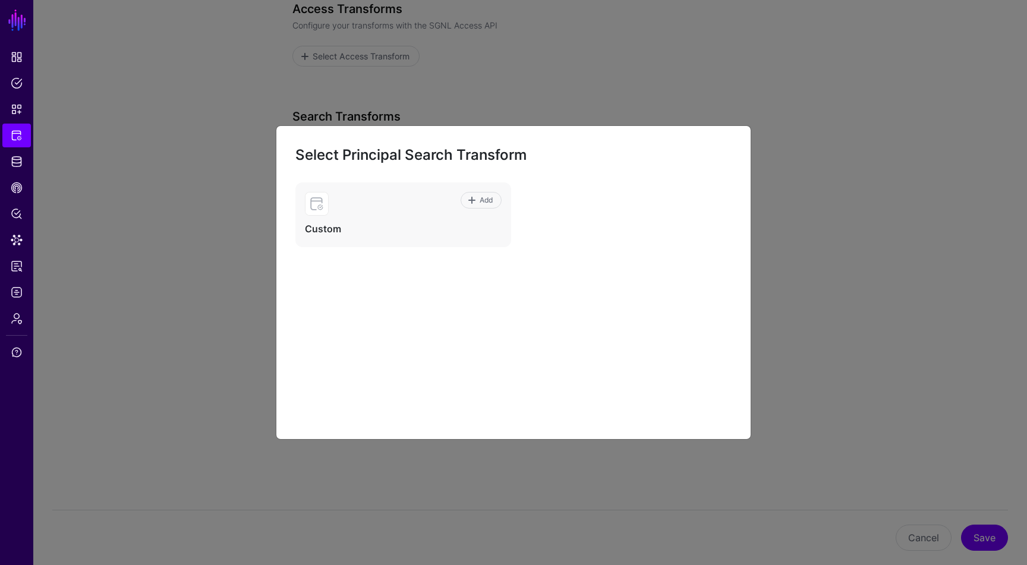
click at [667, 100] on ngb-modal-window "Select Principal Search Transform Add Custom" at bounding box center [513, 282] width 1027 height 565
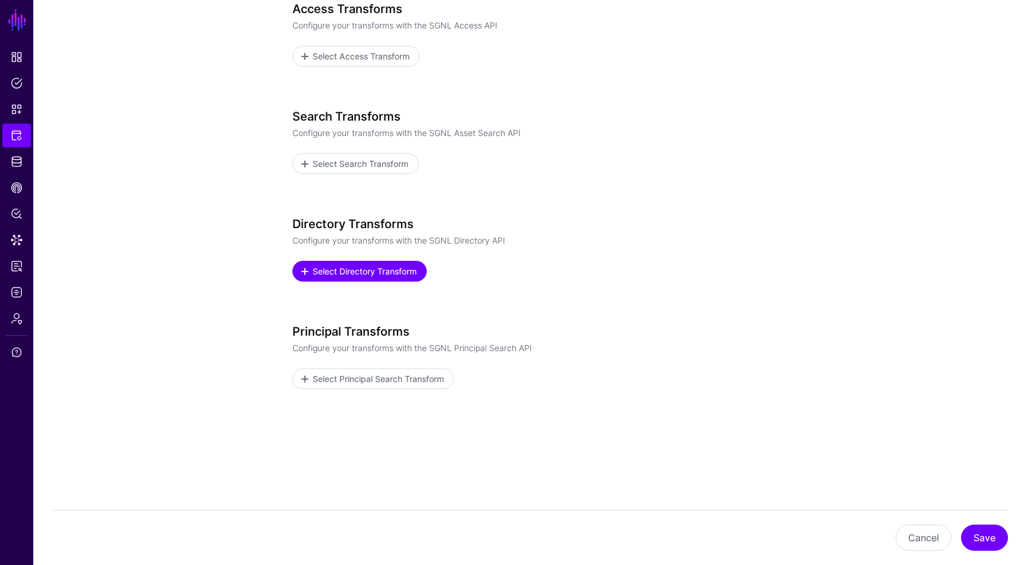
click at [409, 269] on span "Select Directory Transform" at bounding box center [364, 271] width 107 height 12
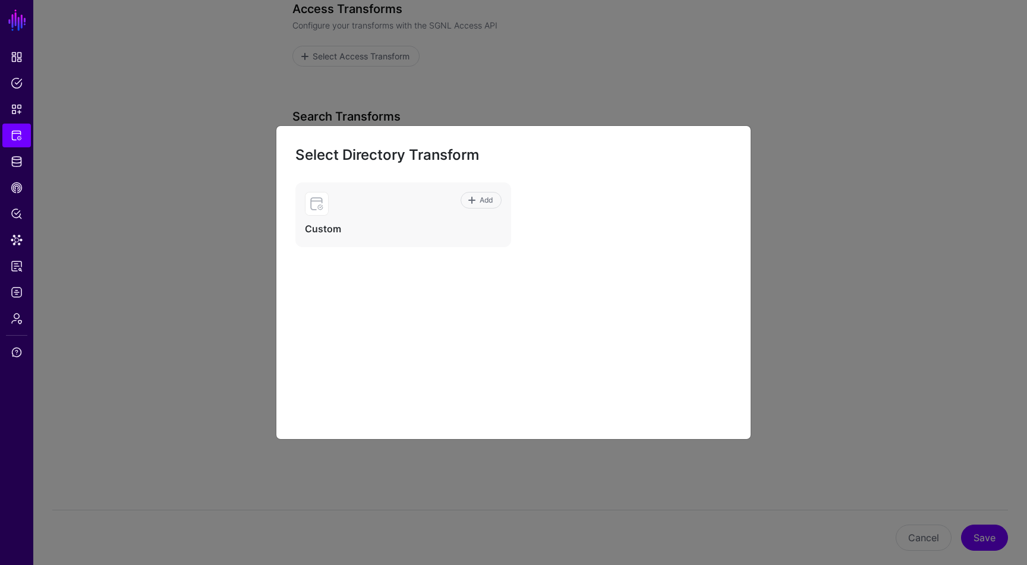
click at [449, 120] on ngb-modal-window "Select Directory Transform Add Custom" at bounding box center [513, 282] width 1027 height 565
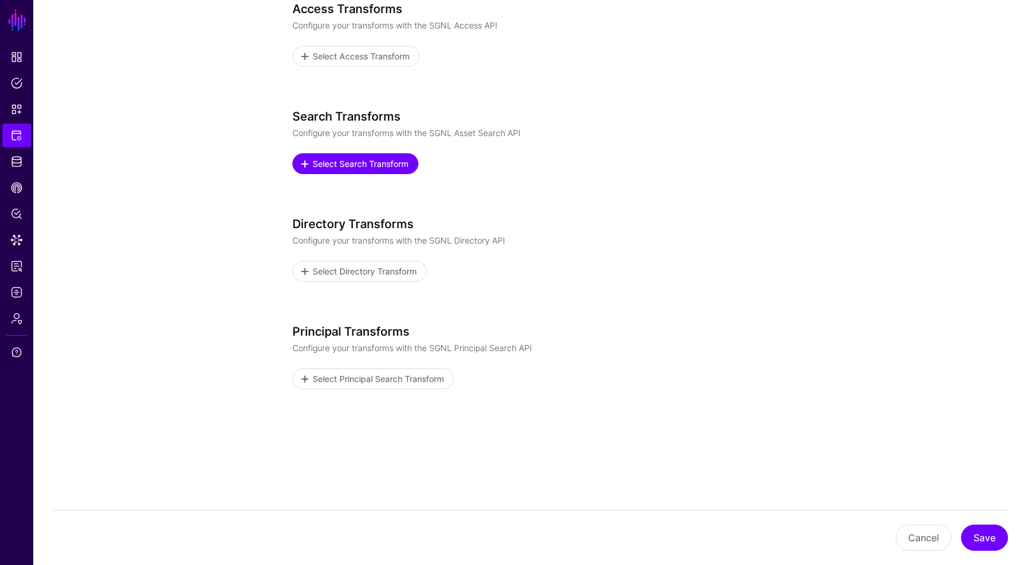
click at [374, 166] on span "Select Search Transform" at bounding box center [360, 163] width 99 height 12
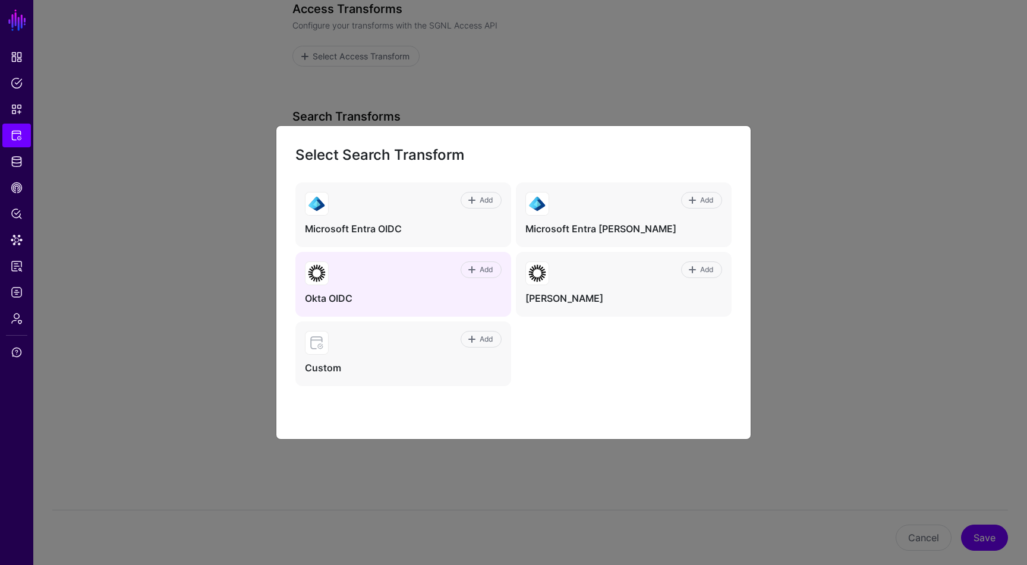
click at [426, 273] on div "Add" at bounding box center [415, 274] width 173 height 24
click at [469, 272] on span at bounding box center [472, 270] width 10 height 10
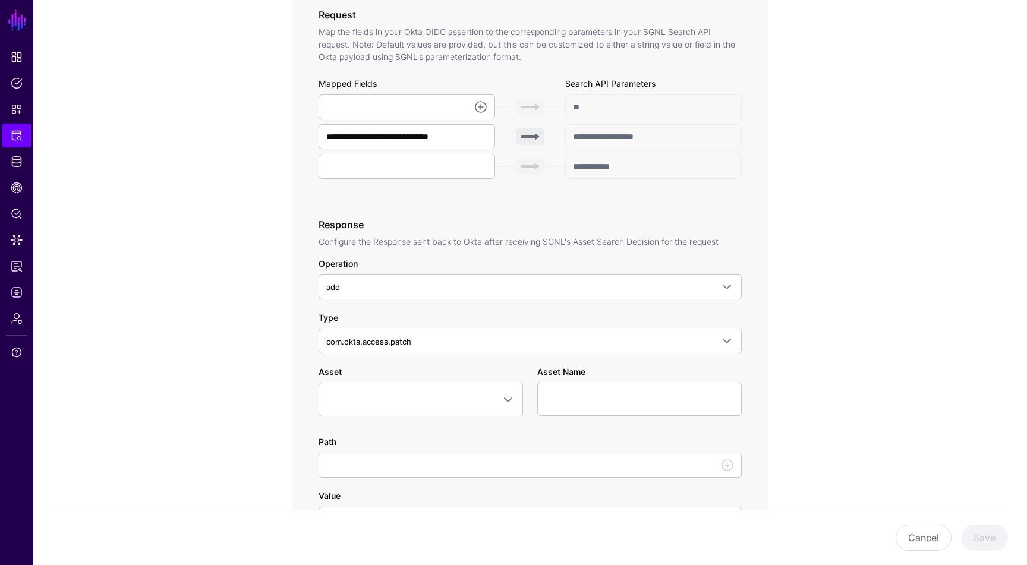
scroll to position [394, 0]
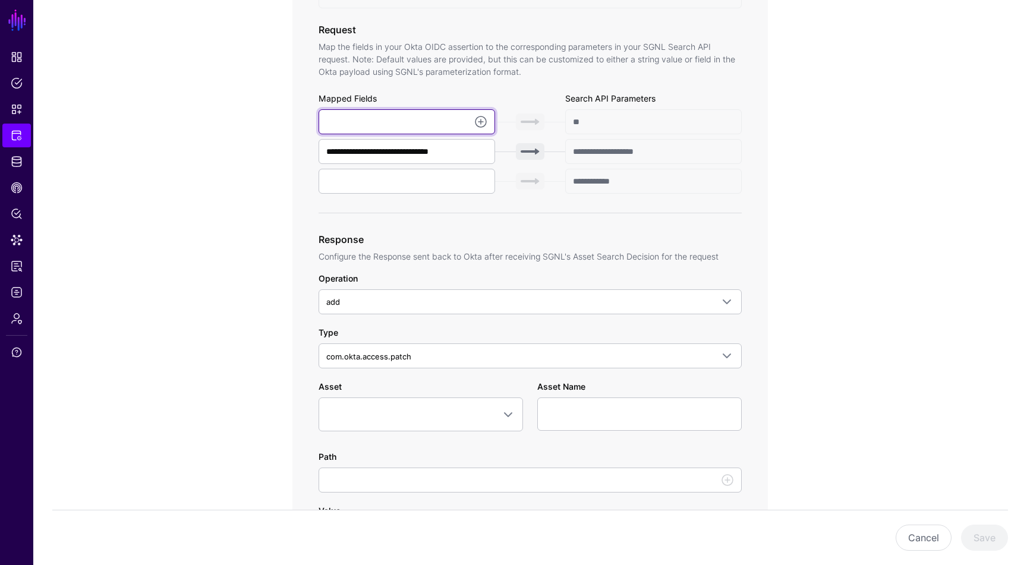
click at [431, 128] on input "text" at bounding box center [407, 121] width 177 height 25
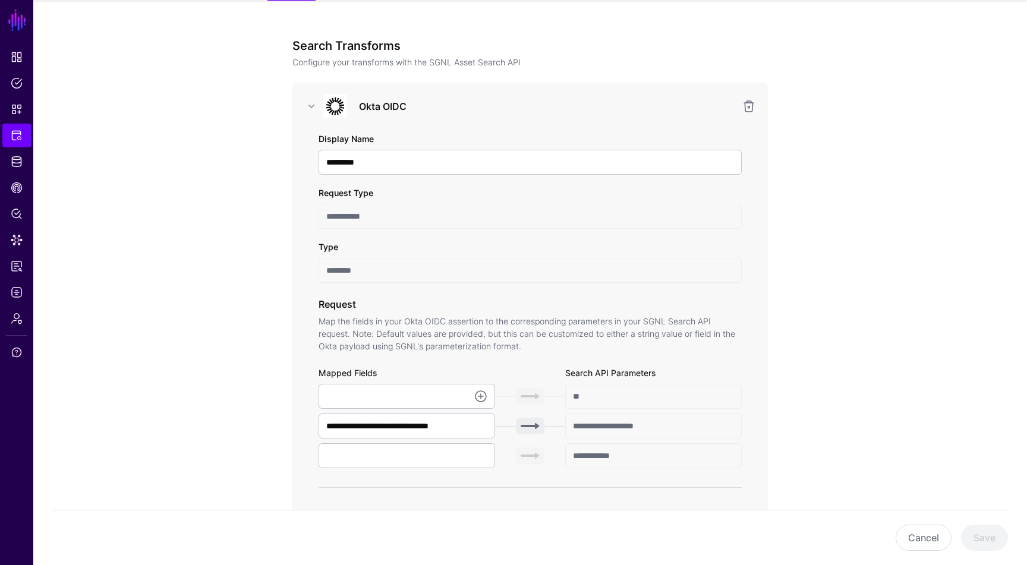
scroll to position [183, 0]
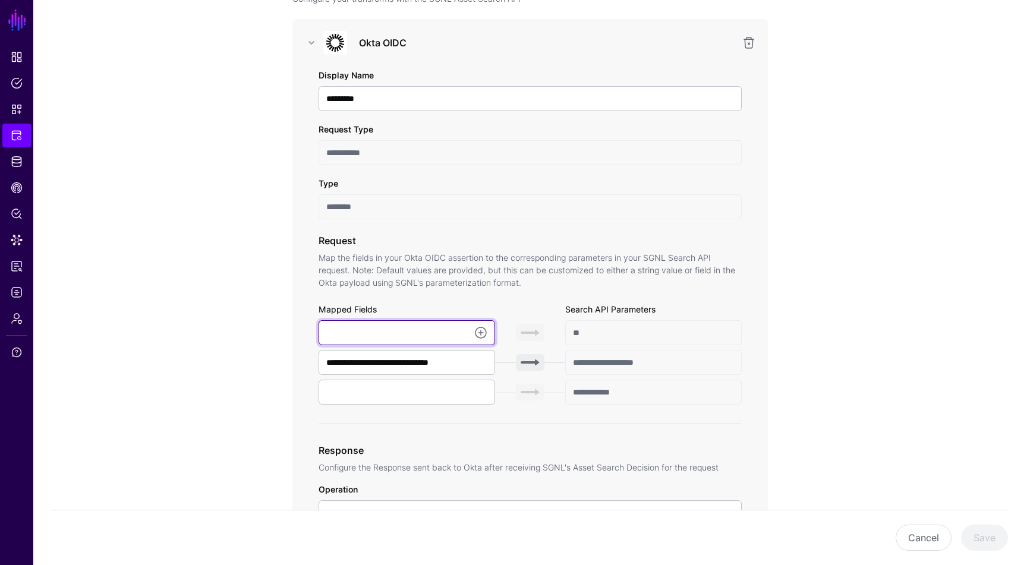
click at [418, 332] on input "text" at bounding box center [407, 332] width 177 height 25
paste input "**********"
type input "**********"
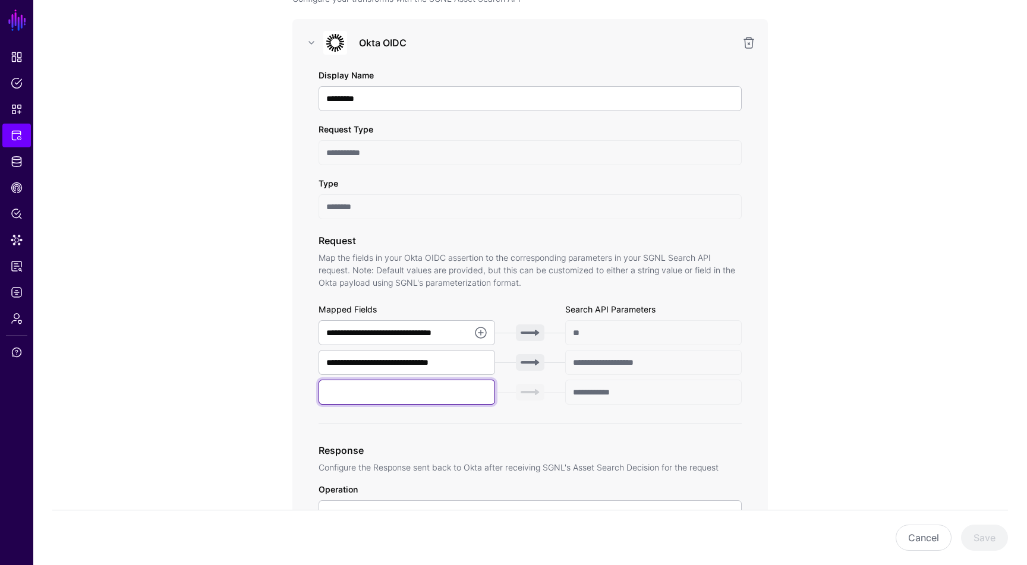
click at [417, 396] on input "text" at bounding box center [407, 392] width 177 height 25
paste input "*******"
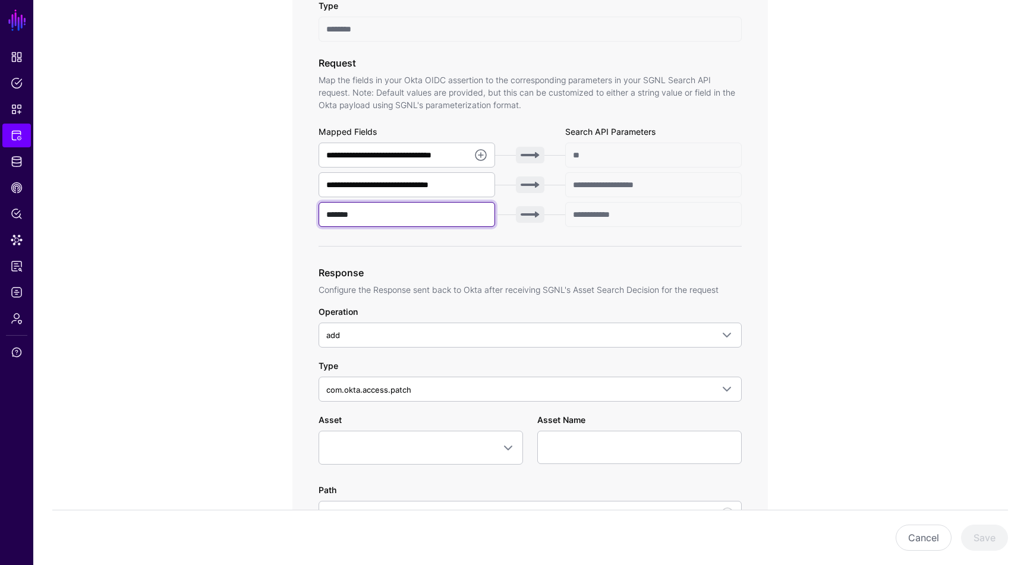
scroll to position [370, 0]
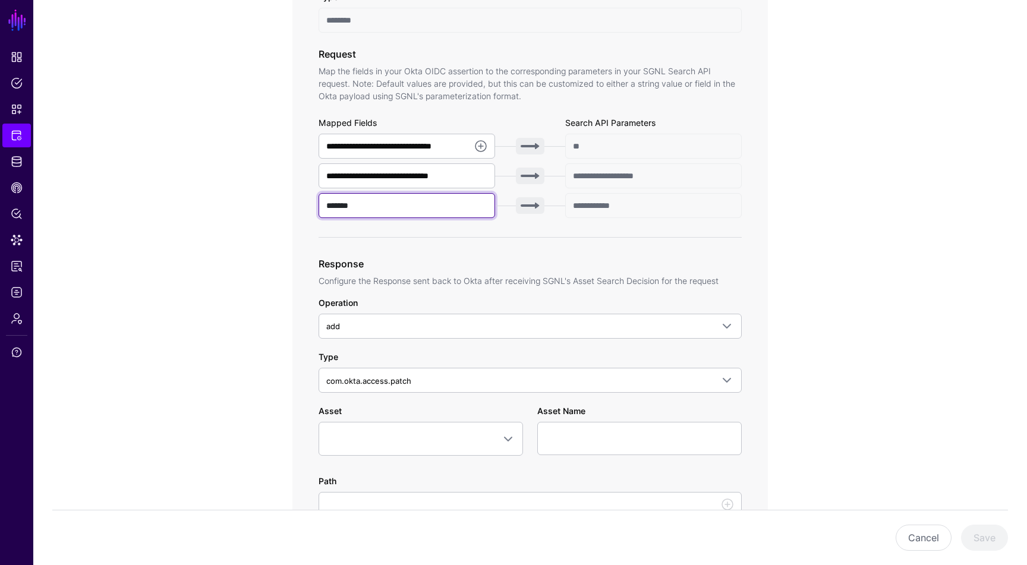
type input "*******"
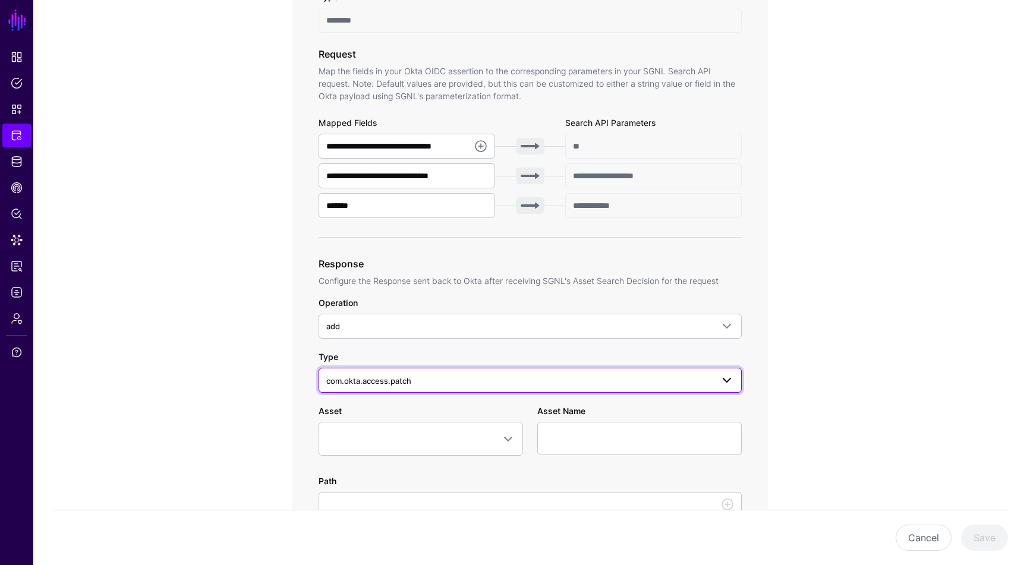
click at [532, 377] on span "com.okta.access.patch" at bounding box center [519, 380] width 386 height 13
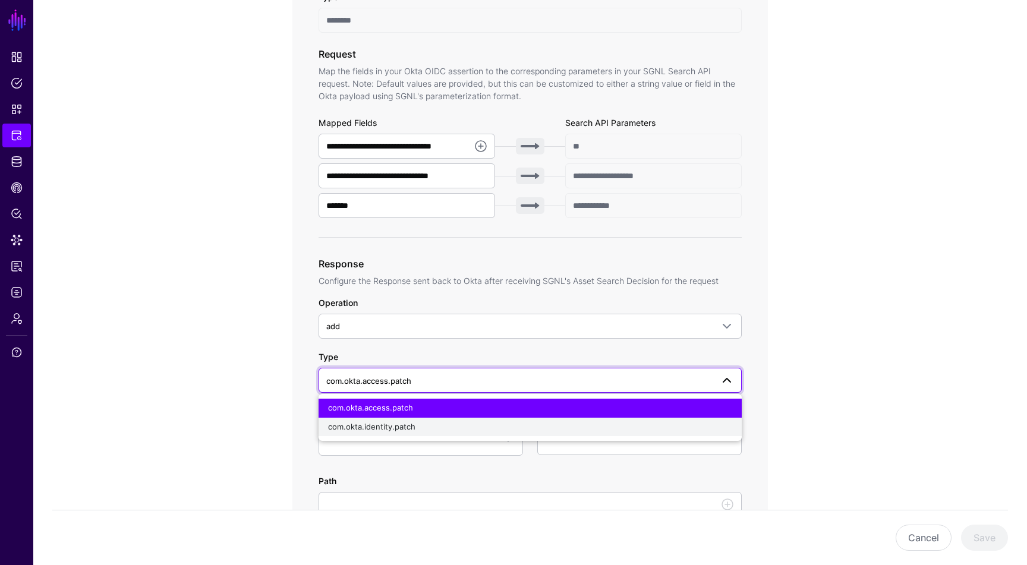
click at [487, 430] on div "com.okta.identity.patch" at bounding box center [530, 427] width 404 height 12
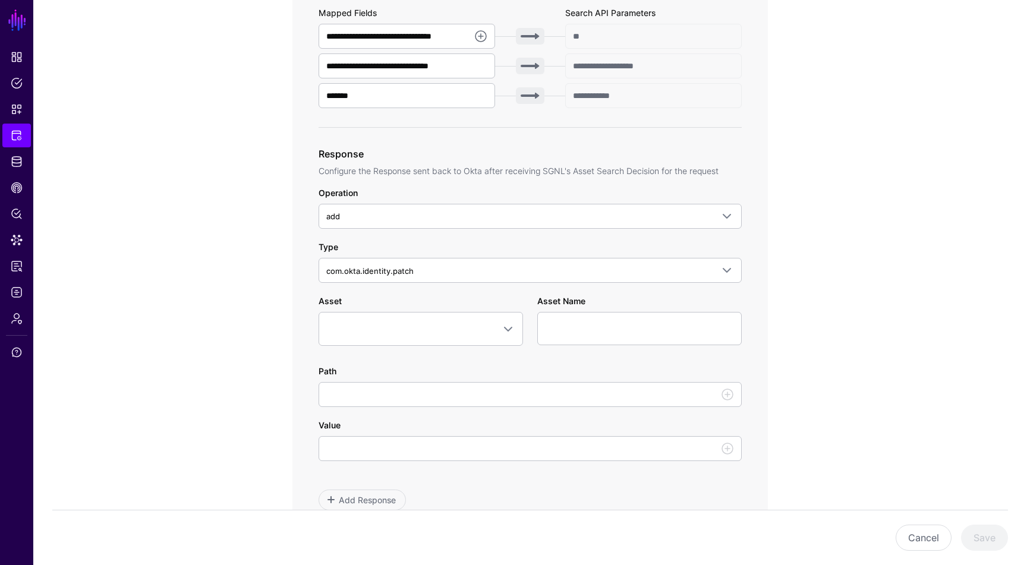
scroll to position [492, 0]
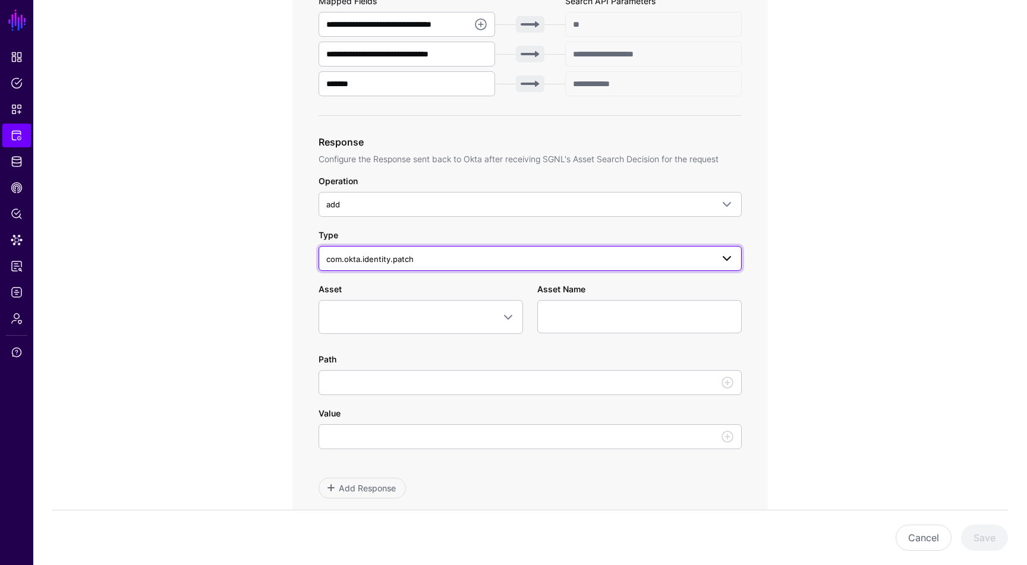
click at [524, 256] on span "com.okta.identity.patch" at bounding box center [519, 259] width 386 height 13
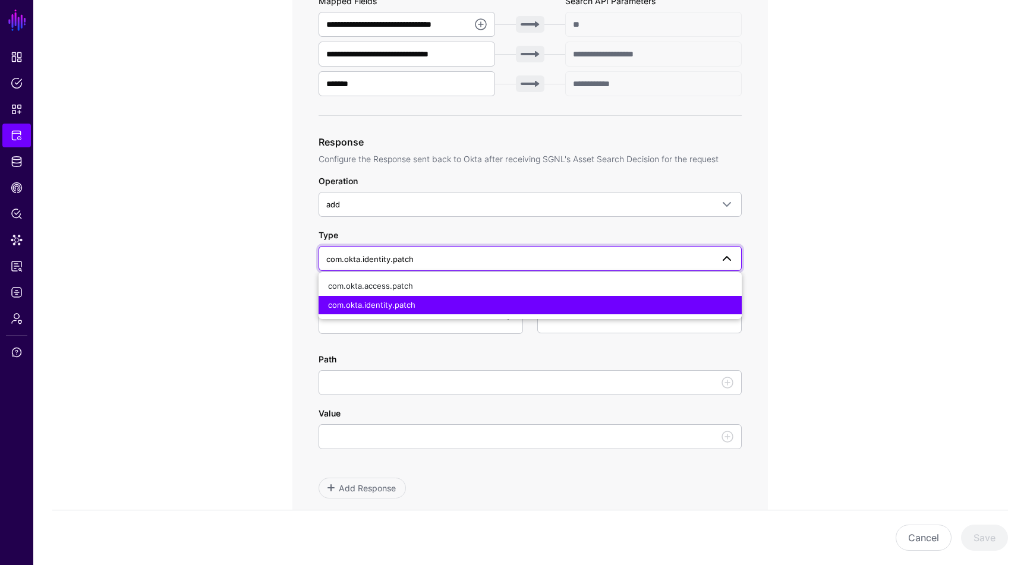
click at [518, 255] on span "com.okta.identity.patch" at bounding box center [519, 259] width 386 height 13
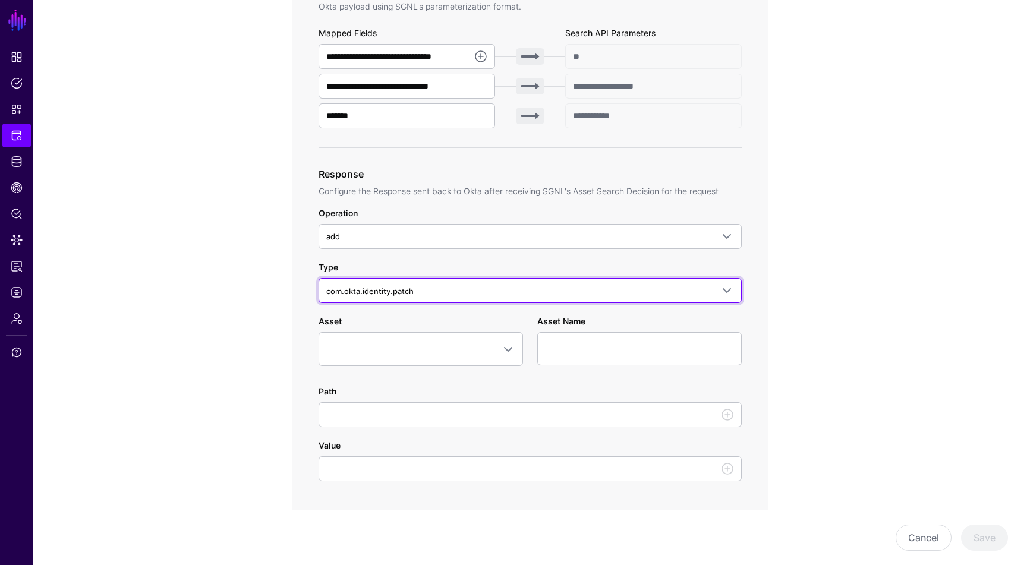
scroll to position [470, 0]
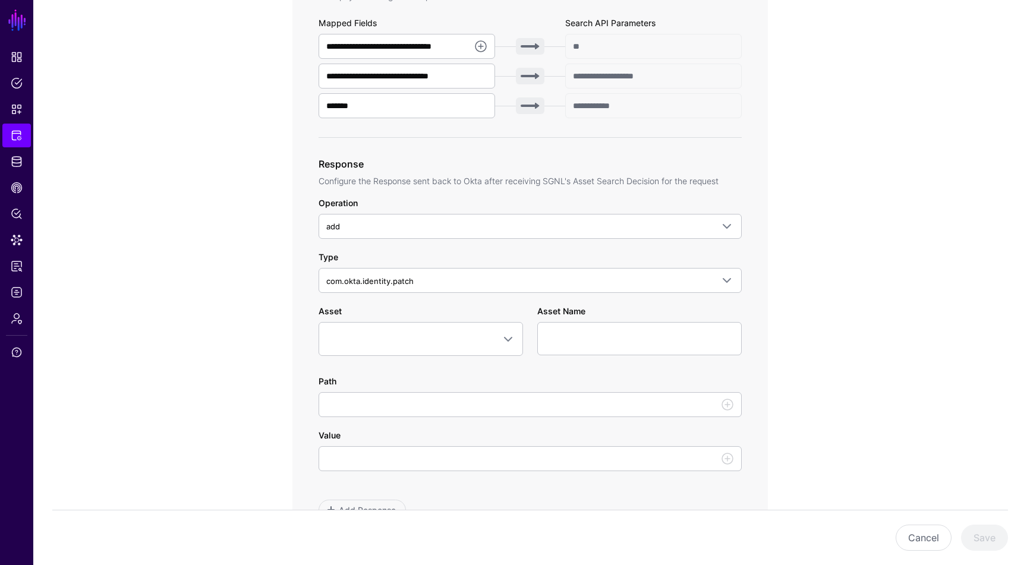
click at [477, 320] on div "Asset No Entity Okta AuthFather Group" at bounding box center [420, 330] width 219 height 51
click at [477, 338] on span at bounding box center [420, 339] width 189 height 14
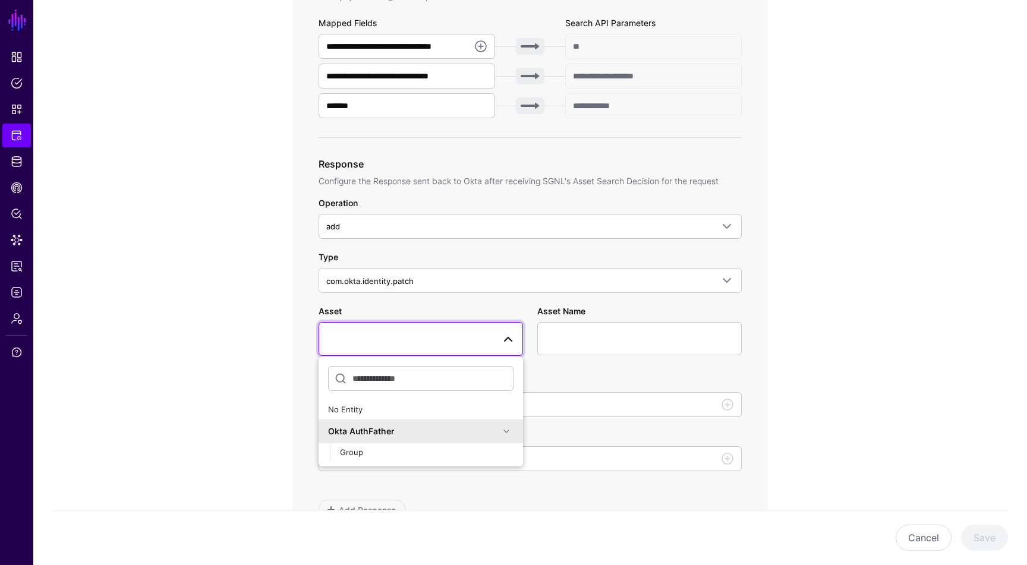
click at [420, 433] on div "Okta AuthFather" at bounding box center [413, 431] width 171 height 12
click at [414, 431] on div "Okta AuthFather" at bounding box center [413, 431] width 171 height 12
click at [393, 459] on button "Group" at bounding box center [426, 452] width 193 height 19
type input "**********"
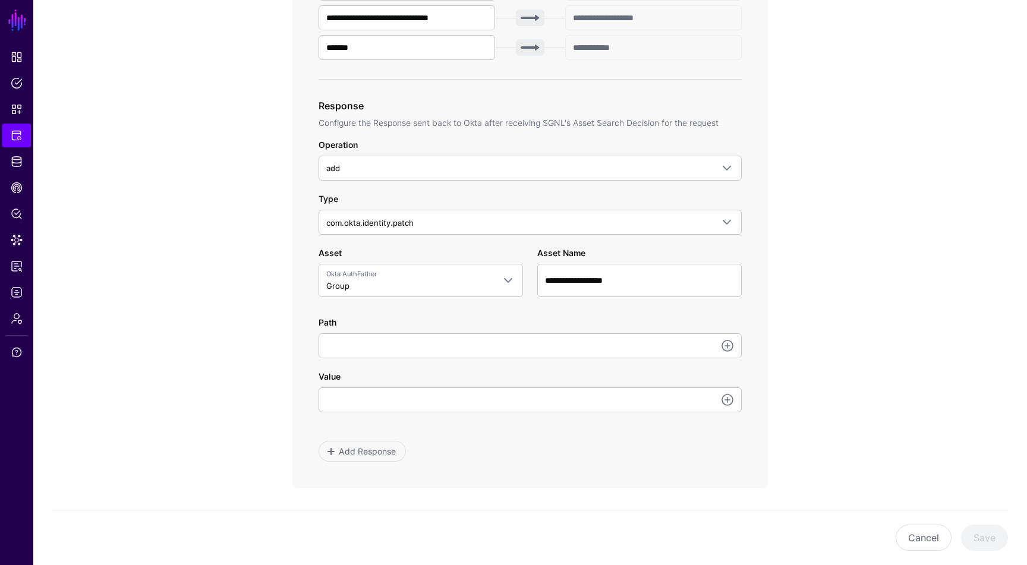
scroll to position [542, 0]
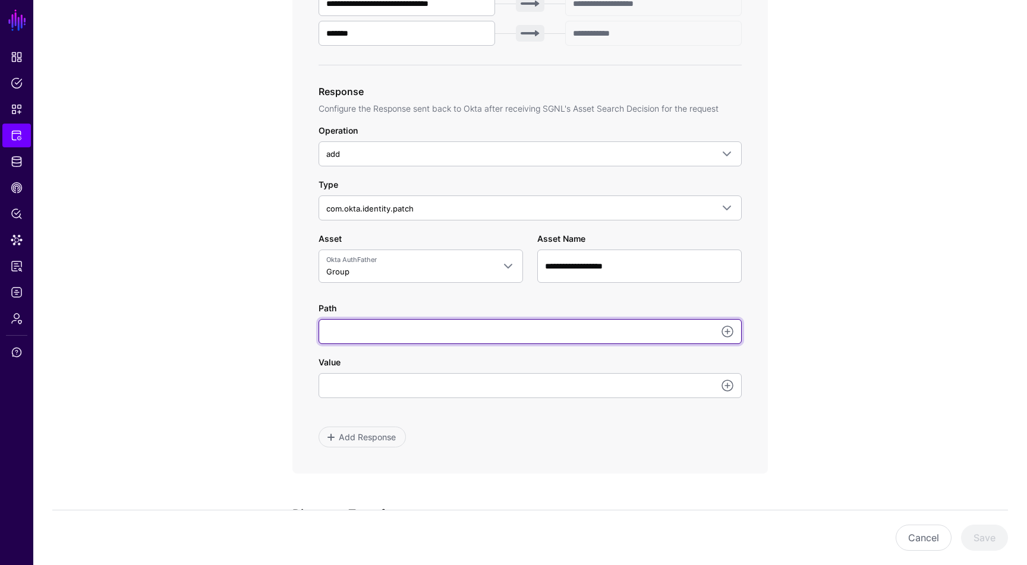
click at [508, 341] on input "Path" at bounding box center [530, 331] width 423 height 25
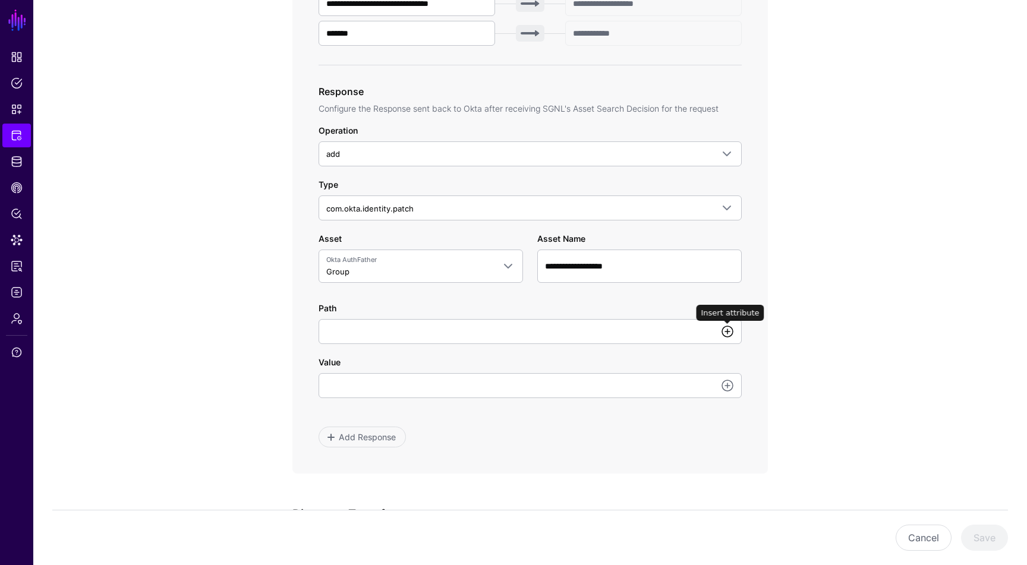
click at [722, 333] on link at bounding box center [727, 332] width 14 height 14
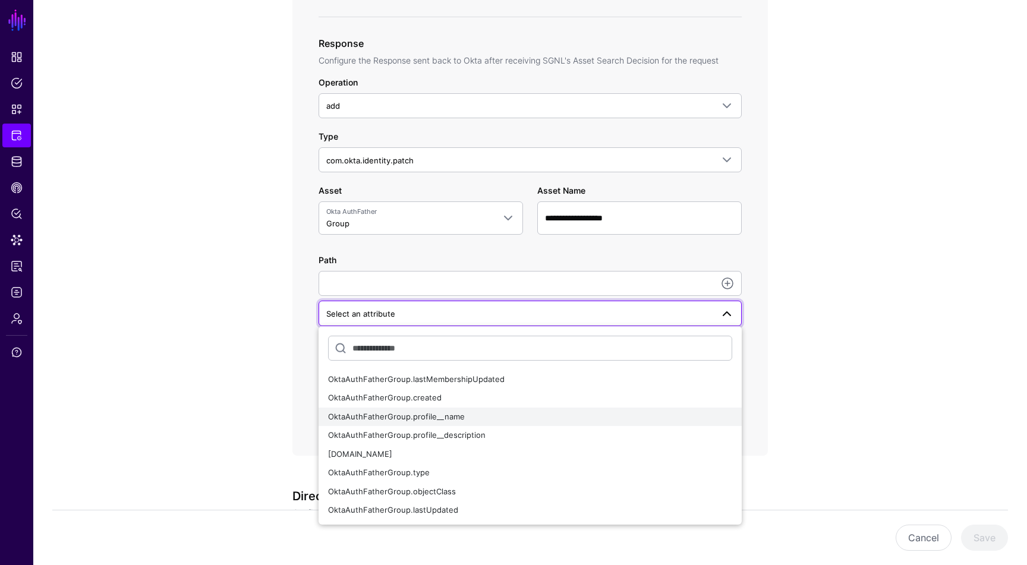
scroll to position [594, 0]
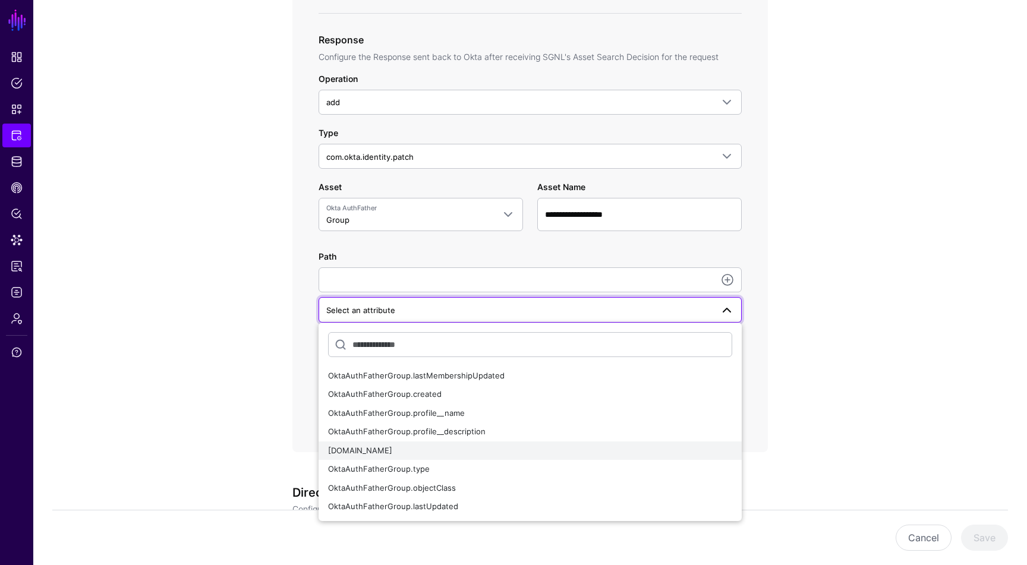
click at [511, 450] on div "OktaAuthFatherGroup.id" at bounding box center [530, 451] width 404 height 12
type input "**********"
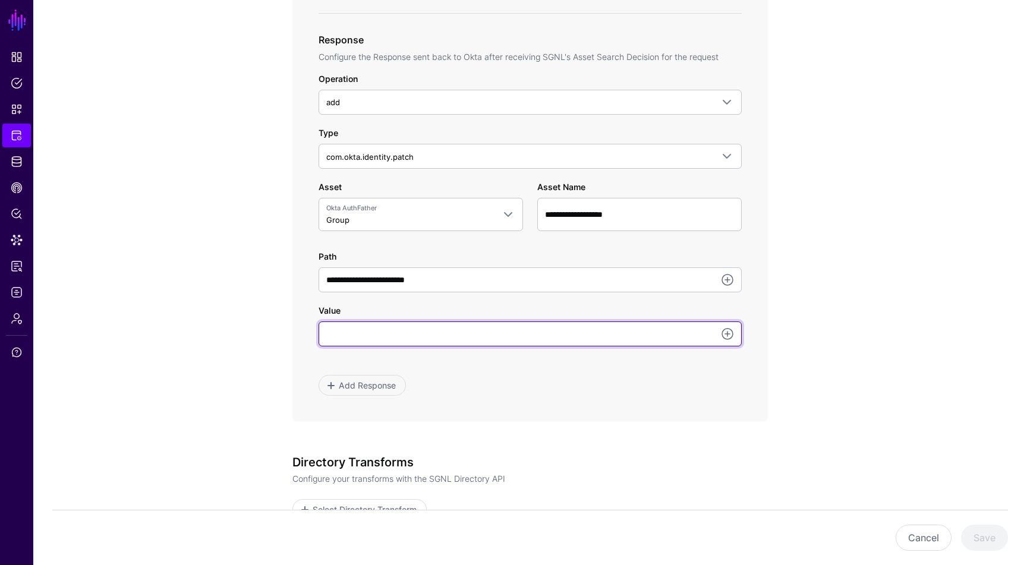
click at [536, 334] on input "Value" at bounding box center [530, 334] width 423 height 25
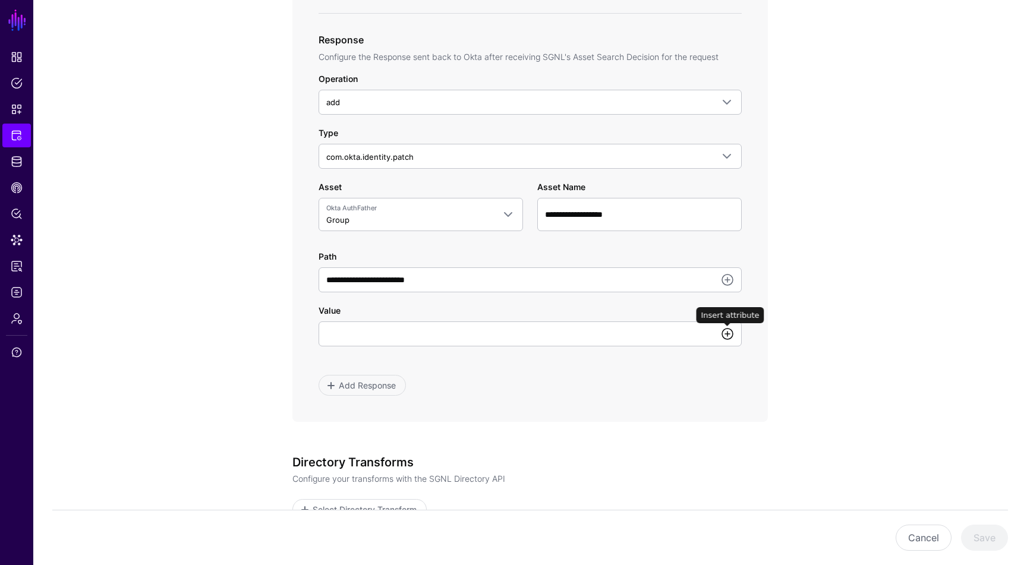
click at [726, 334] on link at bounding box center [727, 334] width 14 height 14
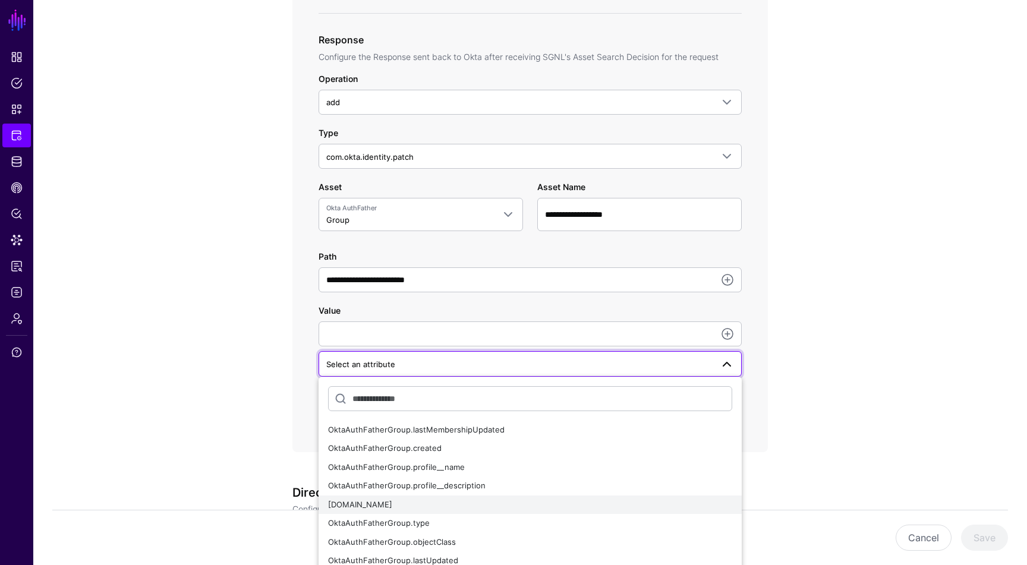
click at [510, 503] on div "OktaAuthFatherGroup.id" at bounding box center [530, 505] width 404 height 12
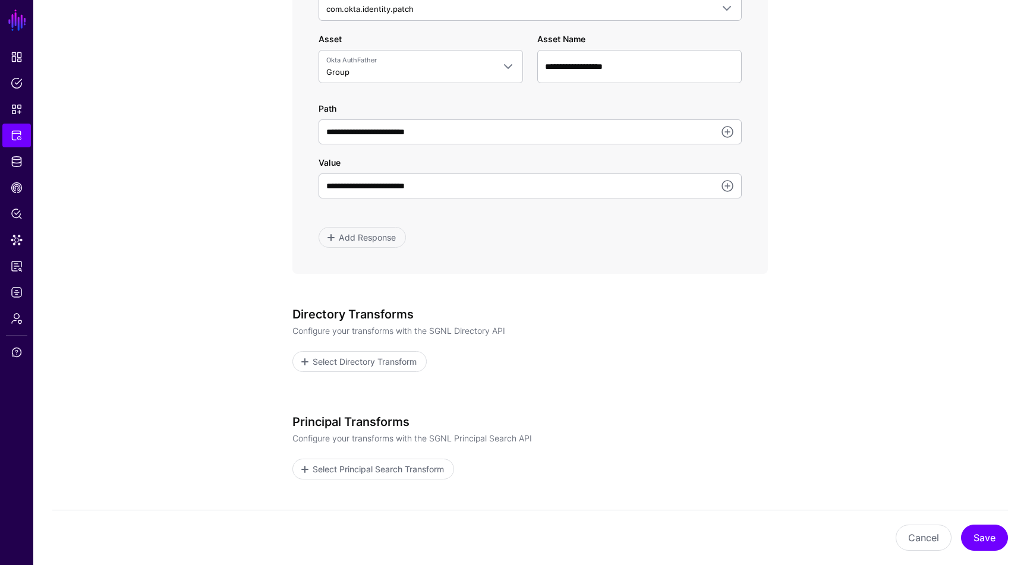
scroll to position [746, 0]
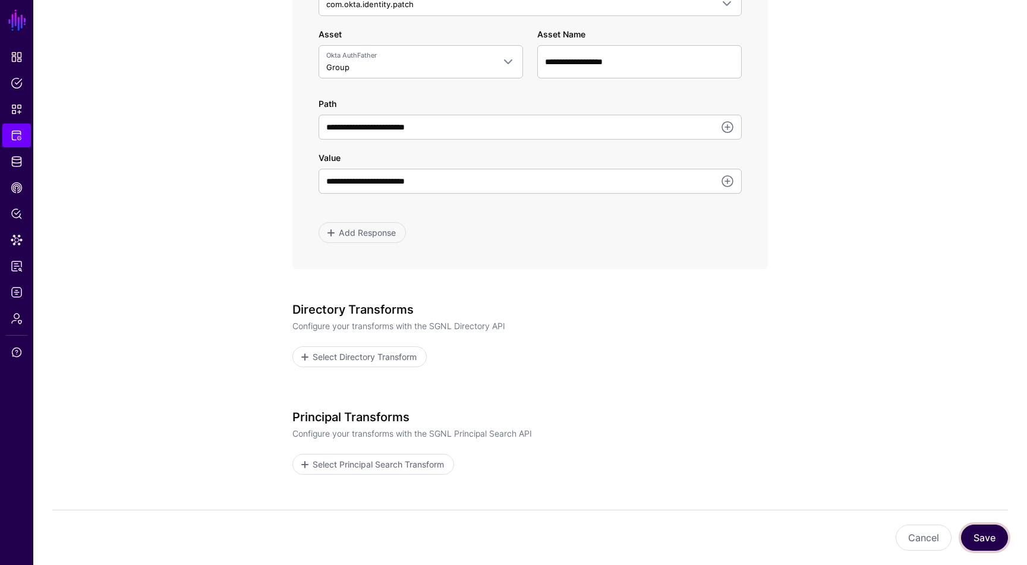
click at [992, 540] on button "Save" at bounding box center [984, 538] width 47 height 26
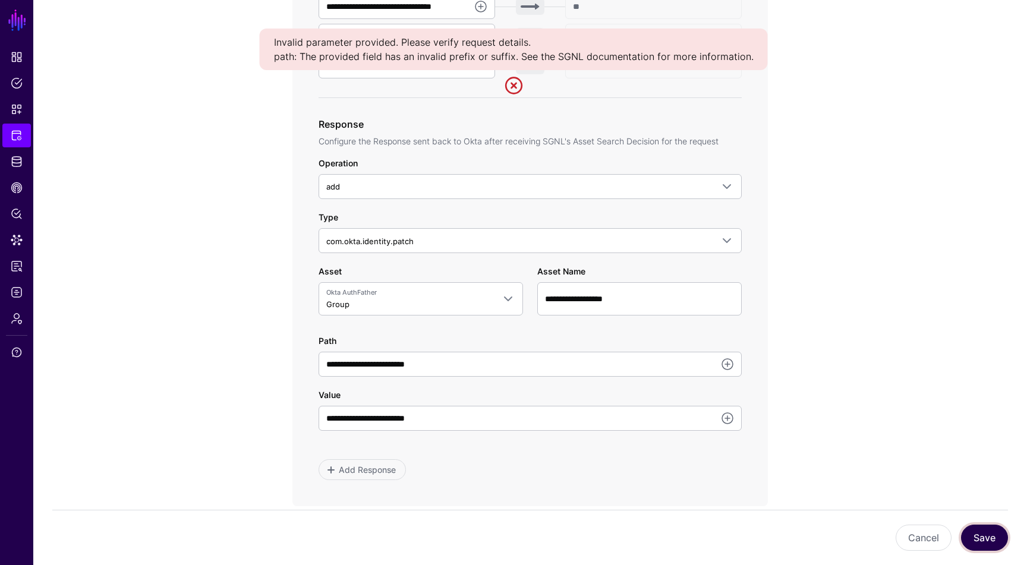
scroll to position [546, 0]
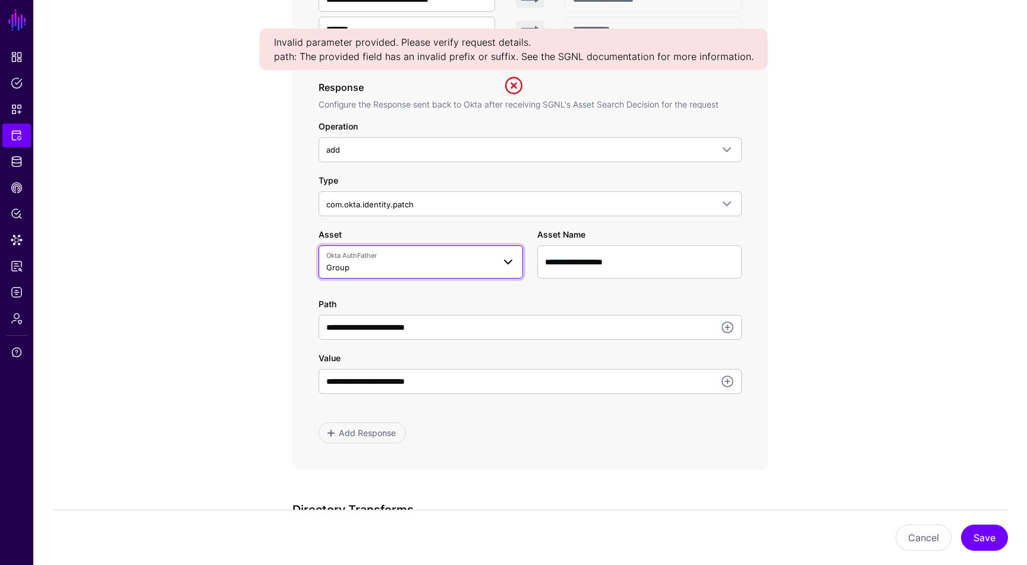
click at [506, 265] on span at bounding box center [508, 262] width 14 height 14
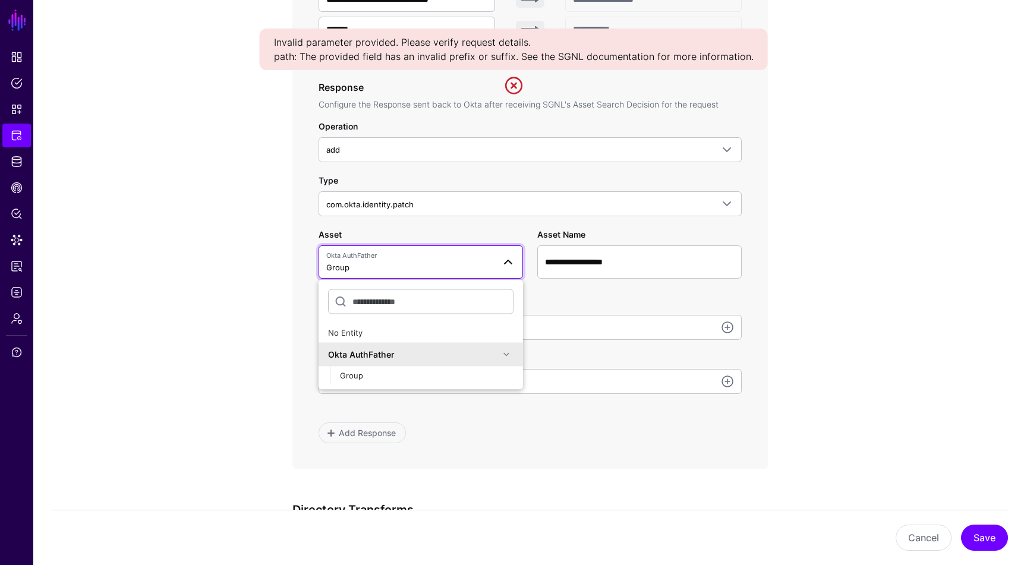
click at [446, 355] on div "Okta AuthFather" at bounding box center [413, 354] width 171 height 12
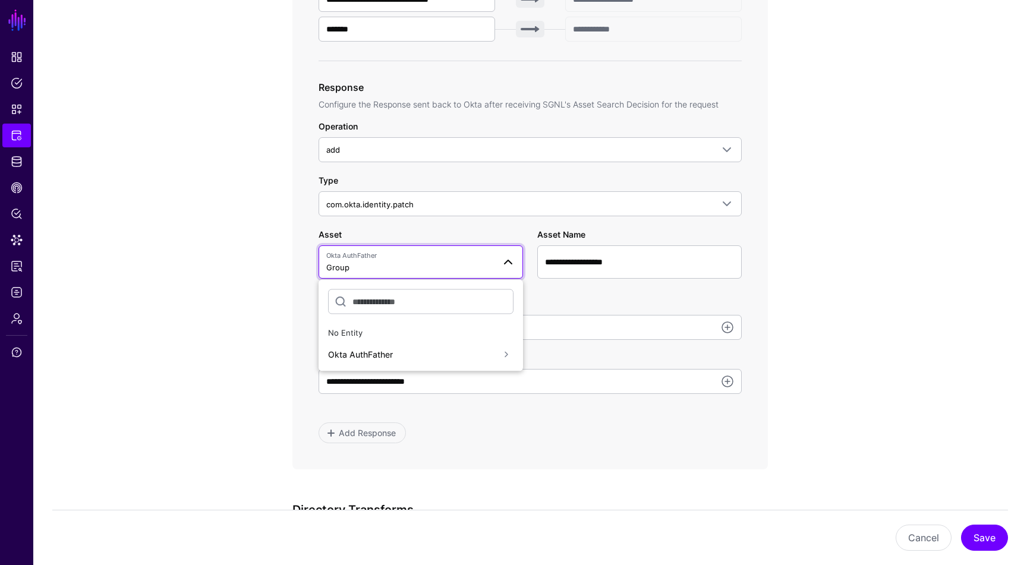
click at [434, 347] on div "Okta AuthFather" at bounding box center [420, 354] width 185 height 14
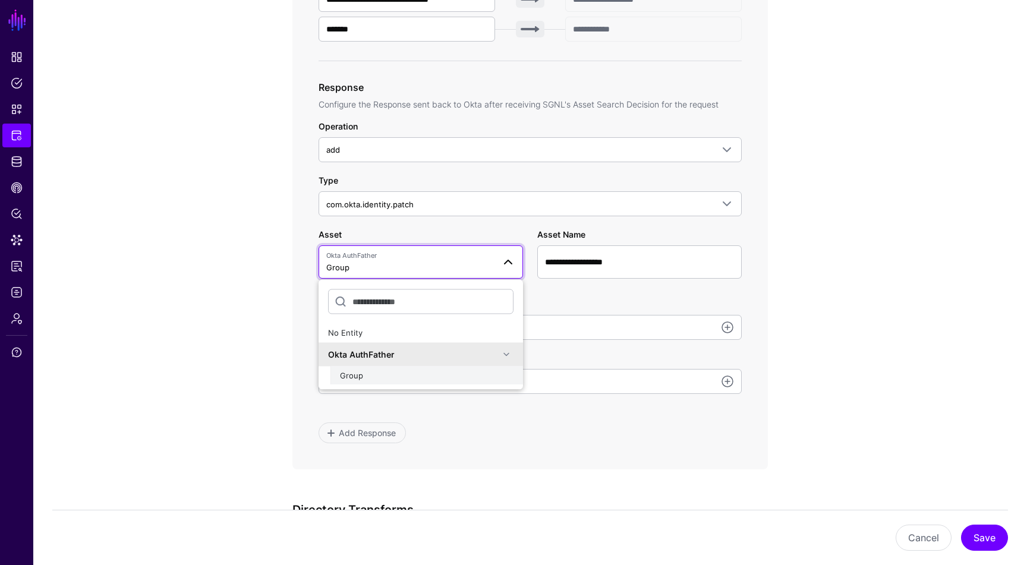
click at [445, 380] on div "Group" at bounding box center [427, 376] width 174 height 12
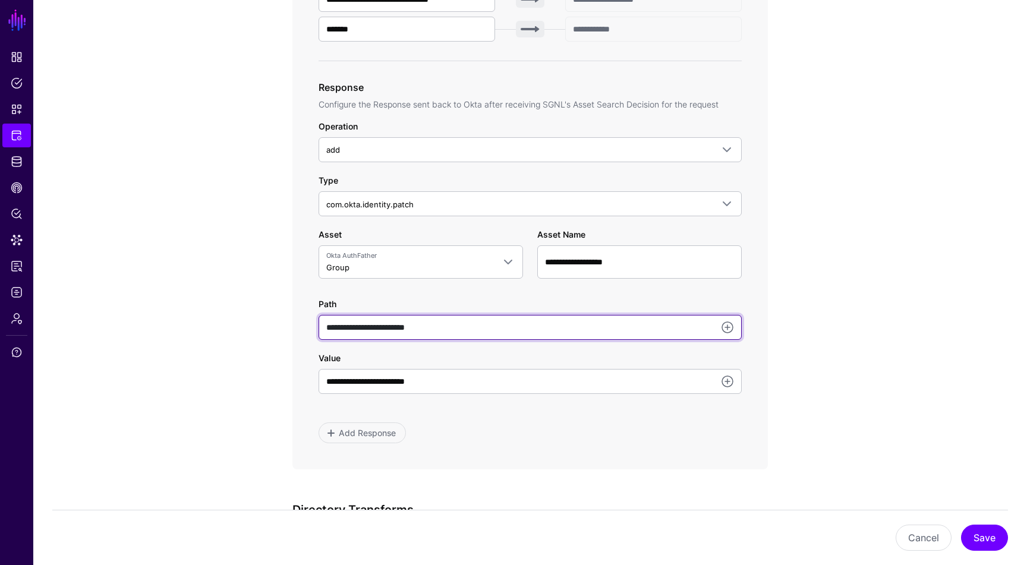
click at [474, 339] on input "**********" at bounding box center [530, 327] width 423 height 25
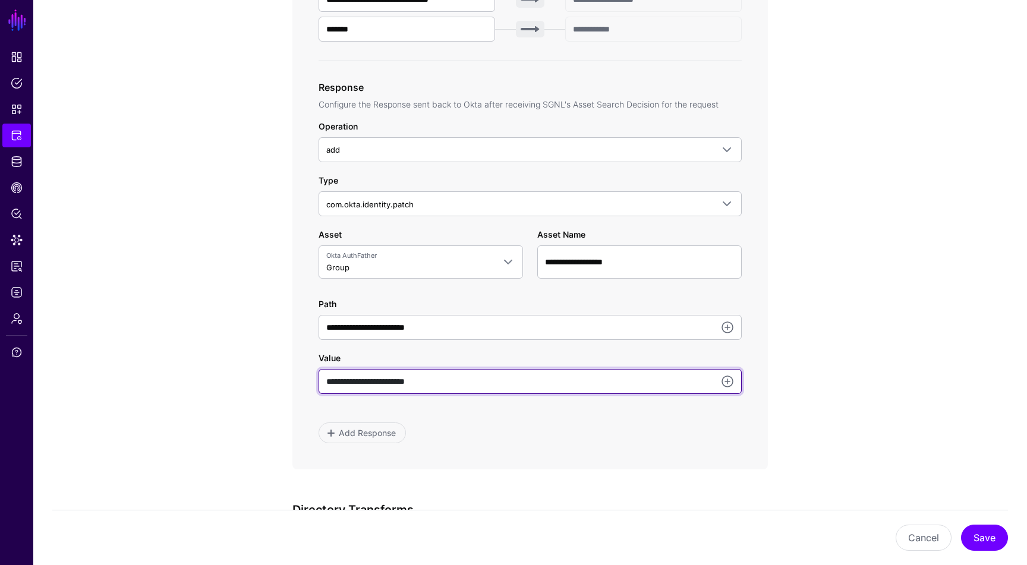
click at [700, 390] on input "**********" at bounding box center [530, 381] width 423 height 25
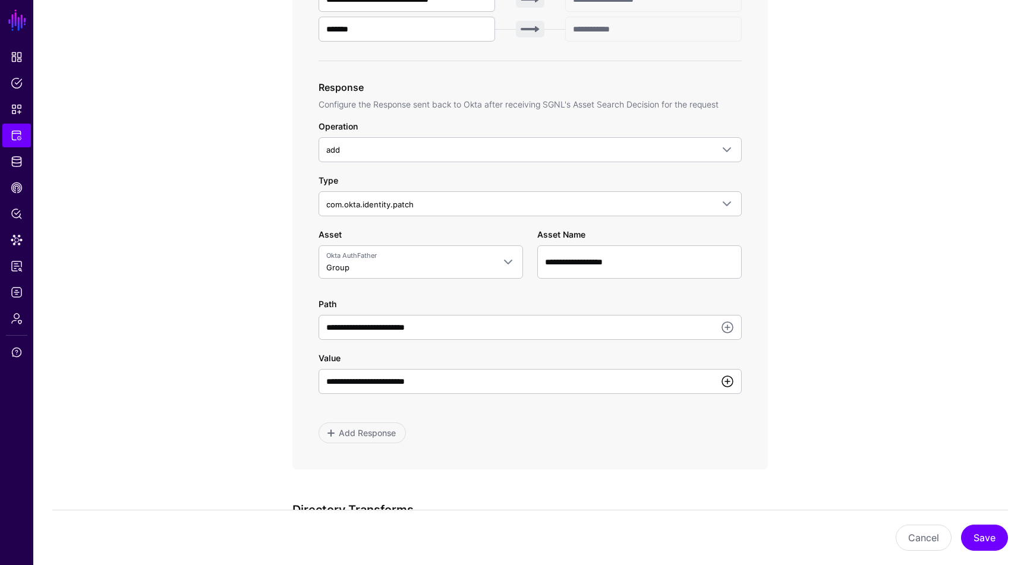
click at [732, 382] on link at bounding box center [727, 381] width 14 height 14
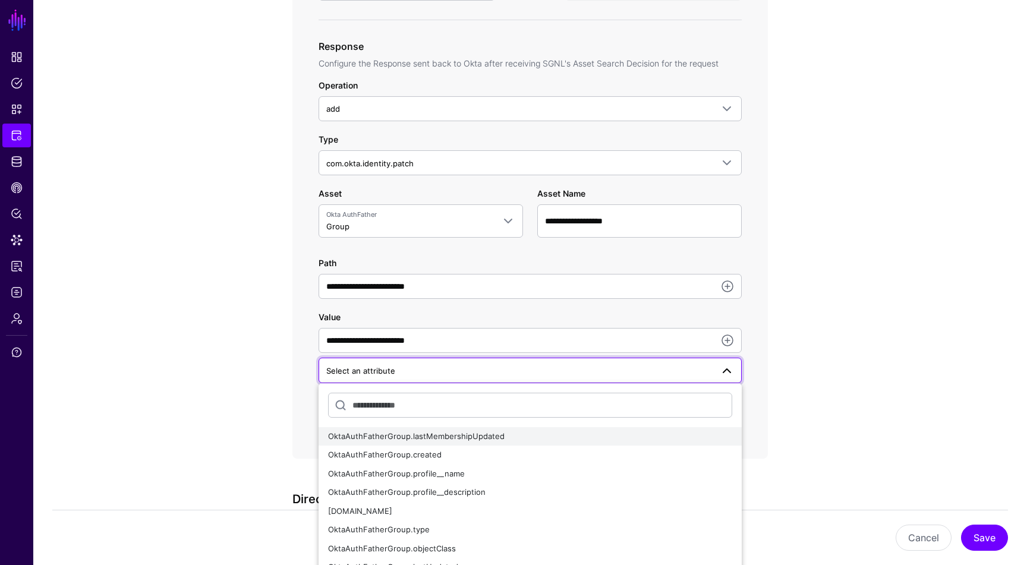
scroll to position [588, 0]
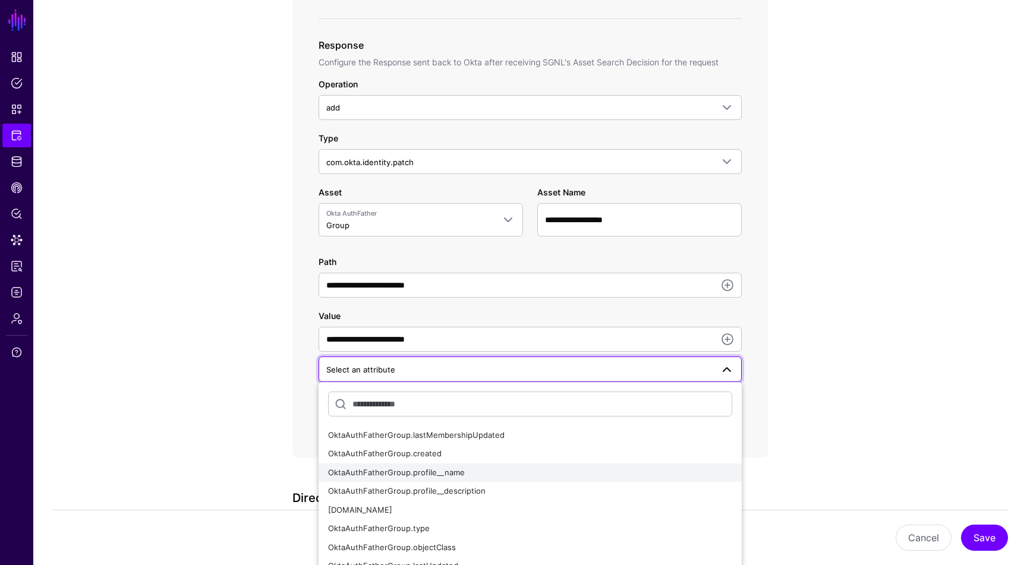
click at [569, 471] on div "OktaAuthFatherGroup.profile__name" at bounding box center [530, 473] width 404 height 12
type input "**********"
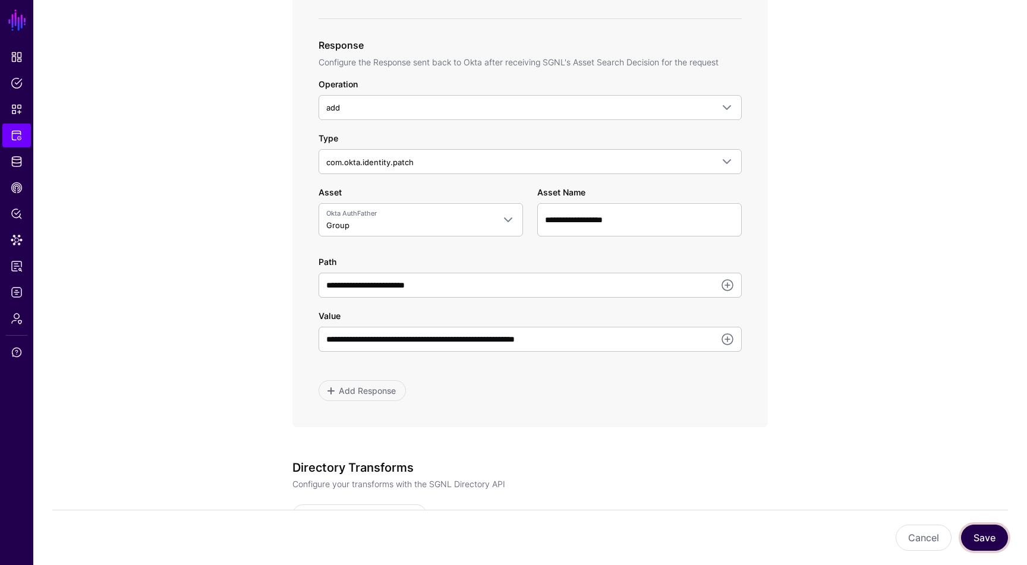
click at [994, 543] on button "Save" at bounding box center [984, 538] width 47 height 26
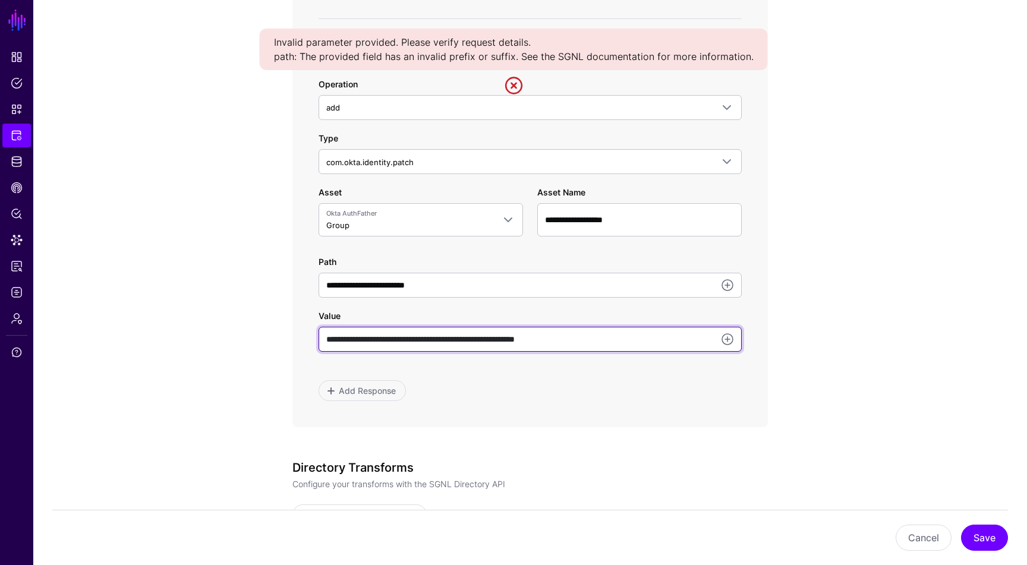
click at [686, 339] on input "**********" at bounding box center [530, 339] width 423 height 25
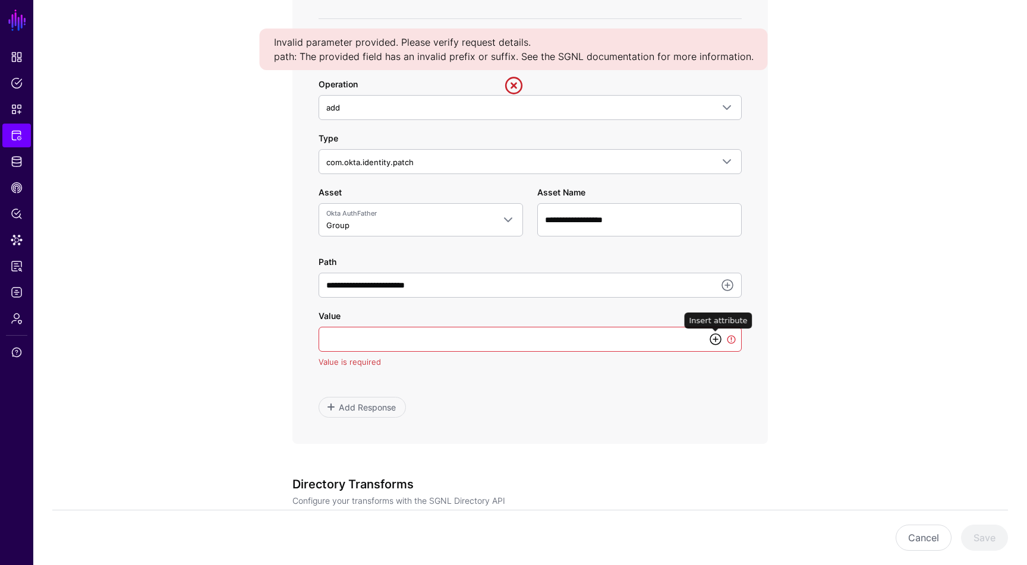
click at [719, 336] on link at bounding box center [715, 339] width 14 height 14
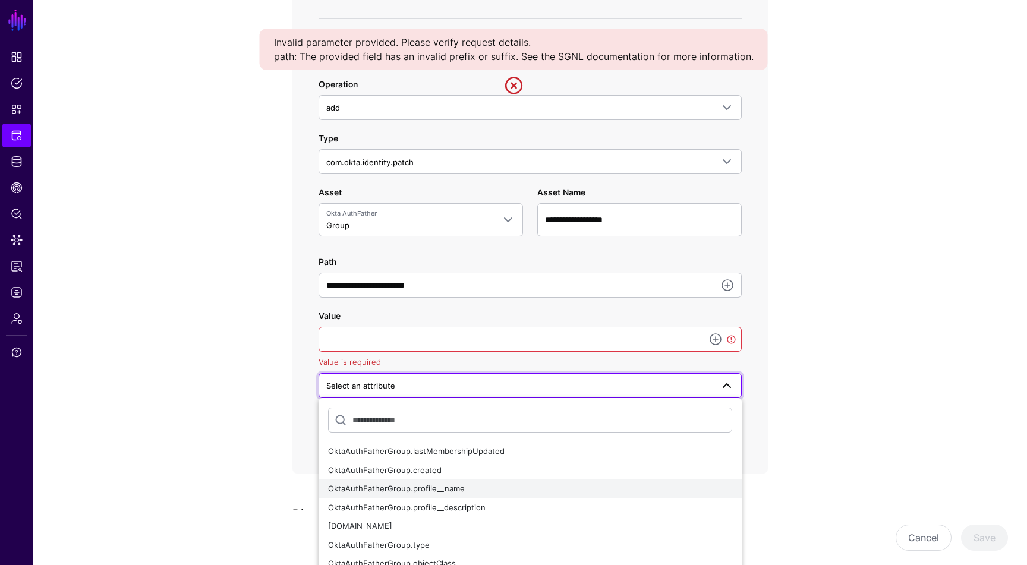
click at [542, 487] on div "OktaAuthFatherGroup.profile__name" at bounding box center [530, 489] width 404 height 12
type input "**********"
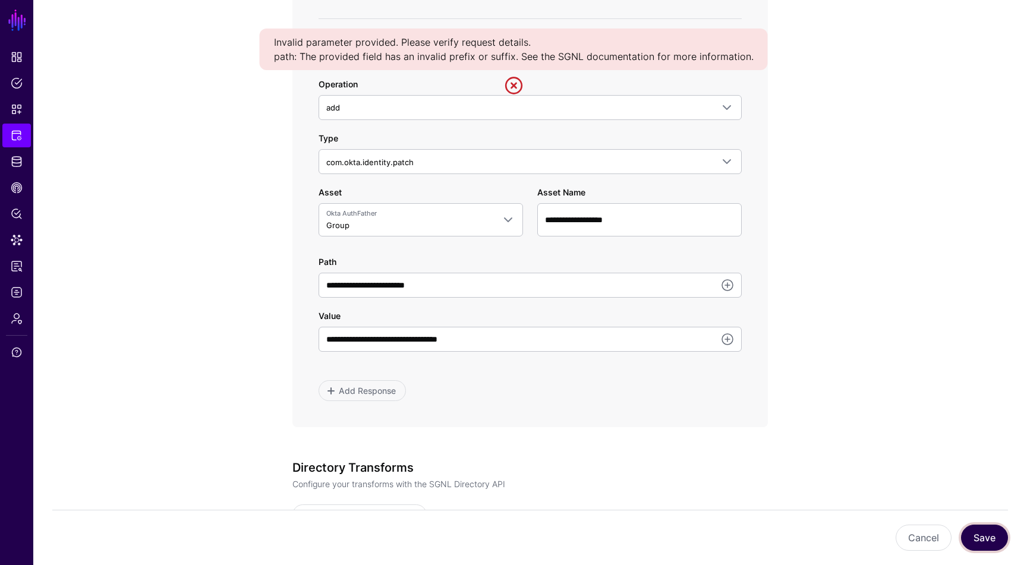
click at [991, 532] on button "Save" at bounding box center [984, 538] width 47 height 26
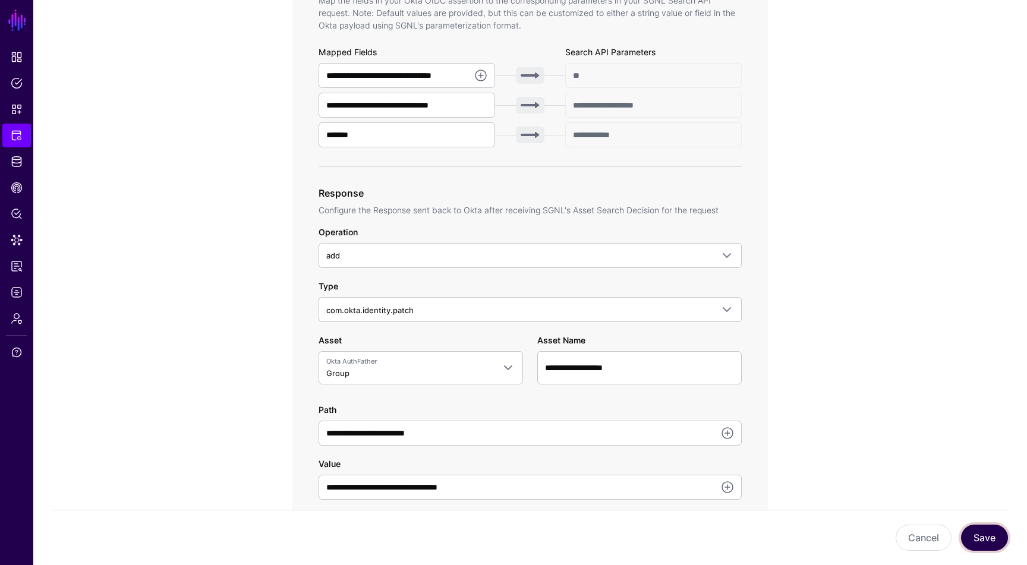
scroll to position [502, 0]
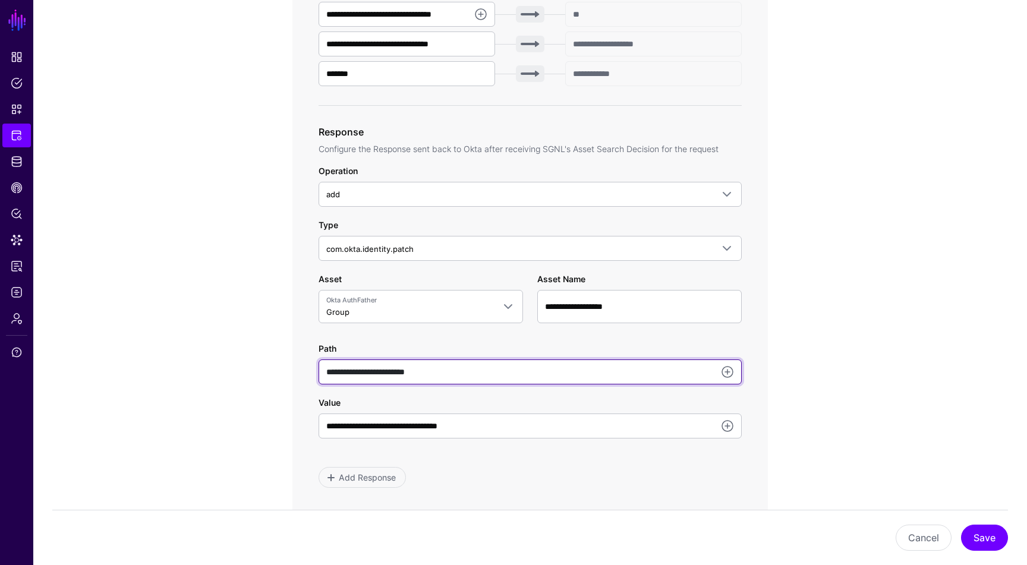
click at [461, 368] on input "**********" at bounding box center [530, 372] width 423 height 25
click at [422, 371] on input "**********" at bounding box center [530, 372] width 423 height 25
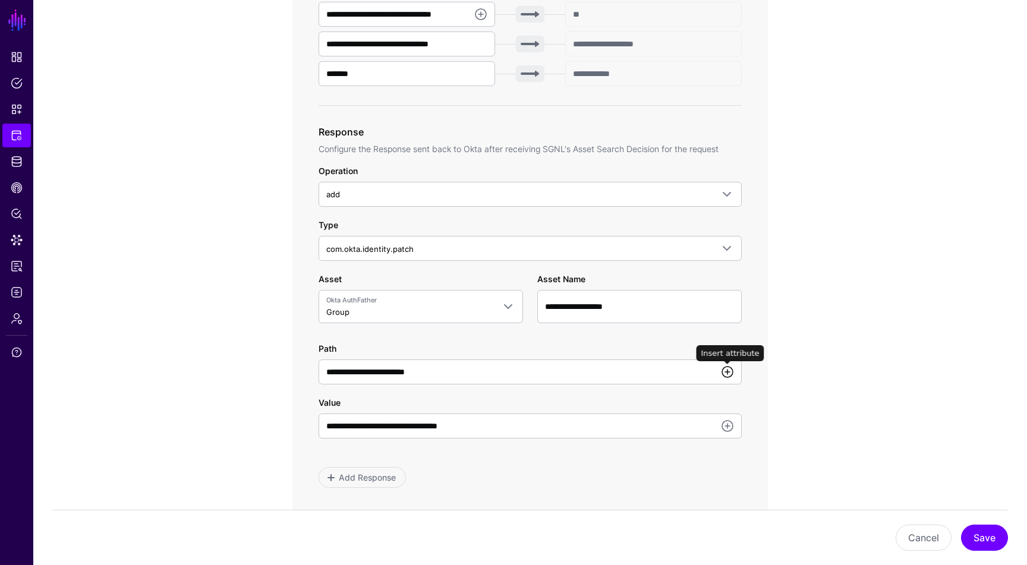
click at [723, 369] on link at bounding box center [727, 372] width 14 height 14
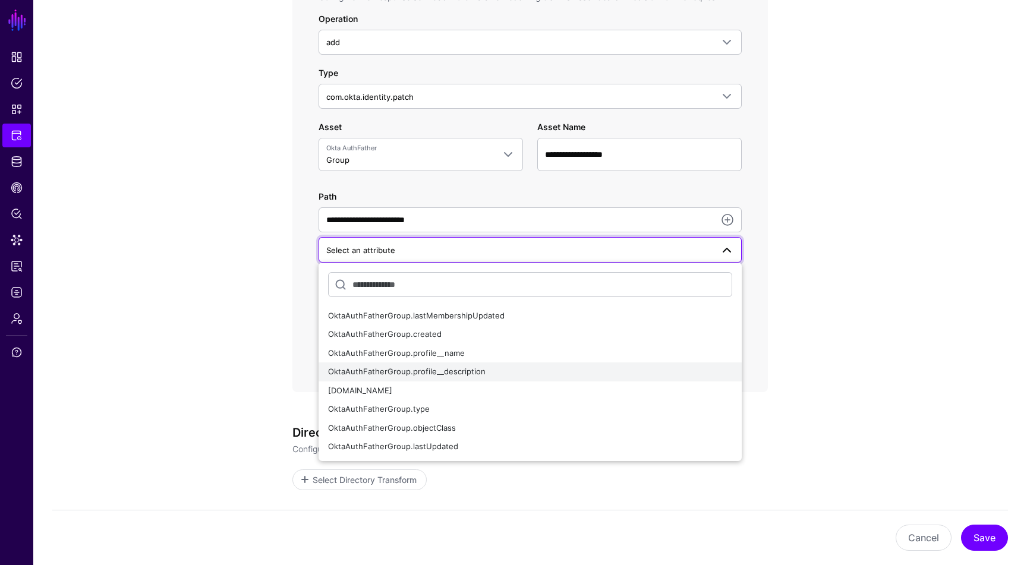
scroll to position [655, 0]
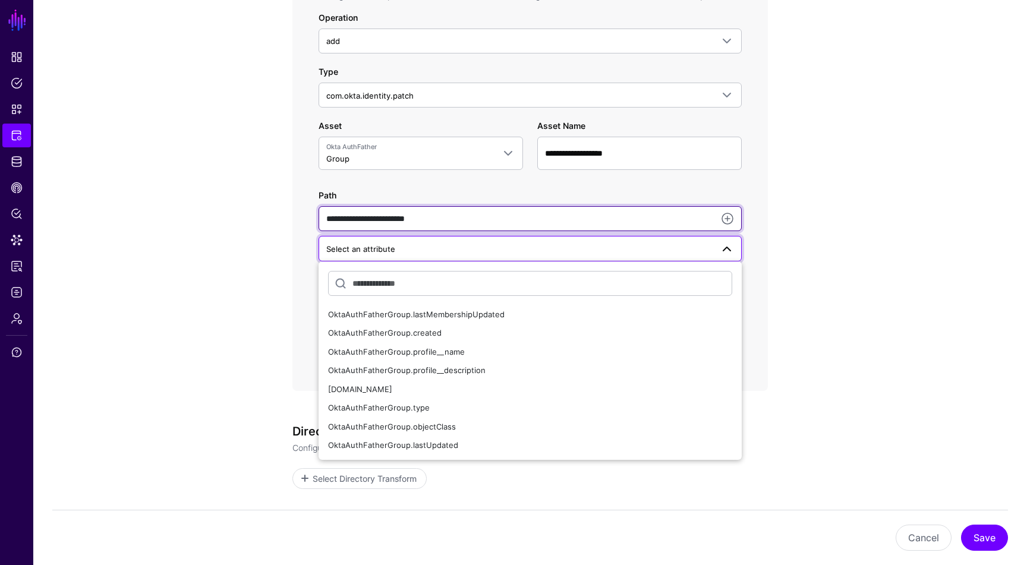
click at [616, 211] on input "**********" at bounding box center [530, 218] width 423 height 25
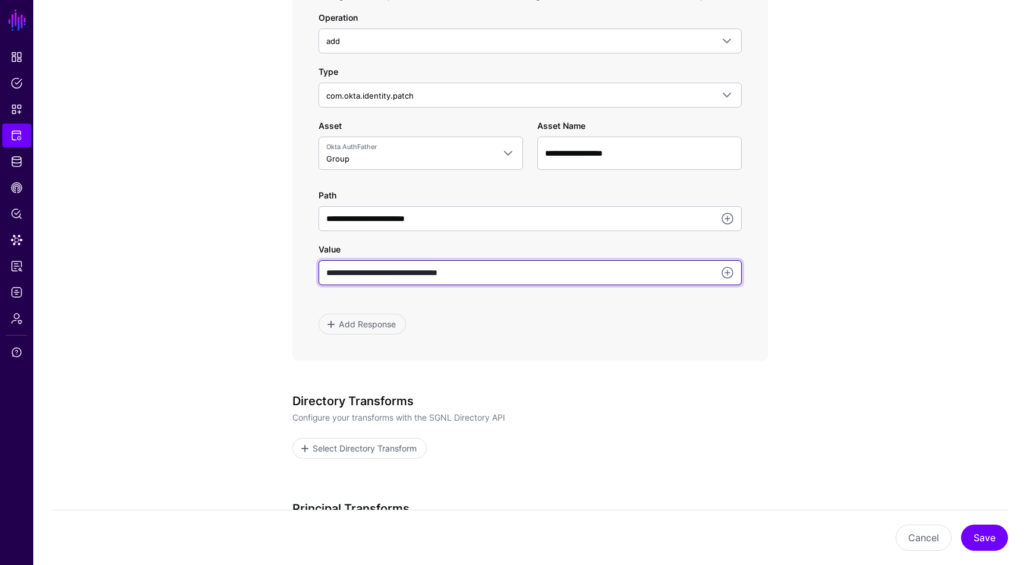
click at [534, 272] on input "**********" at bounding box center [530, 272] width 423 height 25
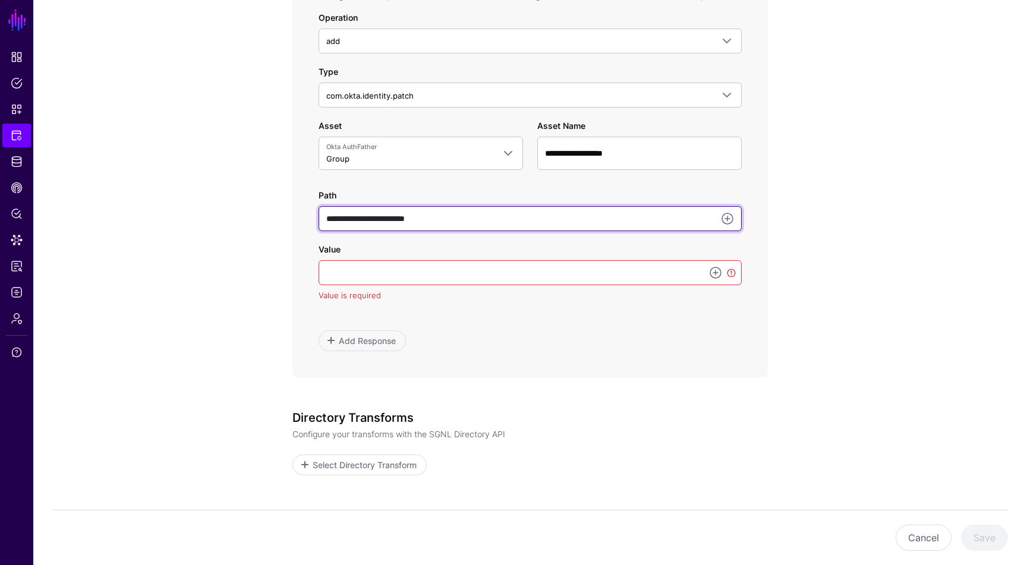
click at [515, 213] on input "**********" at bounding box center [530, 218] width 423 height 25
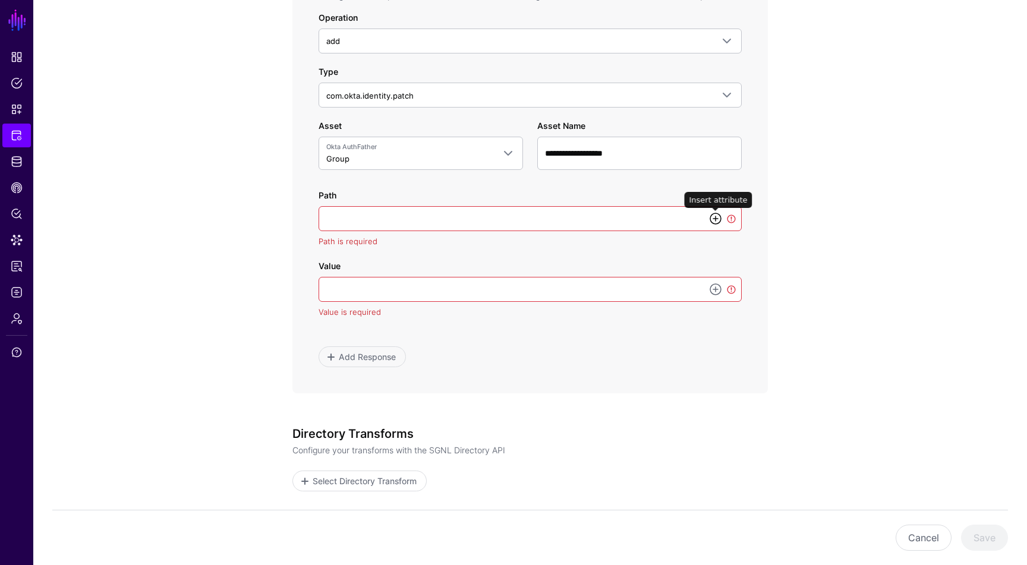
click at [718, 215] on link at bounding box center [715, 219] width 14 height 14
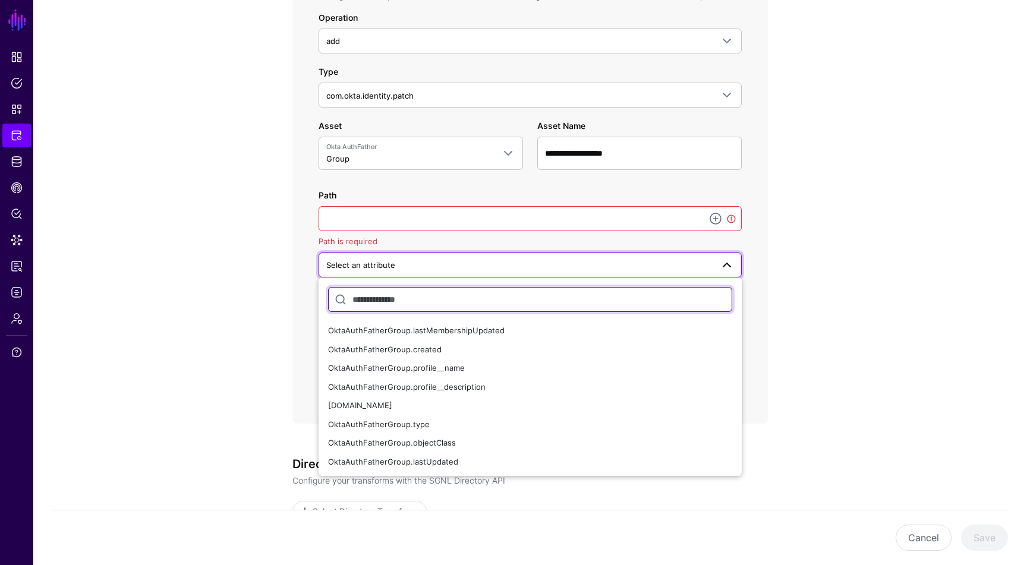
click at [506, 295] on input "text" at bounding box center [530, 299] width 404 height 25
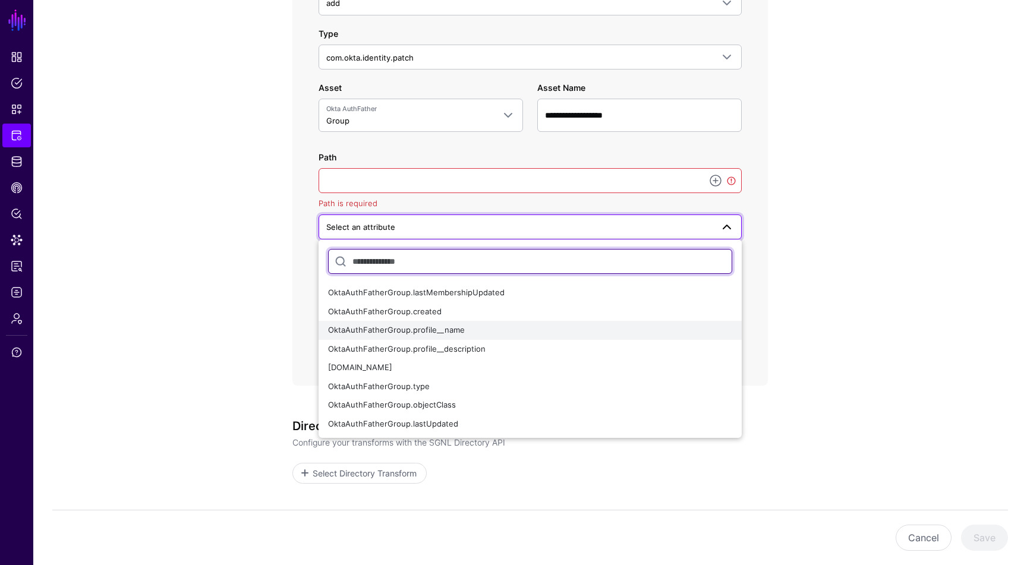
scroll to position [692, 0]
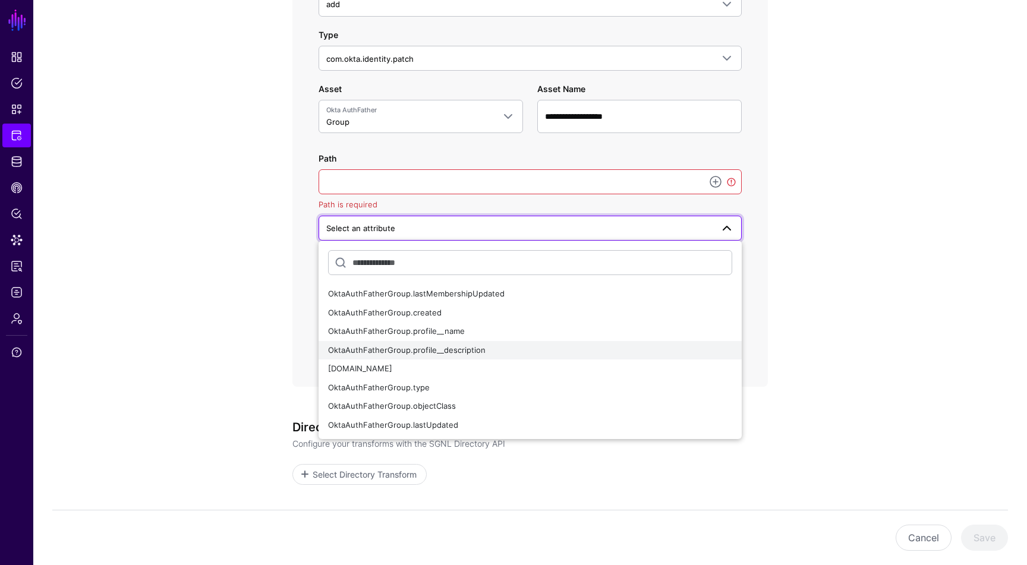
click at [481, 345] on div "OktaAuthFatherGroup.profile__description" at bounding box center [530, 351] width 404 height 12
type input "**********"
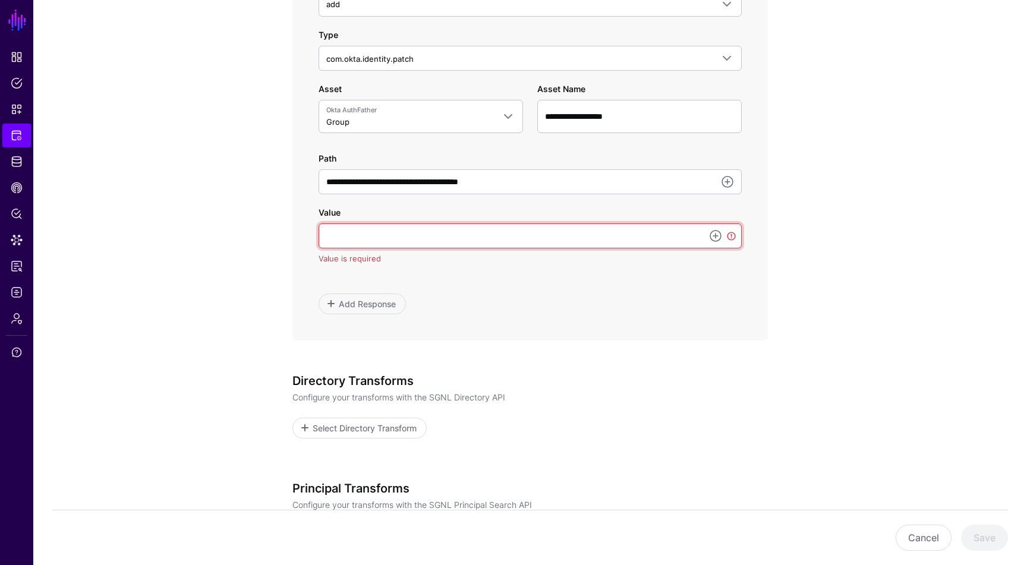
click at [526, 237] on input "Value" at bounding box center [530, 235] width 423 height 25
type input "**********"
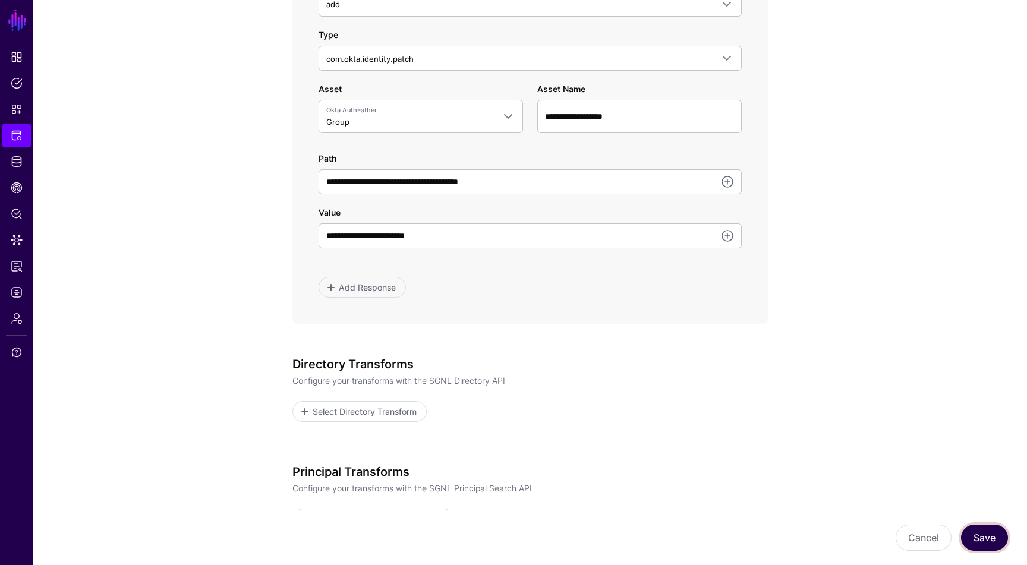
click at [982, 530] on button "Save" at bounding box center [984, 538] width 47 height 26
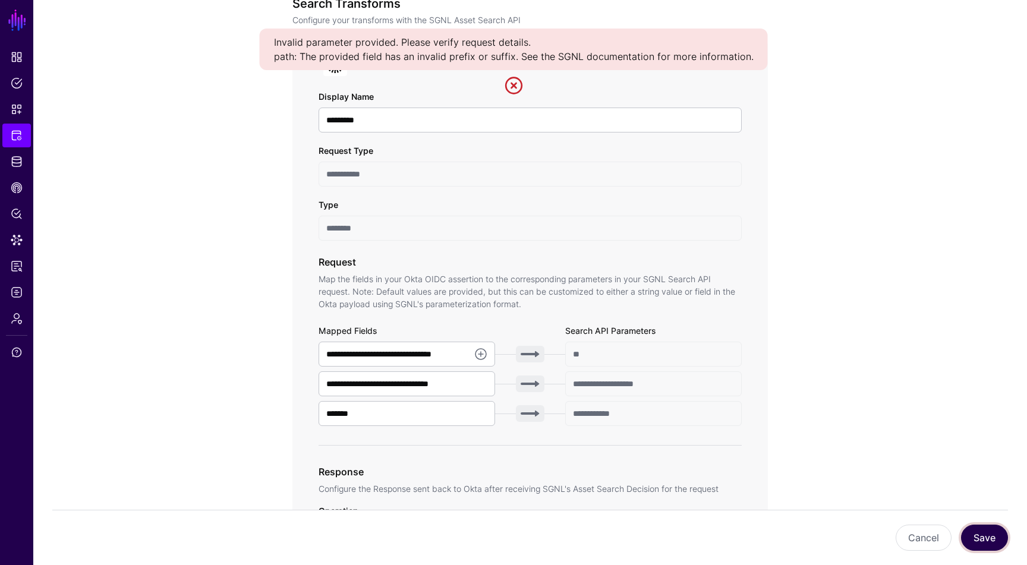
scroll to position [93, 0]
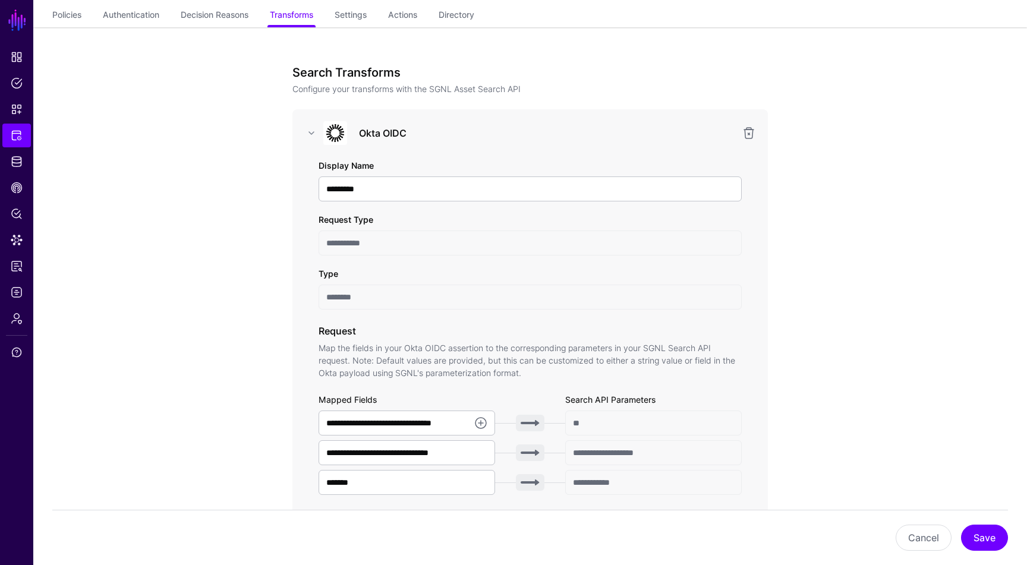
click at [511, 86] on link at bounding box center [513, 85] width 19 height 19
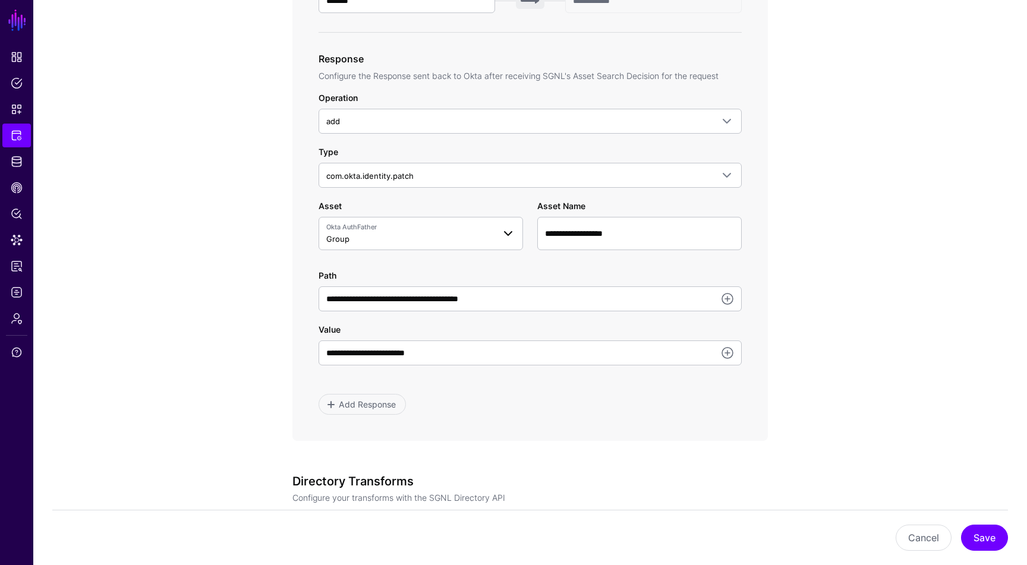
scroll to position [578, 0]
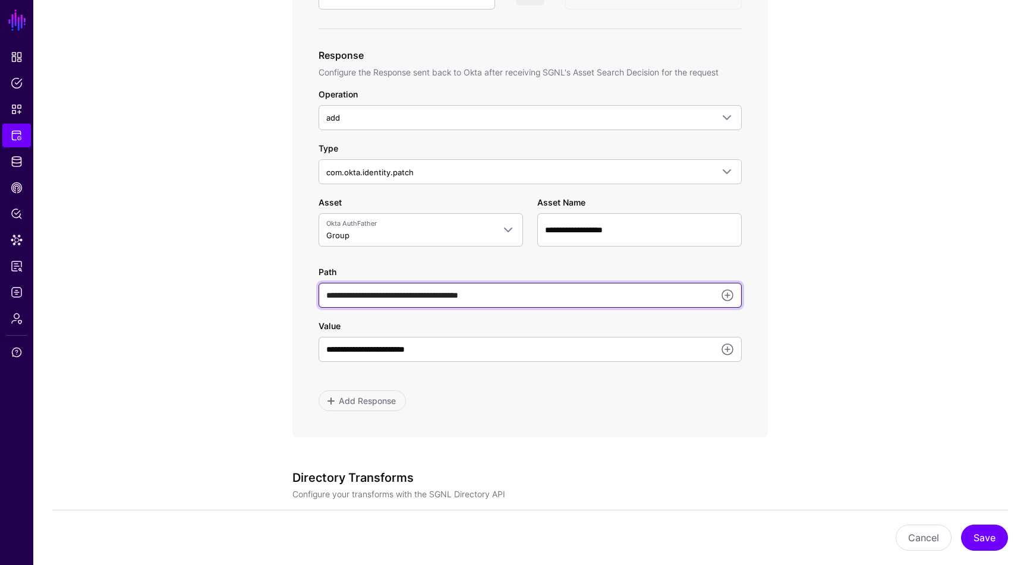
click at [515, 291] on input "**********" at bounding box center [530, 295] width 423 height 25
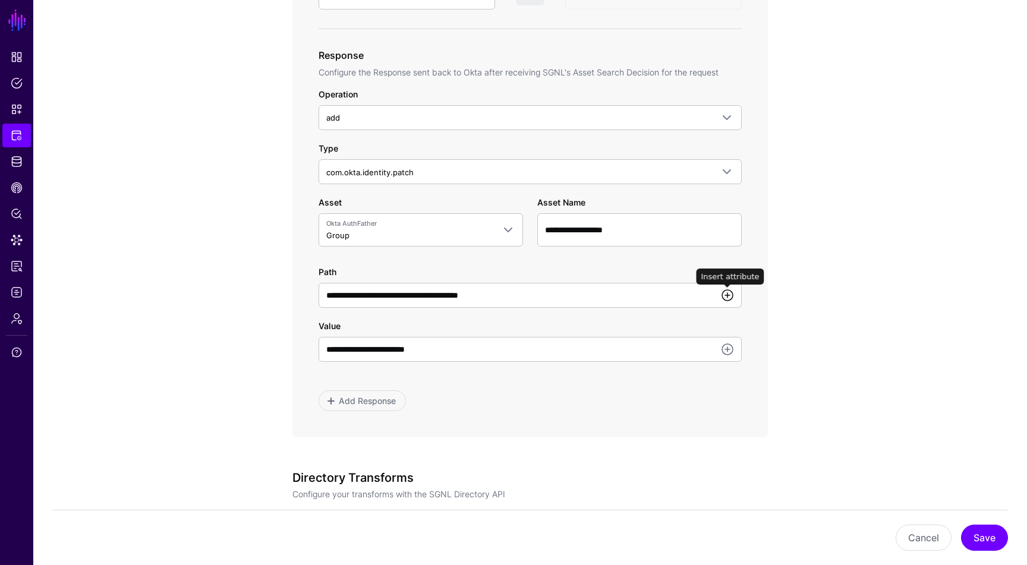
click at [723, 295] on link at bounding box center [727, 295] width 14 height 14
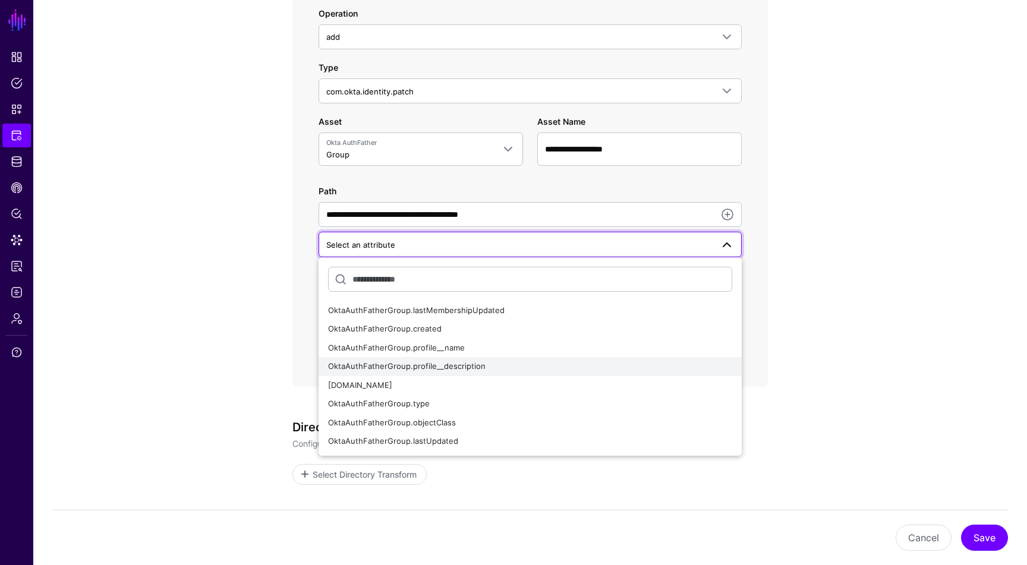
scroll to position [667, 0]
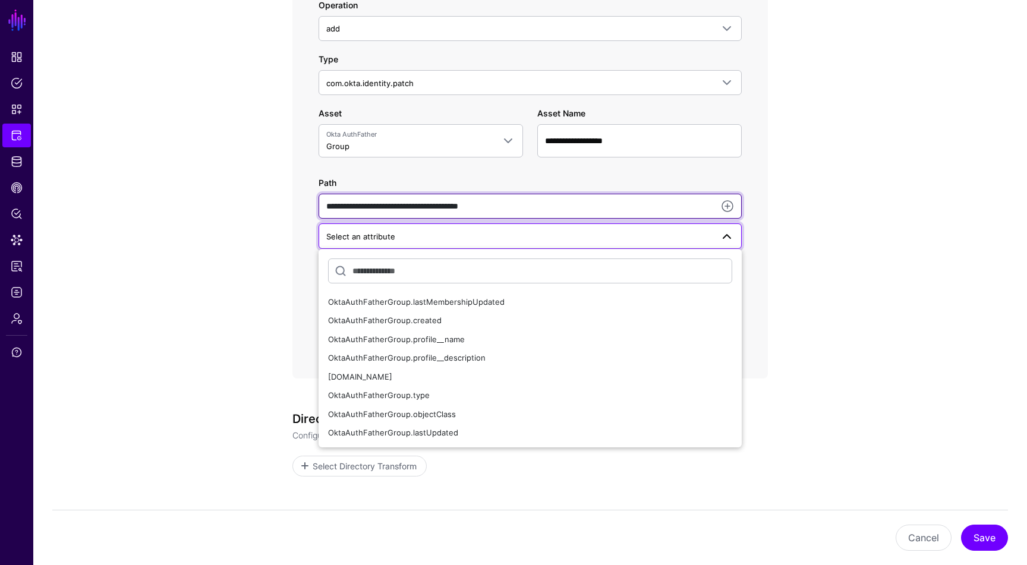
click at [585, 200] on input "**********" at bounding box center [530, 206] width 423 height 25
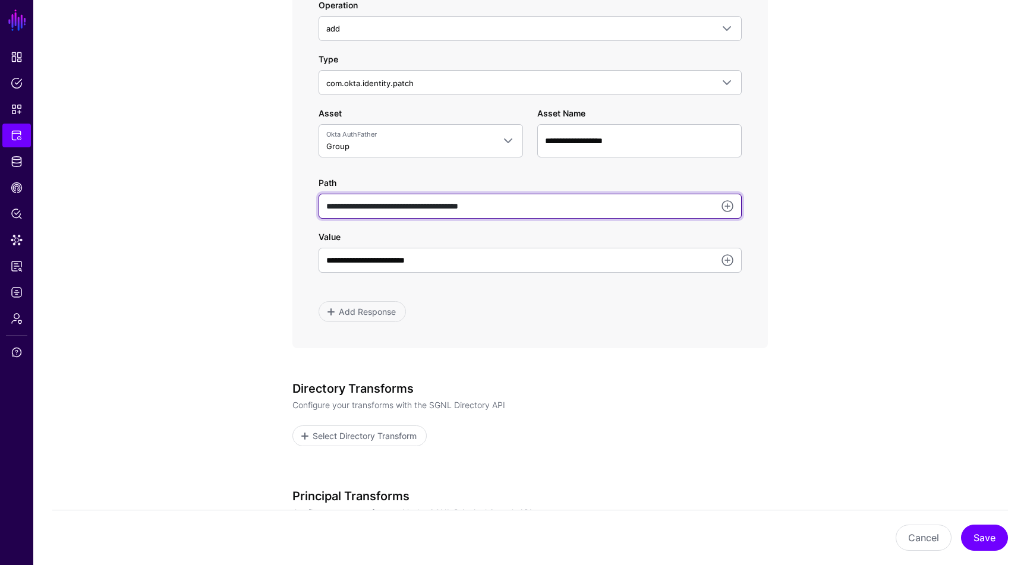
click at [575, 216] on input "**********" at bounding box center [530, 206] width 423 height 25
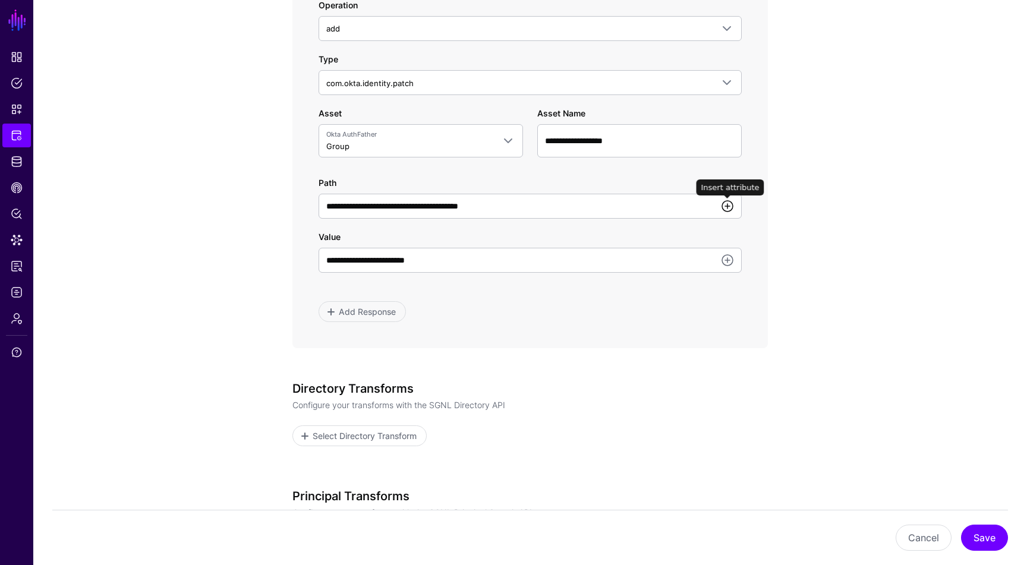
click at [730, 210] on link at bounding box center [727, 206] width 14 height 14
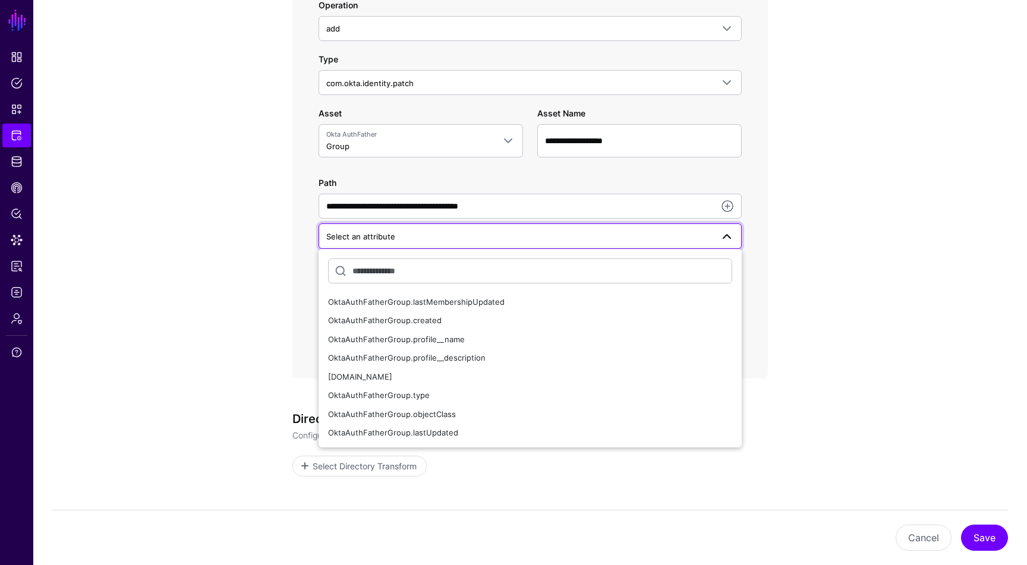
click at [871, 340] on app-integrations-item-transforms "**********" at bounding box center [530, 107] width 994 height 1308
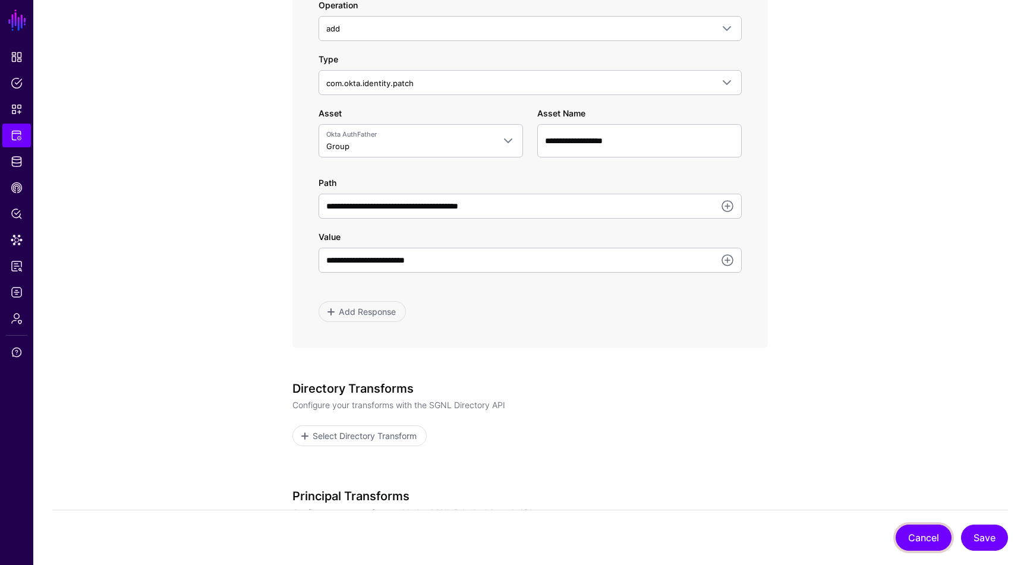
click at [913, 531] on button "Cancel" at bounding box center [924, 538] width 56 height 26
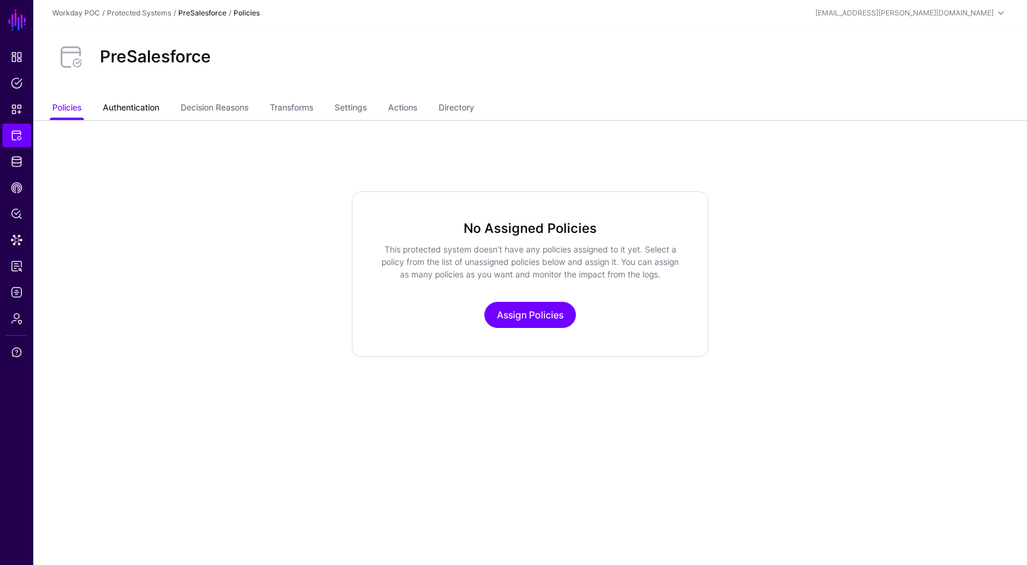
click at [147, 102] on link "Authentication" at bounding box center [131, 108] width 56 height 23
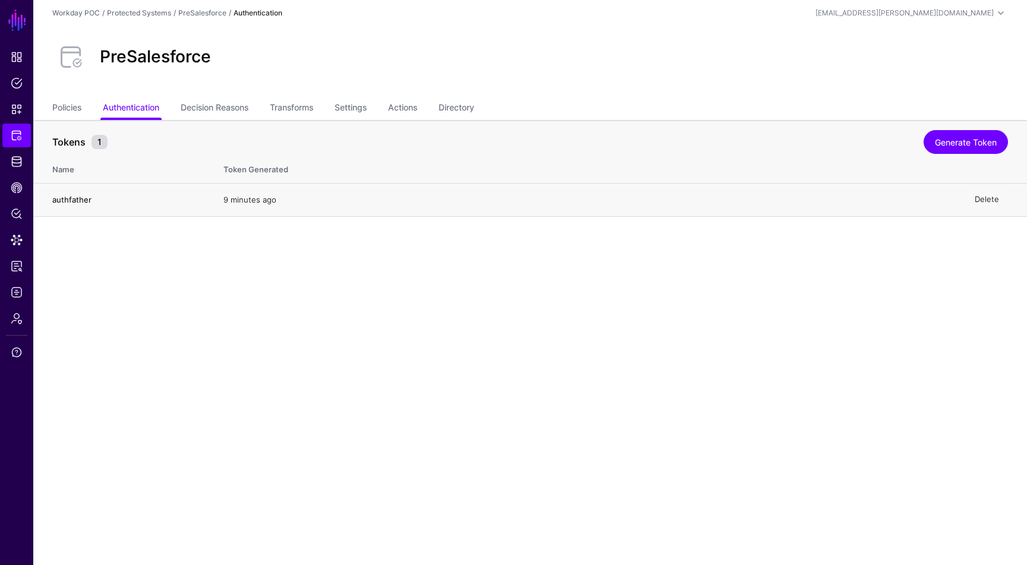
click at [994, 199] on link "Delete" at bounding box center [987, 200] width 24 height 10
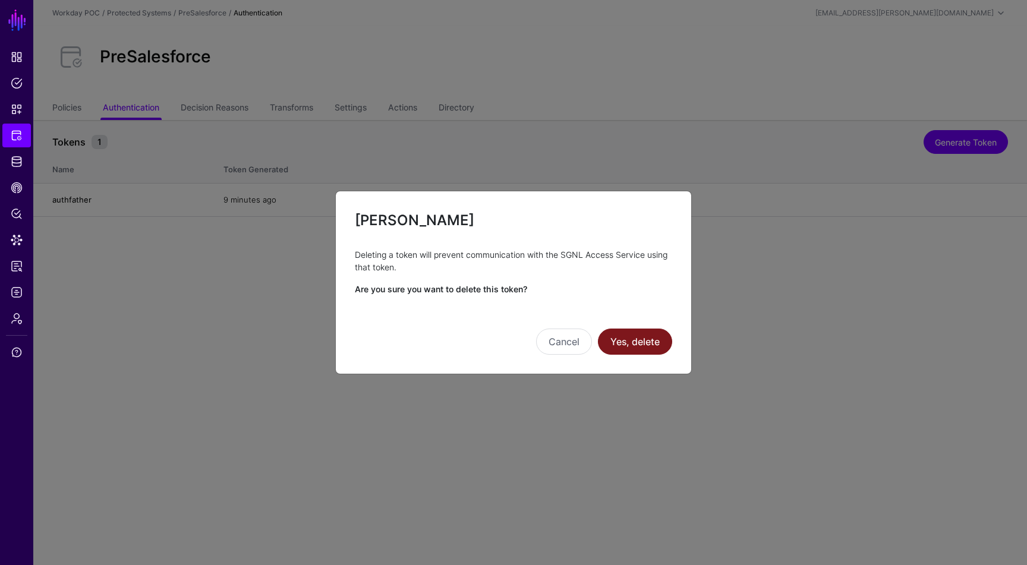
click at [655, 346] on button "Yes, delete" at bounding box center [635, 342] width 74 height 26
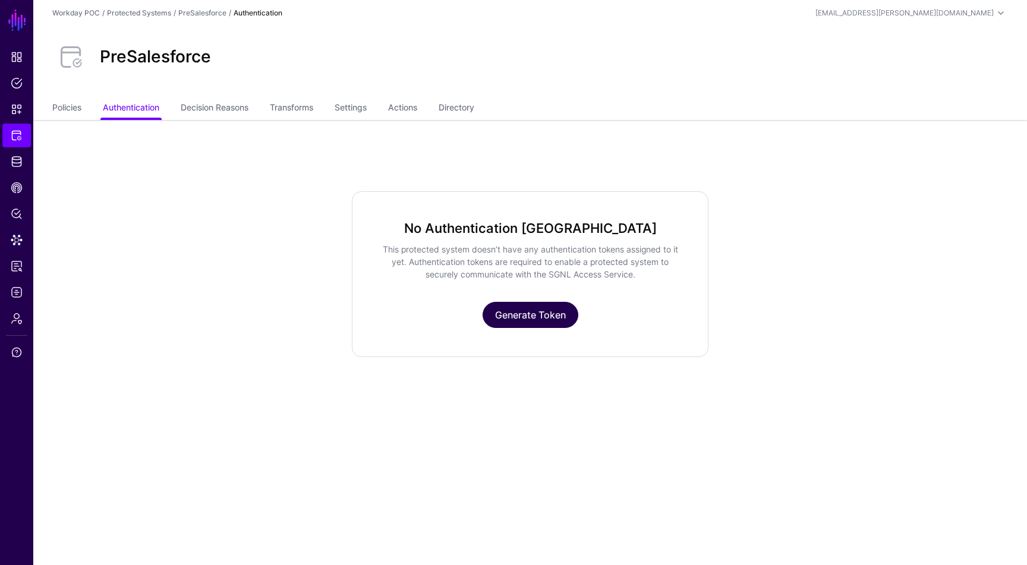
click at [545, 320] on link "Generate Token" at bounding box center [531, 315] width 96 height 26
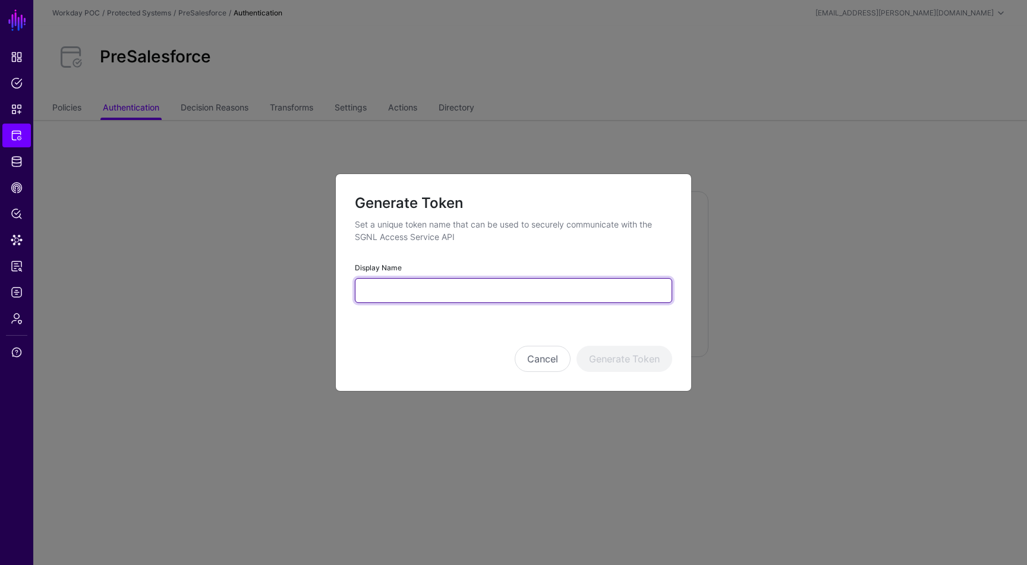
click at [511, 295] on input "Display Name" at bounding box center [513, 290] width 317 height 25
type input "**********"
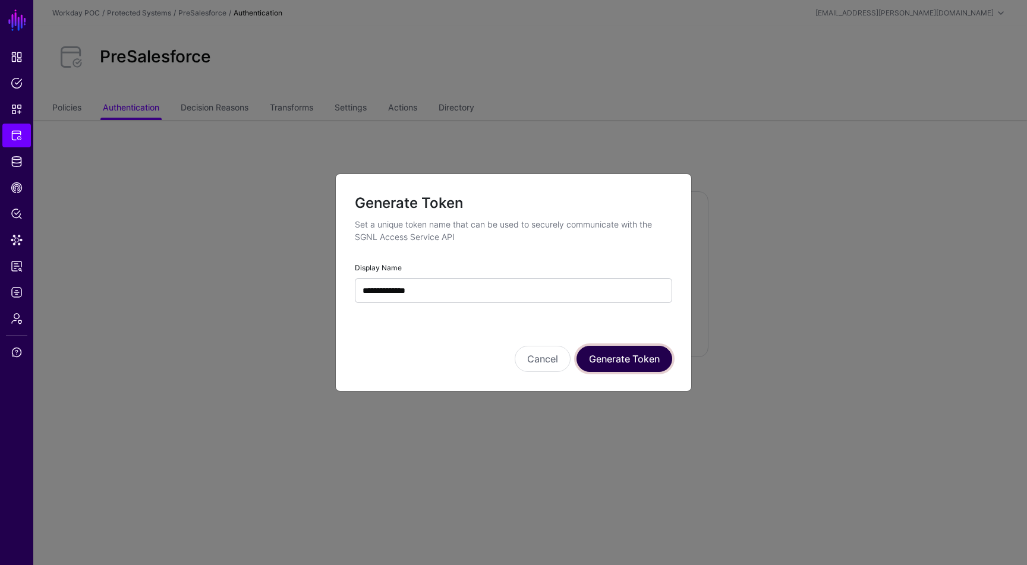
click at [601, 351] on button "Generate Token" at bounding box center [624, 359] width 96 height 26
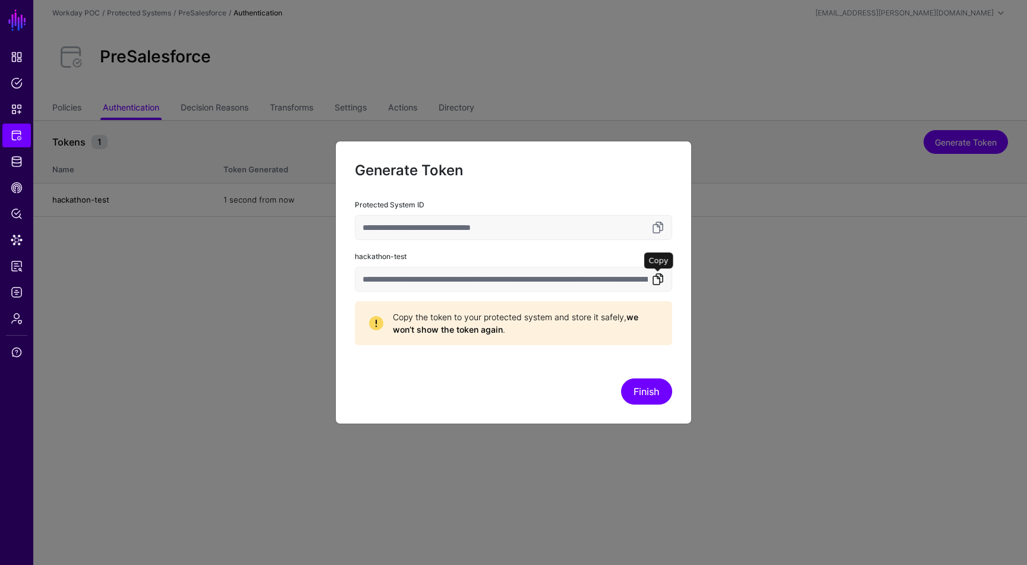
click at [660, 279] on link at bounding box center [658, 279] width 14 height 14
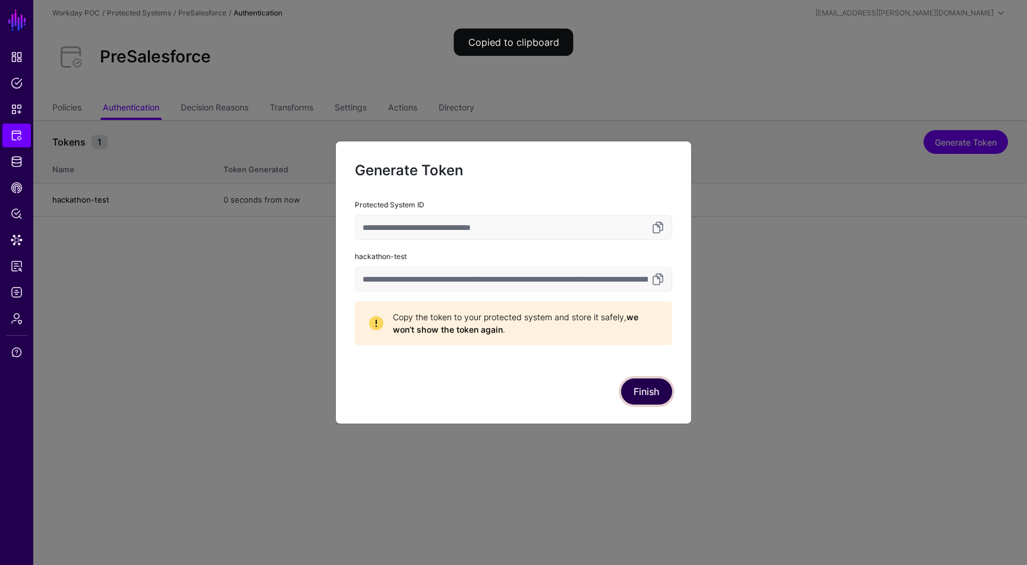
click at [649, 393] on button "Finish" at bounding box center [646, 392] width 51 height 26
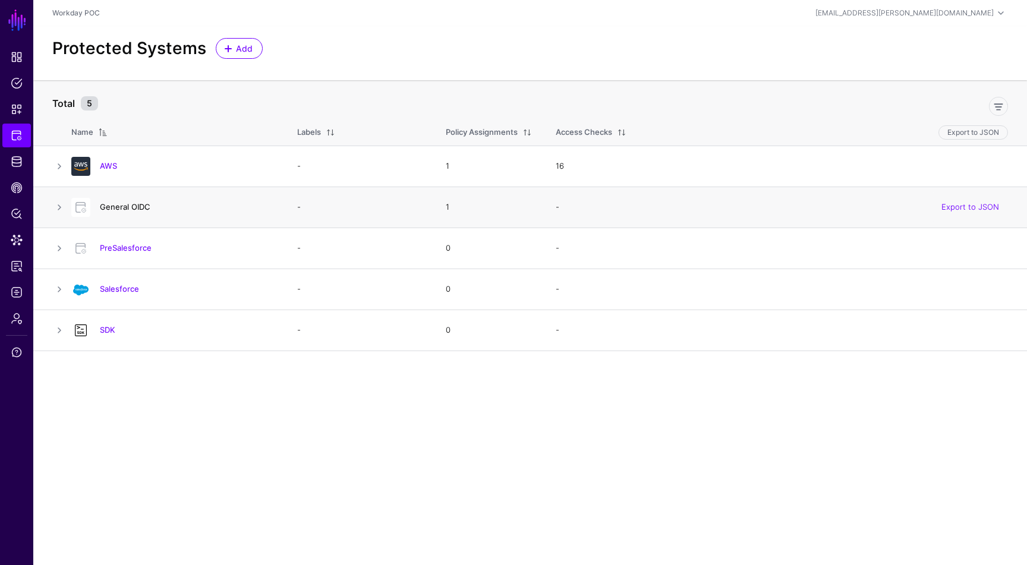
click at [127, 204] on link "General OIDC" at bounding box center [125, 207] width 51 height 10
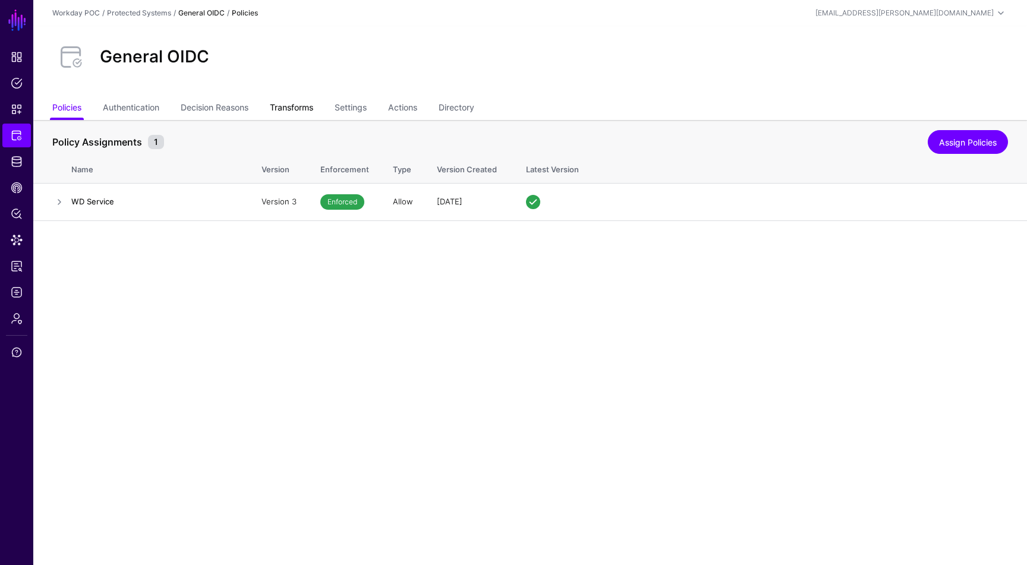
click at [300, 105] on link "Transforms" at bounding box center [291, 108] width 43 height 23
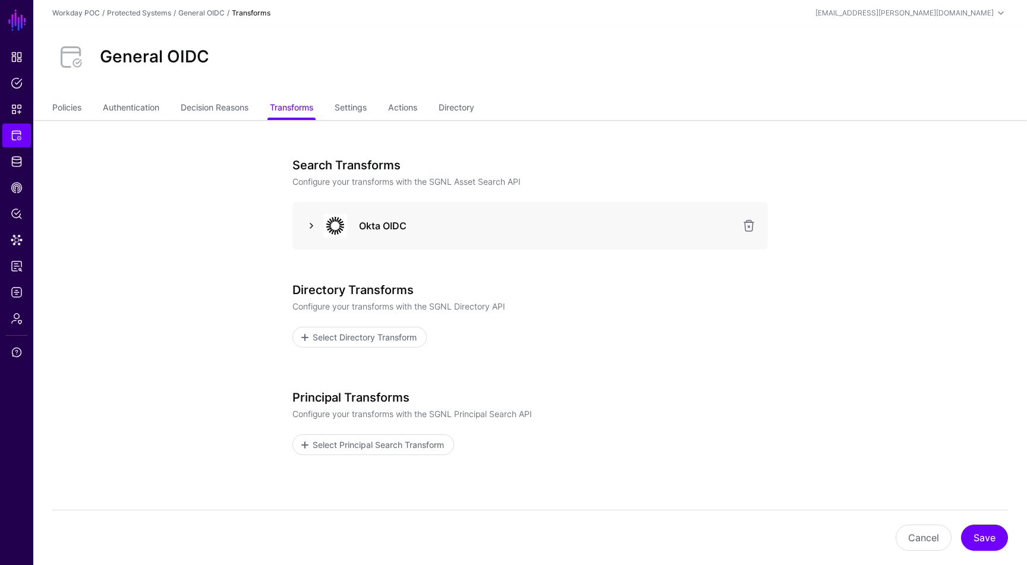
click at [309, 223] on link at bounding box center [311, 226] width 14 height 14
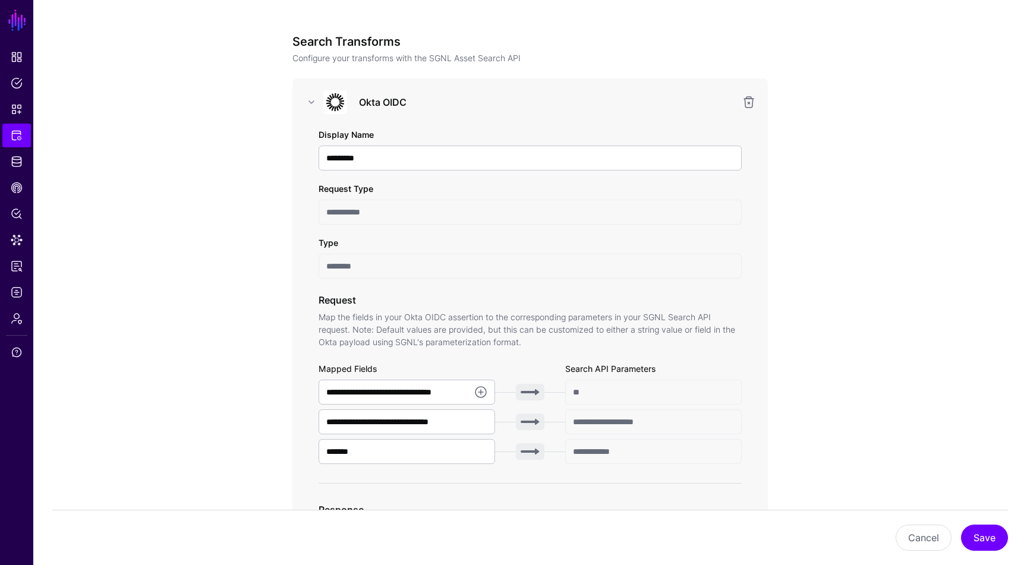
scroll to position [125, 0]
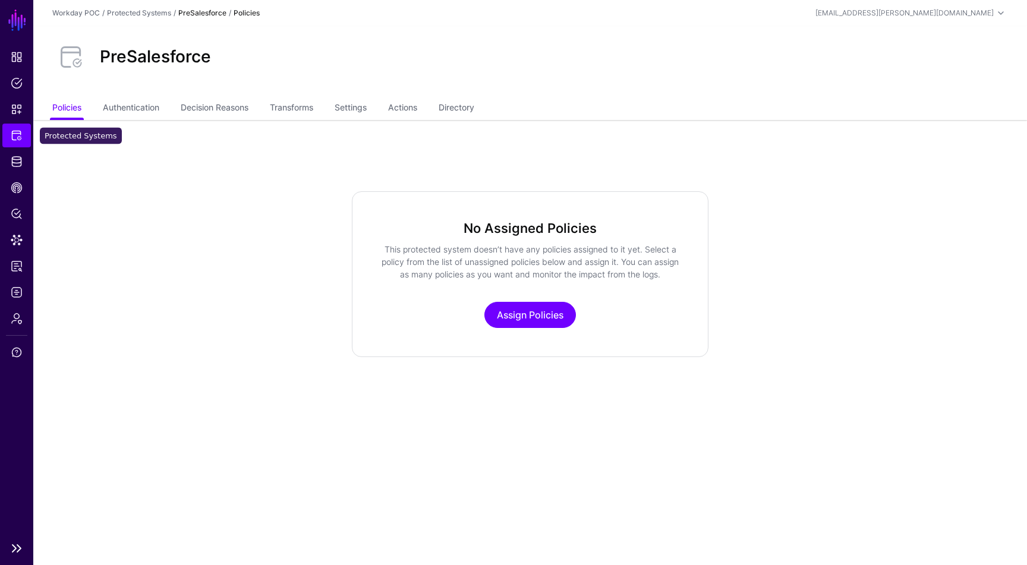
click at [12, 134] on span "Protected Systems" at bounding box center [17, 136] width 12 height 12
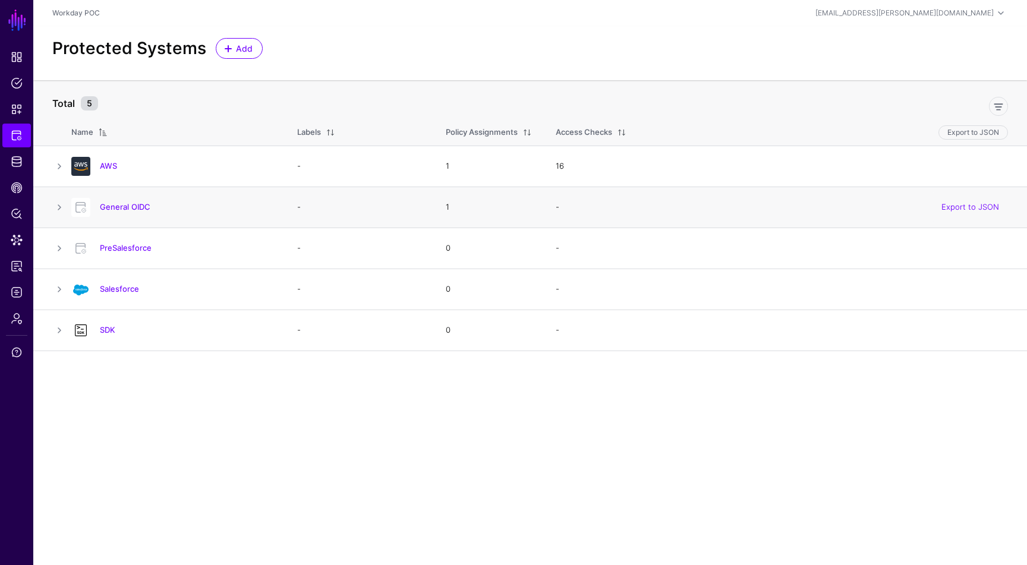
click at [134, 202] on h4 "General OIDC" at bounding box center [187, 206] width 174 height 11
click at [136, 204] on link "General OIDC" at bounding box center [125, 207] width 51 height 10
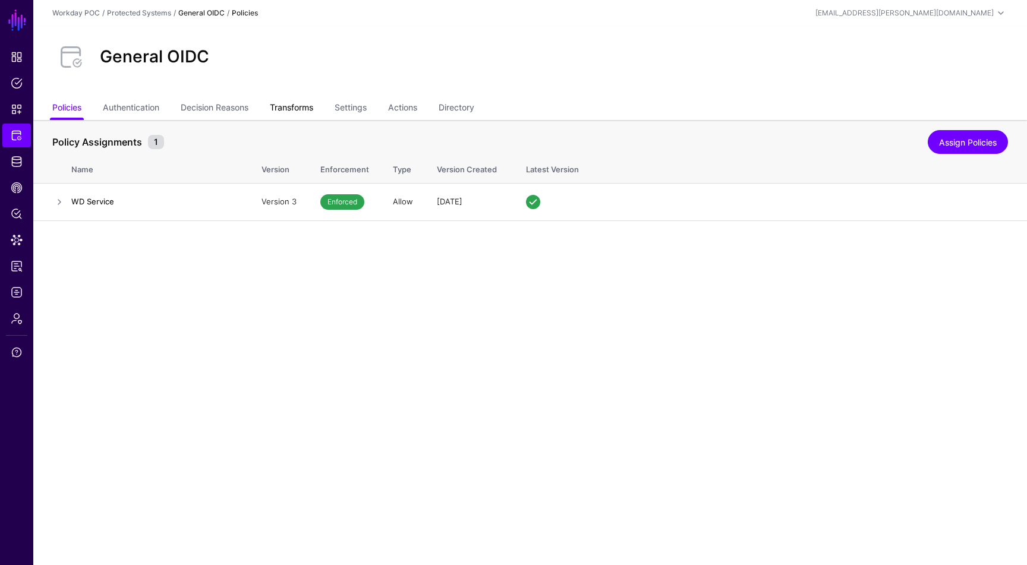
click at [289, 111] on link "Transforms" at bounding box center [291, 108] width 43 height 23
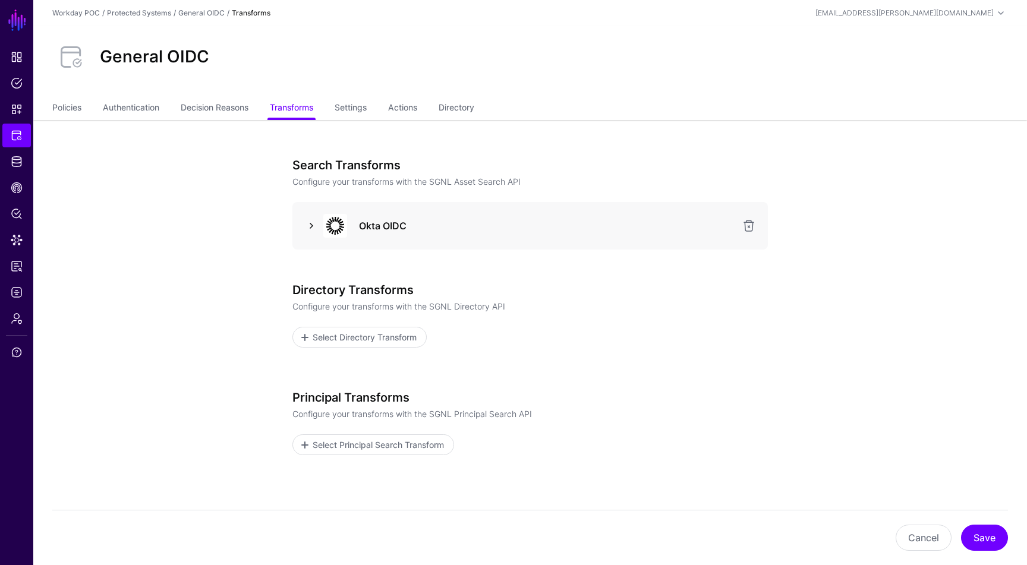
click at [313, 222] on link at bounding box center [311, 226] width 14 height 14
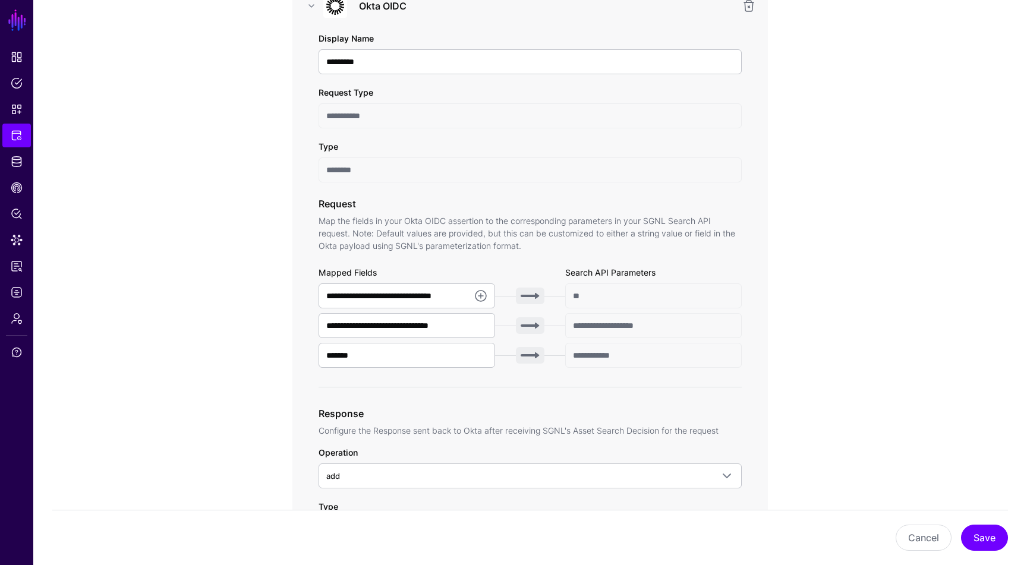
scroll to position [238, 0]
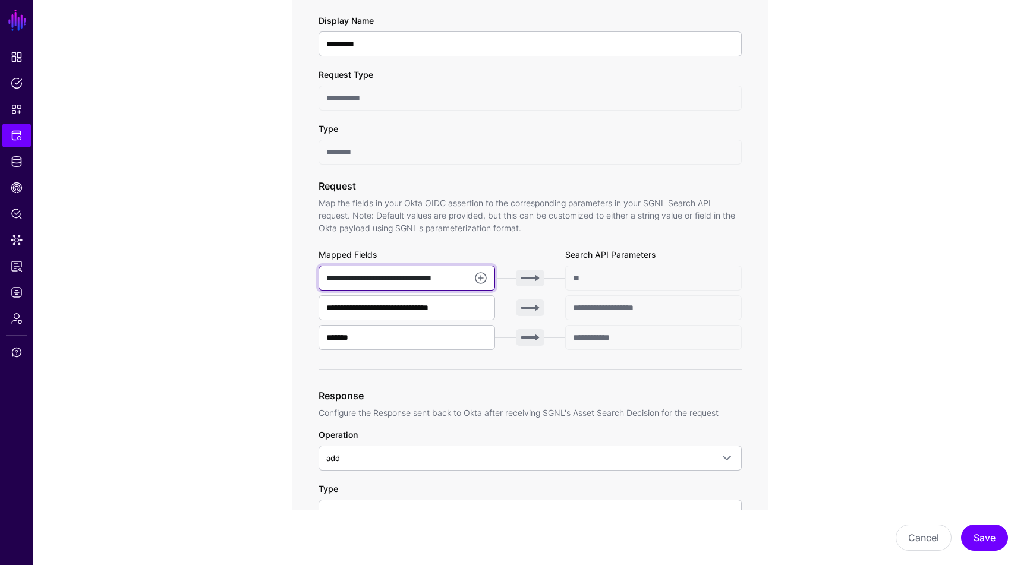
click at [440, 278] on input "**********" at bounding box center [407, 278] width 177 height 25
click at [426, 337] on input "*******" at bounding box center [407, 337] width 177 height 25
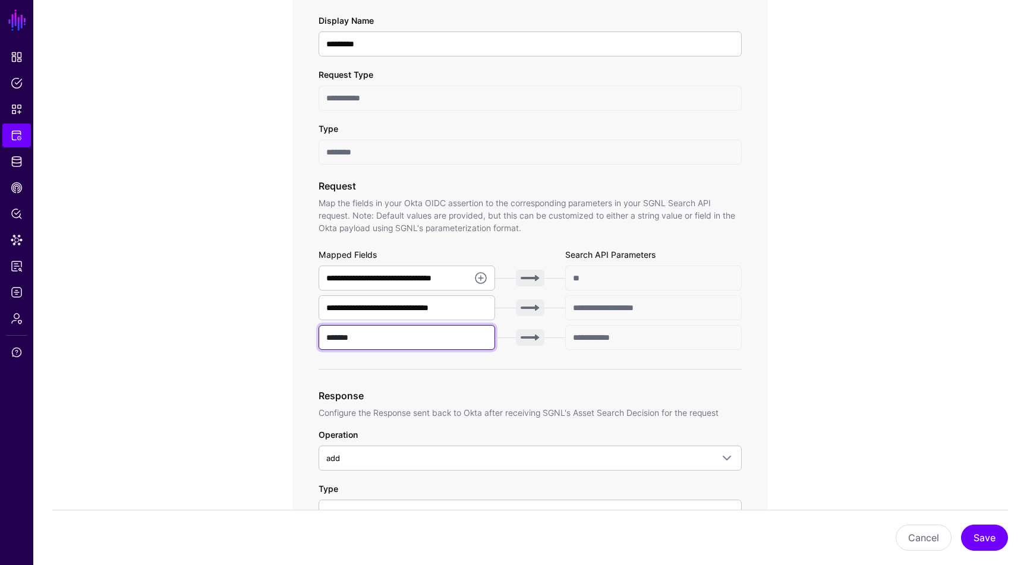
click at [426, 337] on input "*******" at bounding box center [407, 337] width 177 height 25
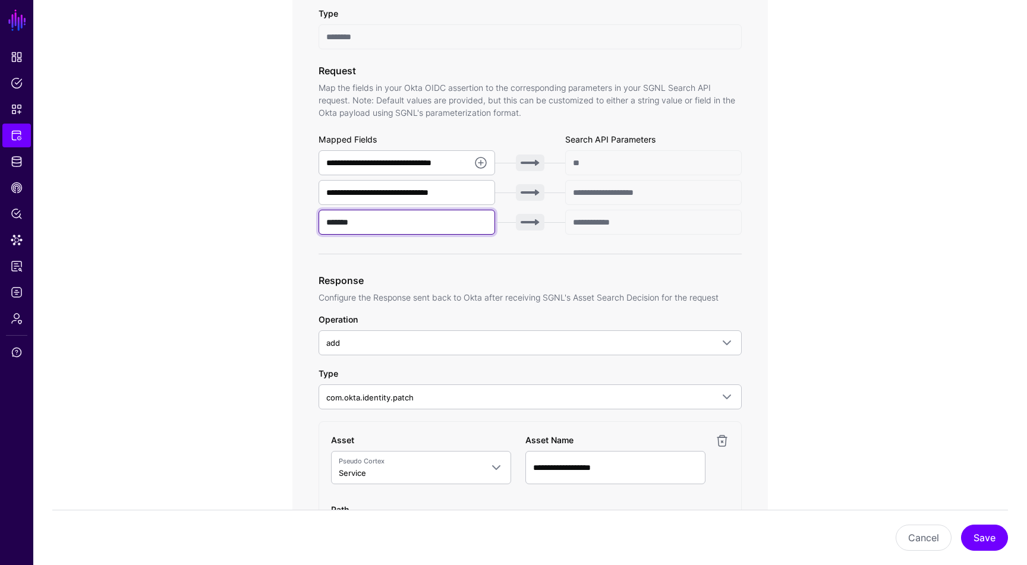
scroll to position [369, 0]
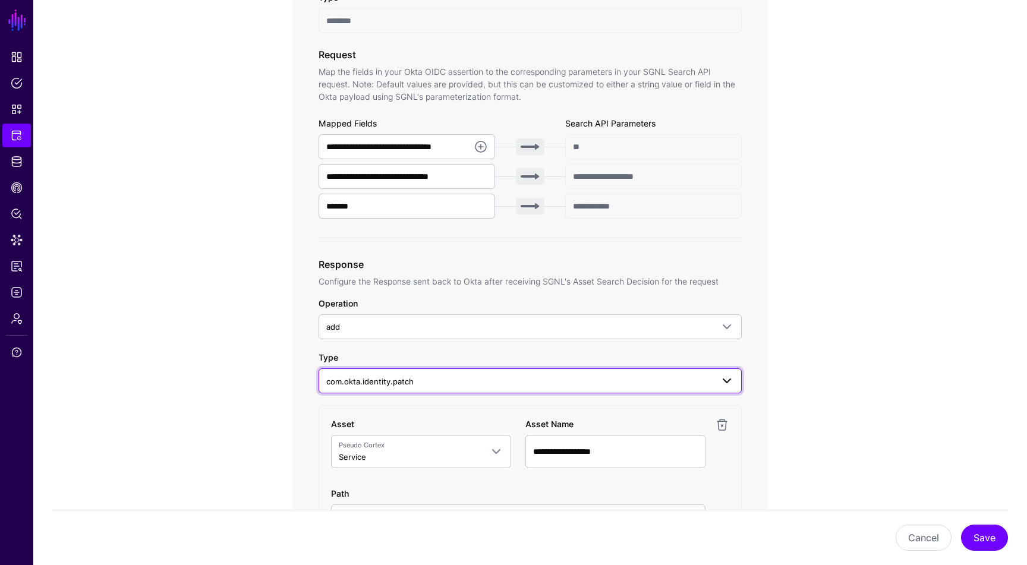
click at [405, 380] on span "com.okta.identity.patch" at bounding box center [369, 382] width 87 height 10
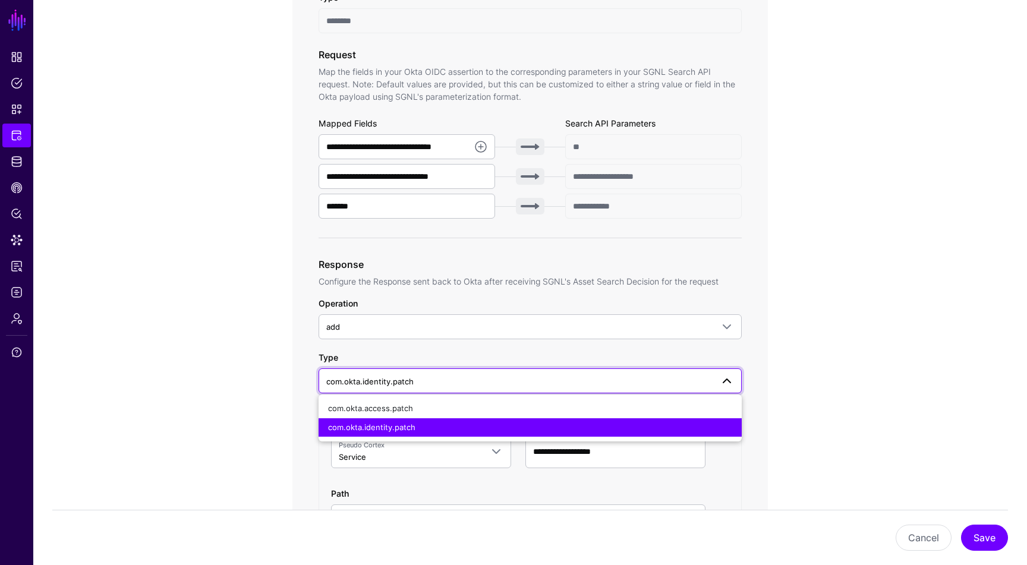
click at [871, 256] on app-integrations-item-transforms "**********" at bounding box center [530, 504] width 994 height 1507
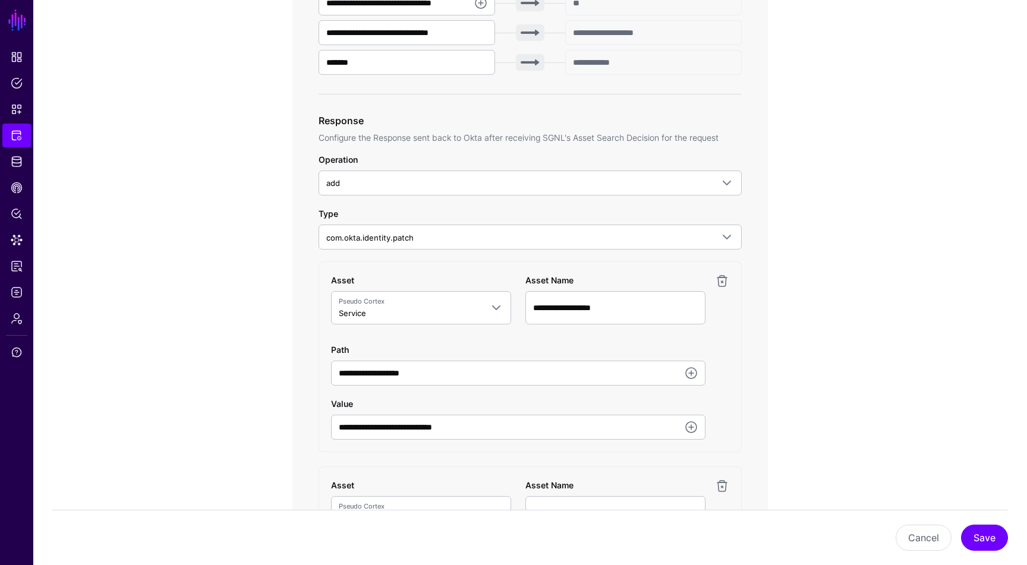
scroll to position [119, 0]
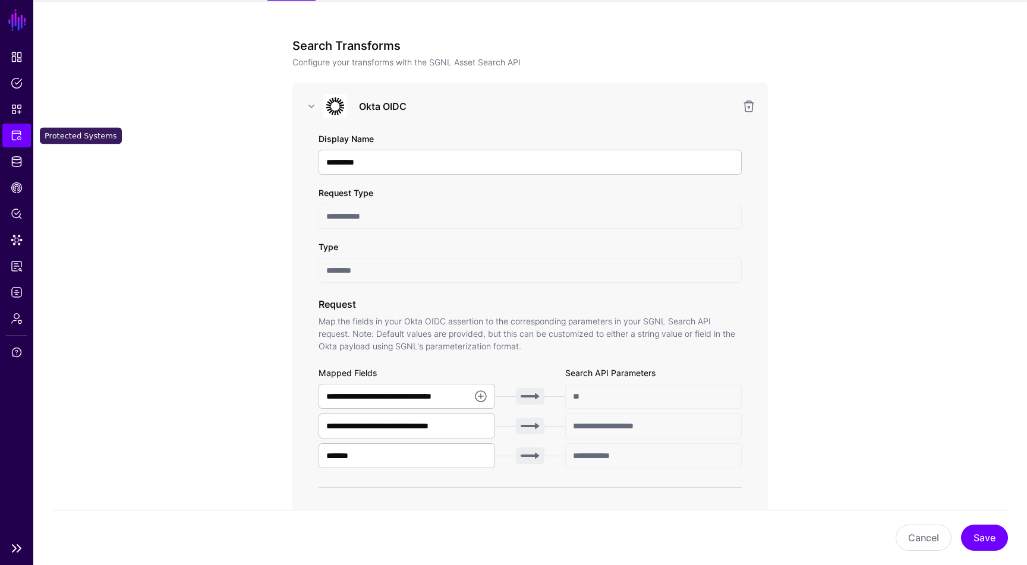
click at [18, 136] on span "Protected Systems" at bounding box center [17, 136] width 12 height 12
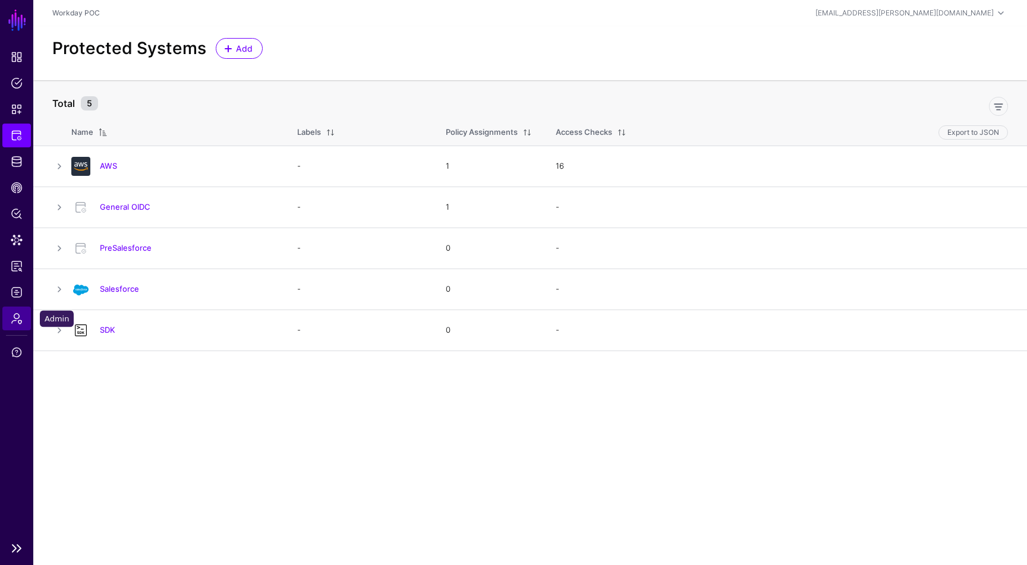
click at [14, 323] on span "Admin" at bounding box center [17, 319] width 12 height 12
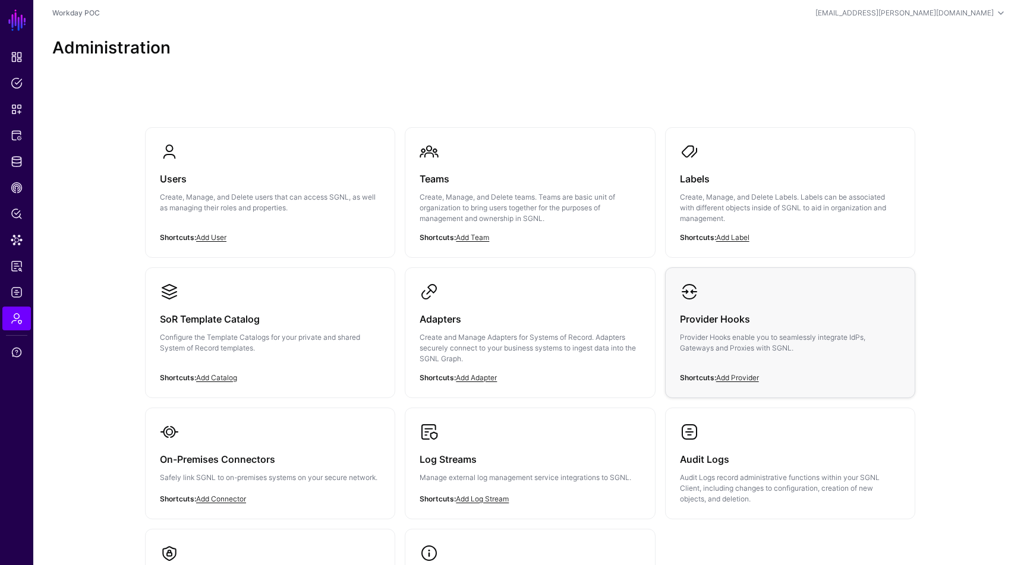
click at [721, 322] on h3 "Provider Hooks" at bounding box center [790, 319] width 220 height 17
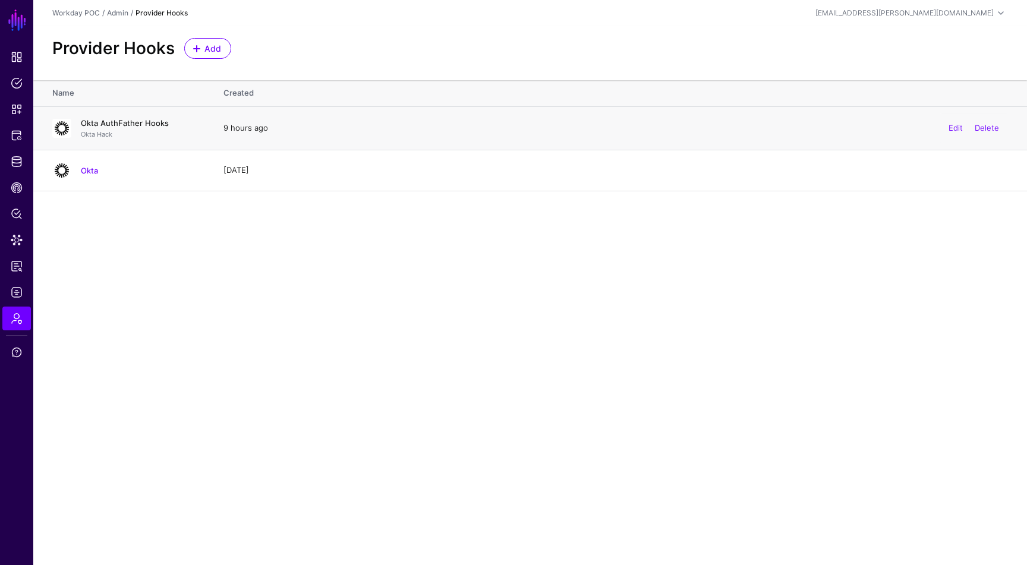
click at [133, 122] on link "Okta AuthFather Hooks" at bounding box center [125, 123] width 88 height 10
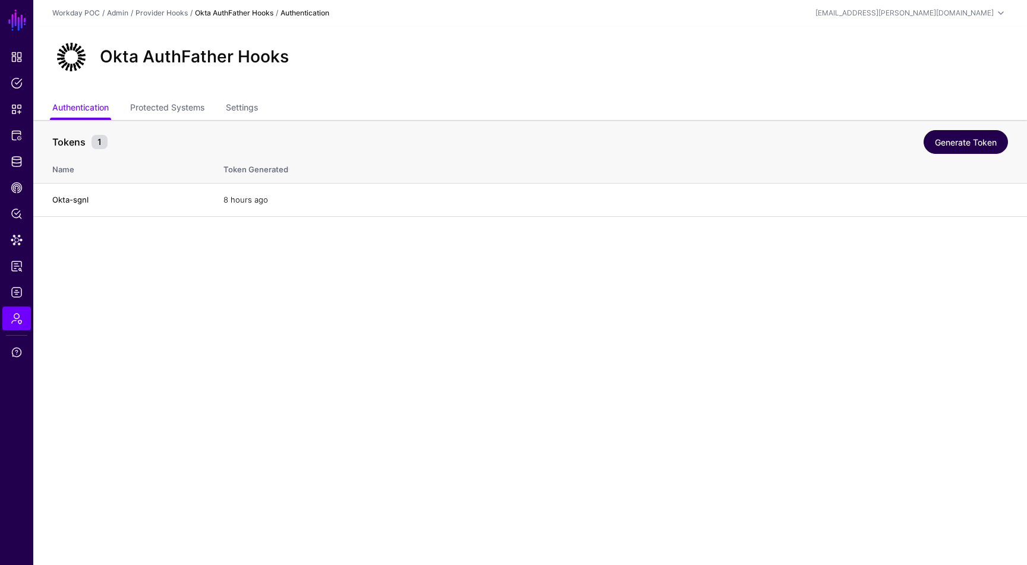
click at [965, 141] on link "Generate Token" at bounding box center [966, 142] width 84 height 24
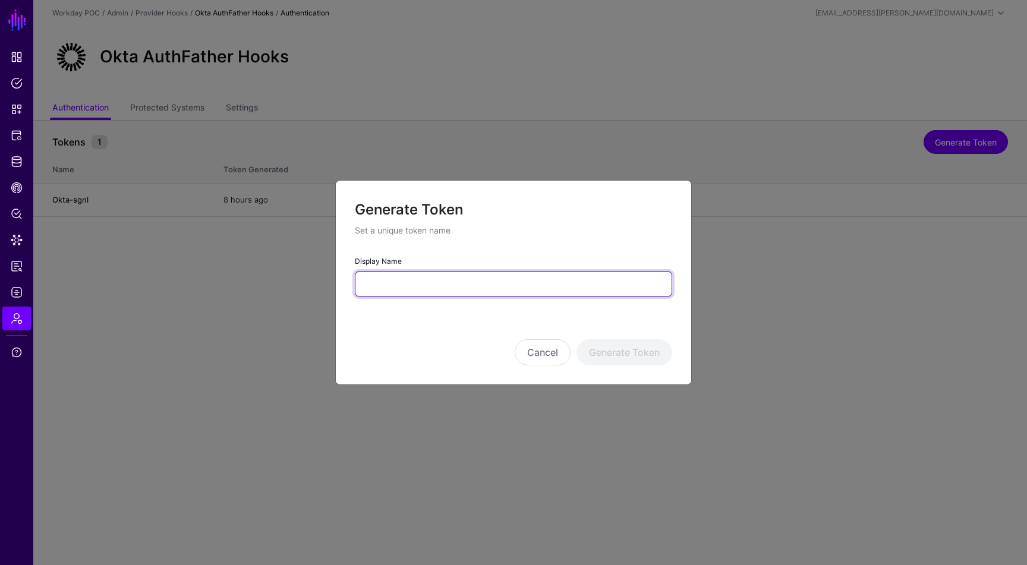
click at [486, 291] on input "Display Name" at bounding box center [513, 284] width 317 height 25
type input "**********"
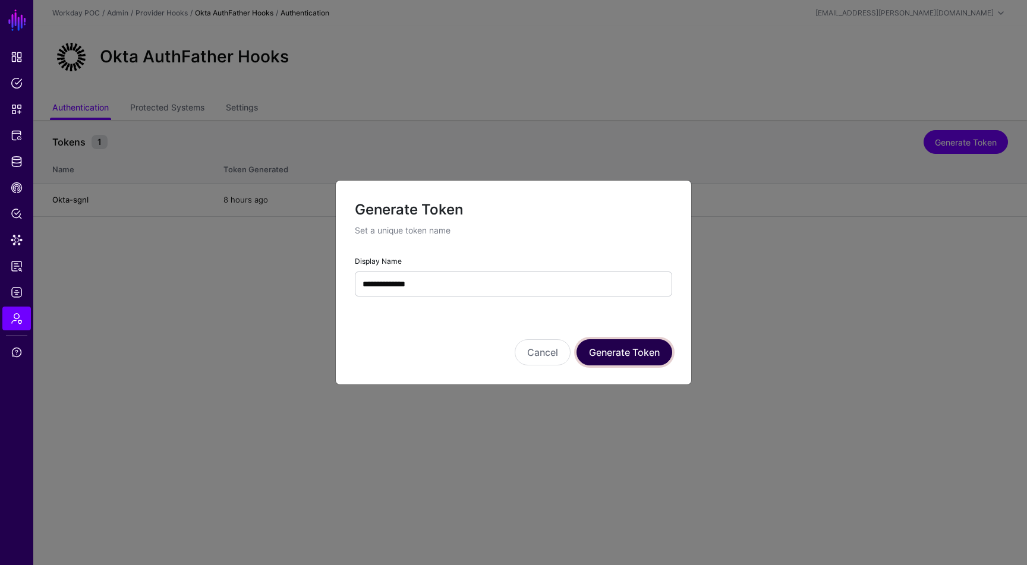
click at [626, 354] on button "Generate Token" at bounding box center [624, 352] width 96 height 26
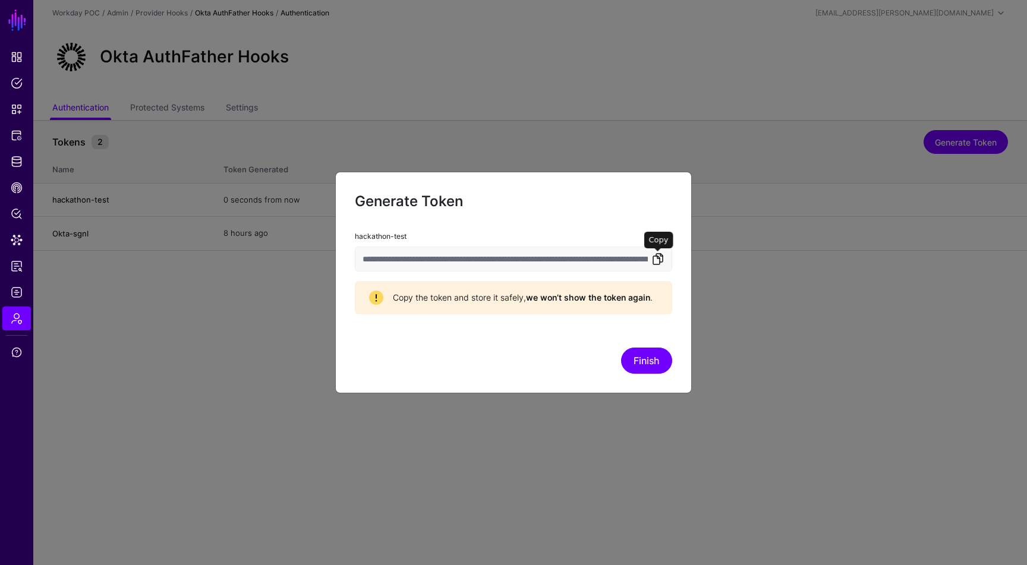
click at [661, 263] on link at bounding box center [658, 259] width 14 height 14
click at [657, 256] on link at bounding box center [658, 259] width 14 height 14
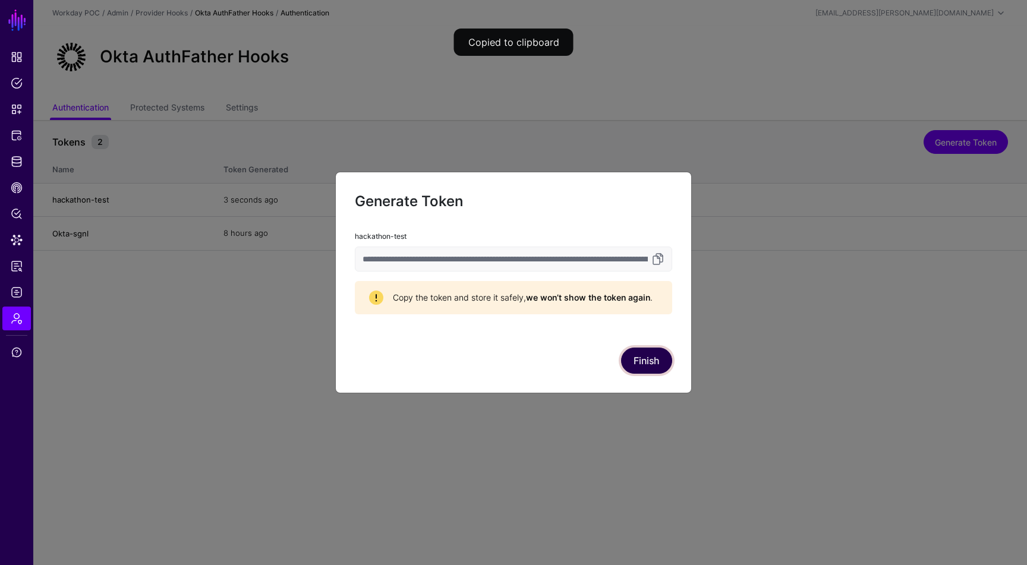
click at [648, 368] on button "Finish" at bounding box center [646, 361] width 51 height 26
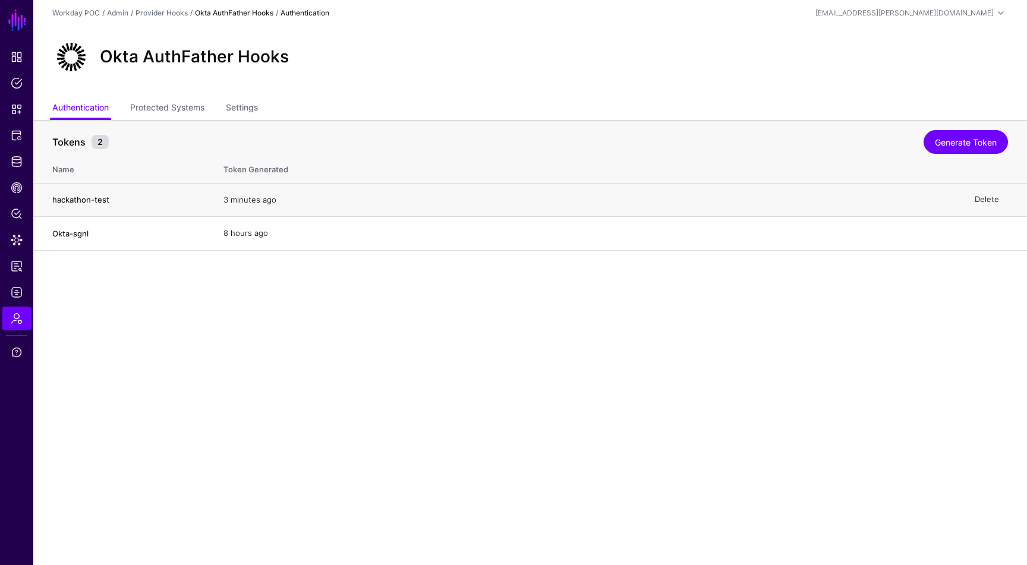
click at [985, 197] on link "Delete" at bounding box center [987, 200] width 24 height 10
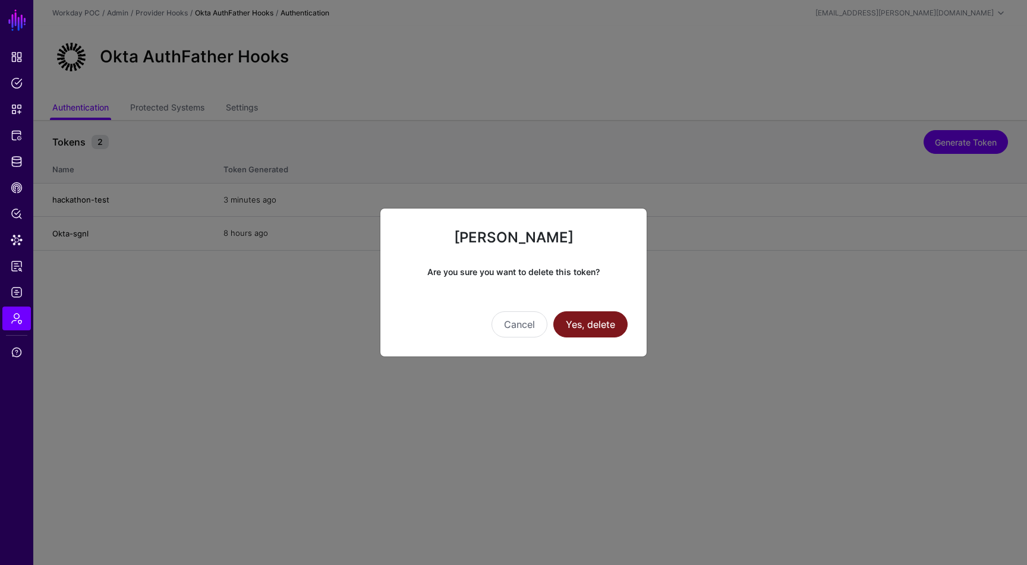
click at [609, 322] on button "Yes, delete" at bounding box center [590, 324] width 74 height 26
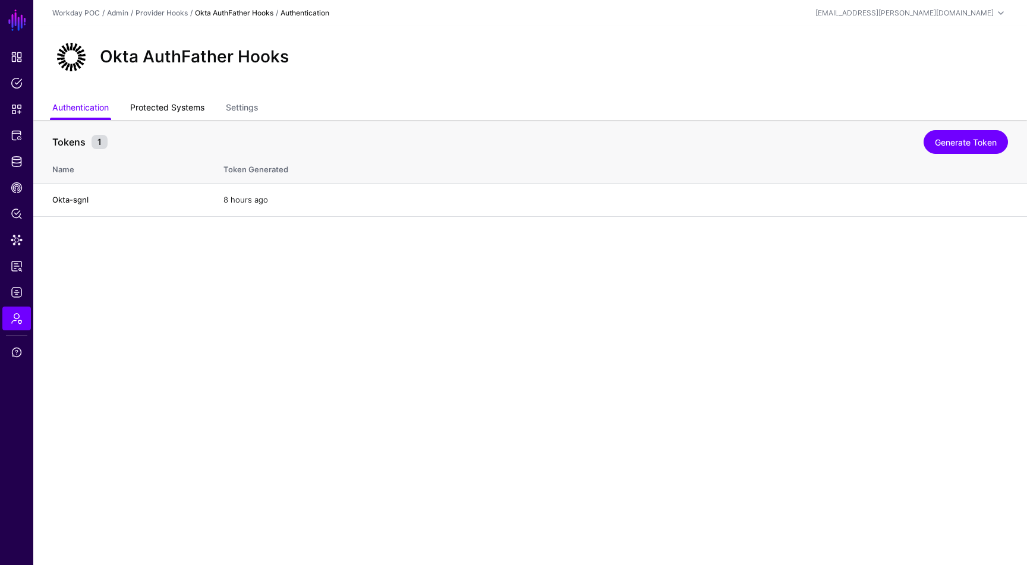
click at [202, 103] on link "Protected Systems" at bounding box center [167, 108] width 74 height 23
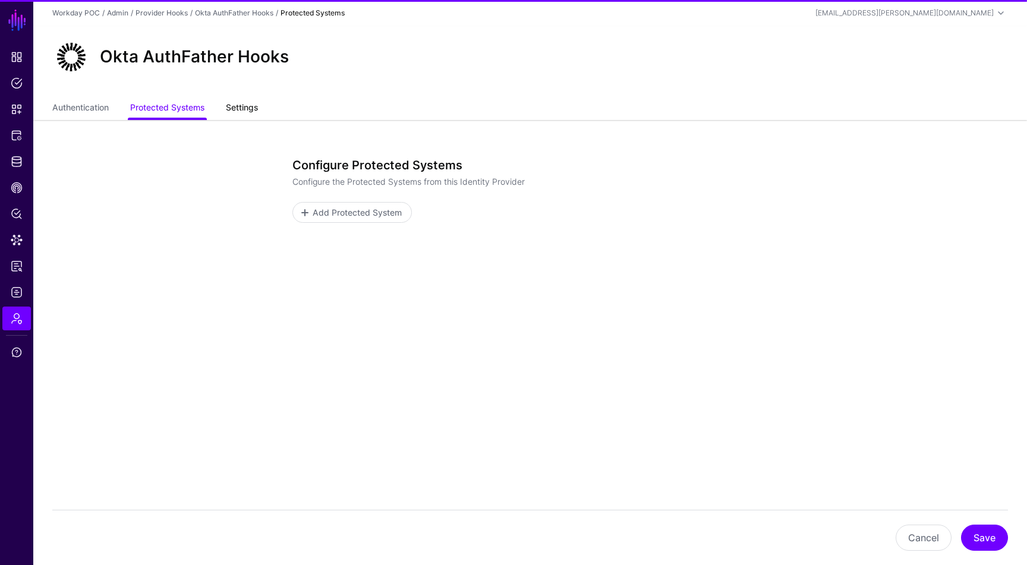
click at [248, 107] on link "Settings" at bounding box center [242, 108] width 32 height 23
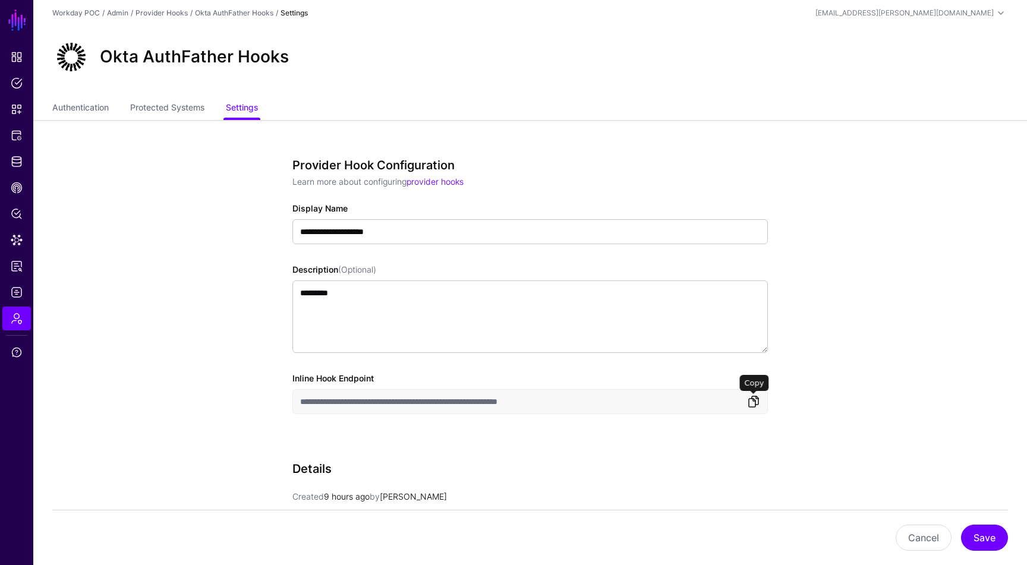
click at [755, 401] on link at bounding box center [753, 402] width 14 height 14
click at [92, 110] on link "Authentication" at bounding box center [80, 108] width 56 height 23
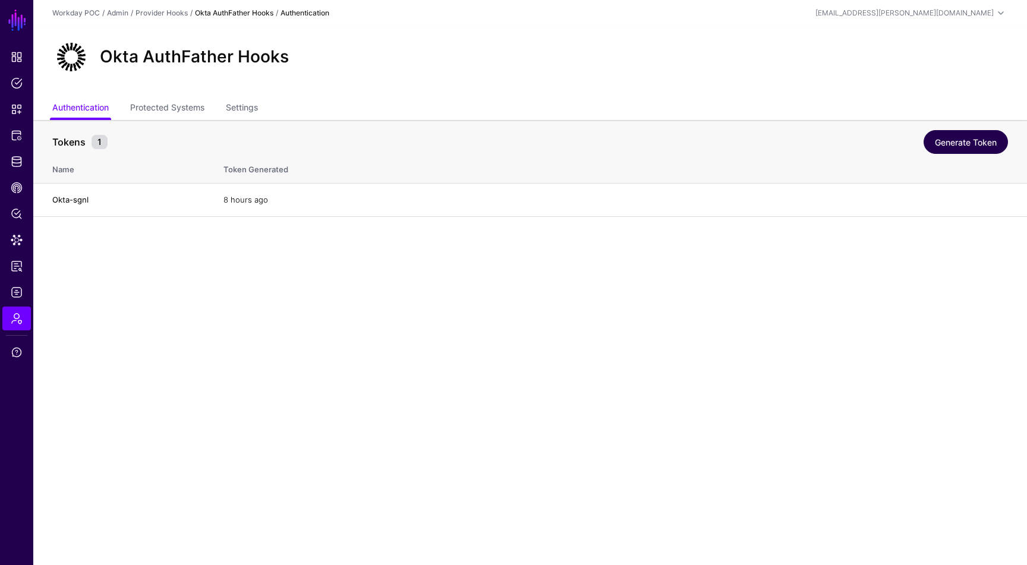
click at [958, 138] on link "Generate Token" at bounding box center [966, 142] width 84 height 24
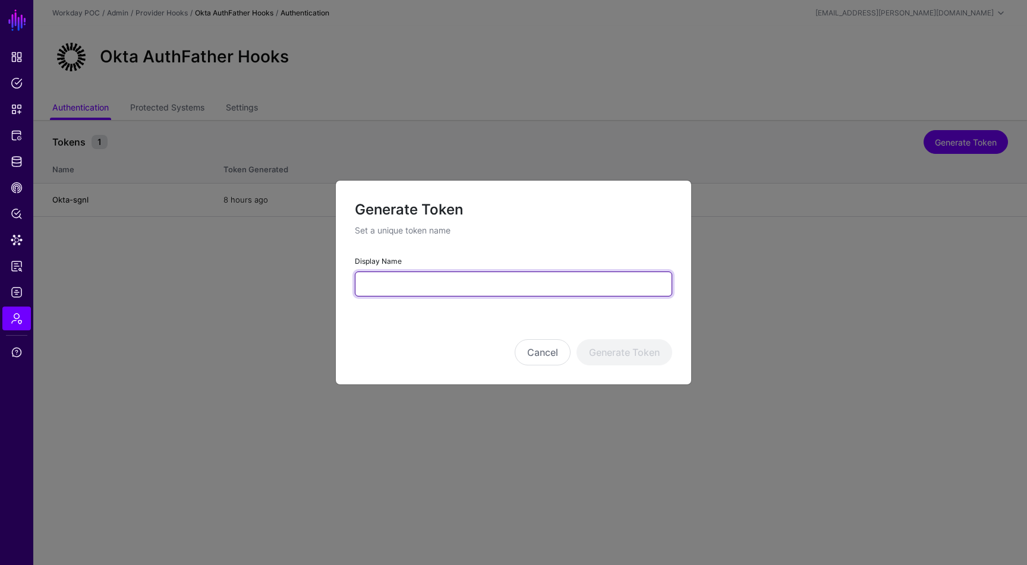
click at [474, 282] on input "Display Name" at bounding box center [513, 284] width 317 height 25
type input "**********"
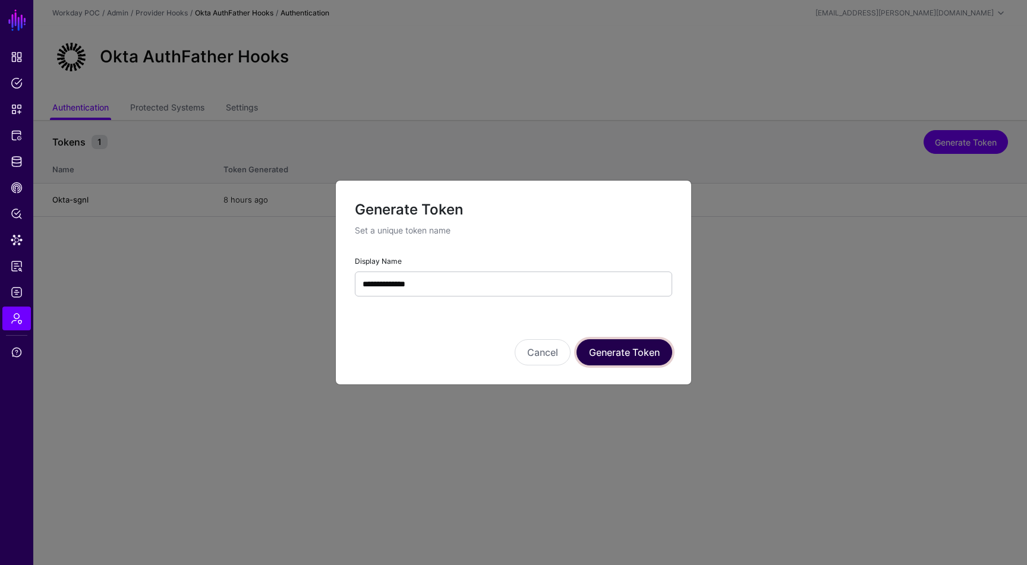
click at [635, 345] on button "Generate Token" at bounding box center [624, 352] width 96 height 26
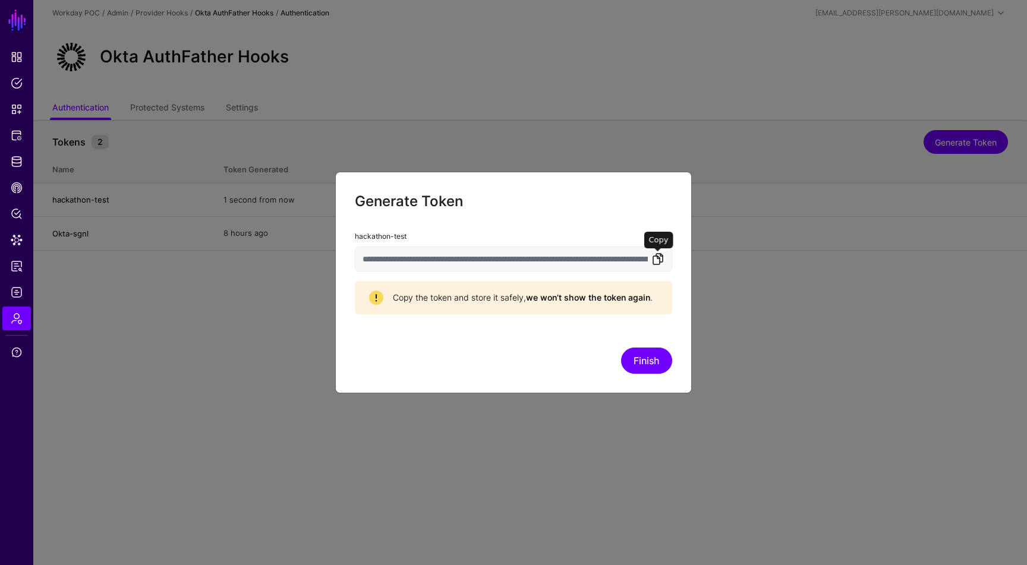
click at [660, 260] on link at bounding box center [658, 259] width 14 height 14
